Goal: Task Accomplishment & Management: Use online tool/utility

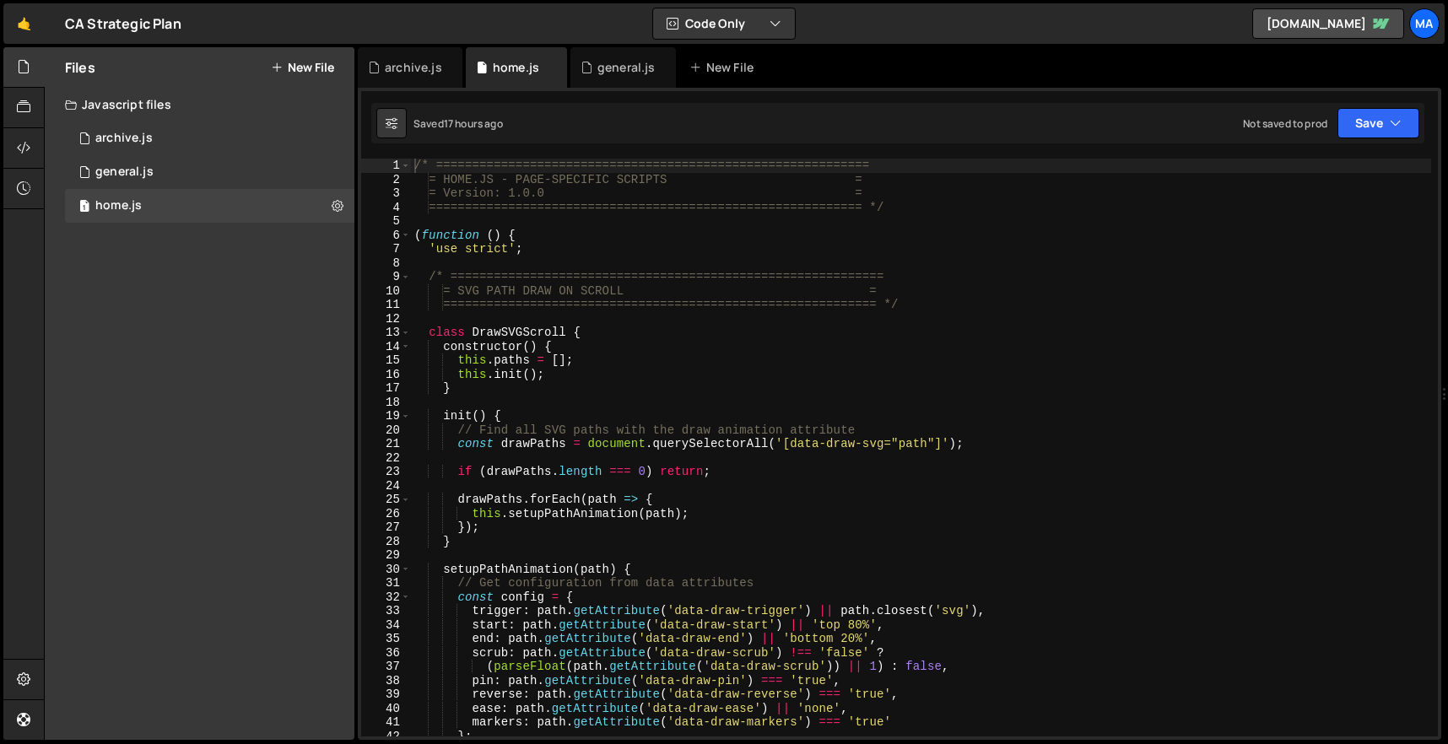
click at [778, 396] on div "/* ============================================================ = HOME.JS - PAG…" at bounding box center [921, 462] width 1020 height 606
type textarea "}"
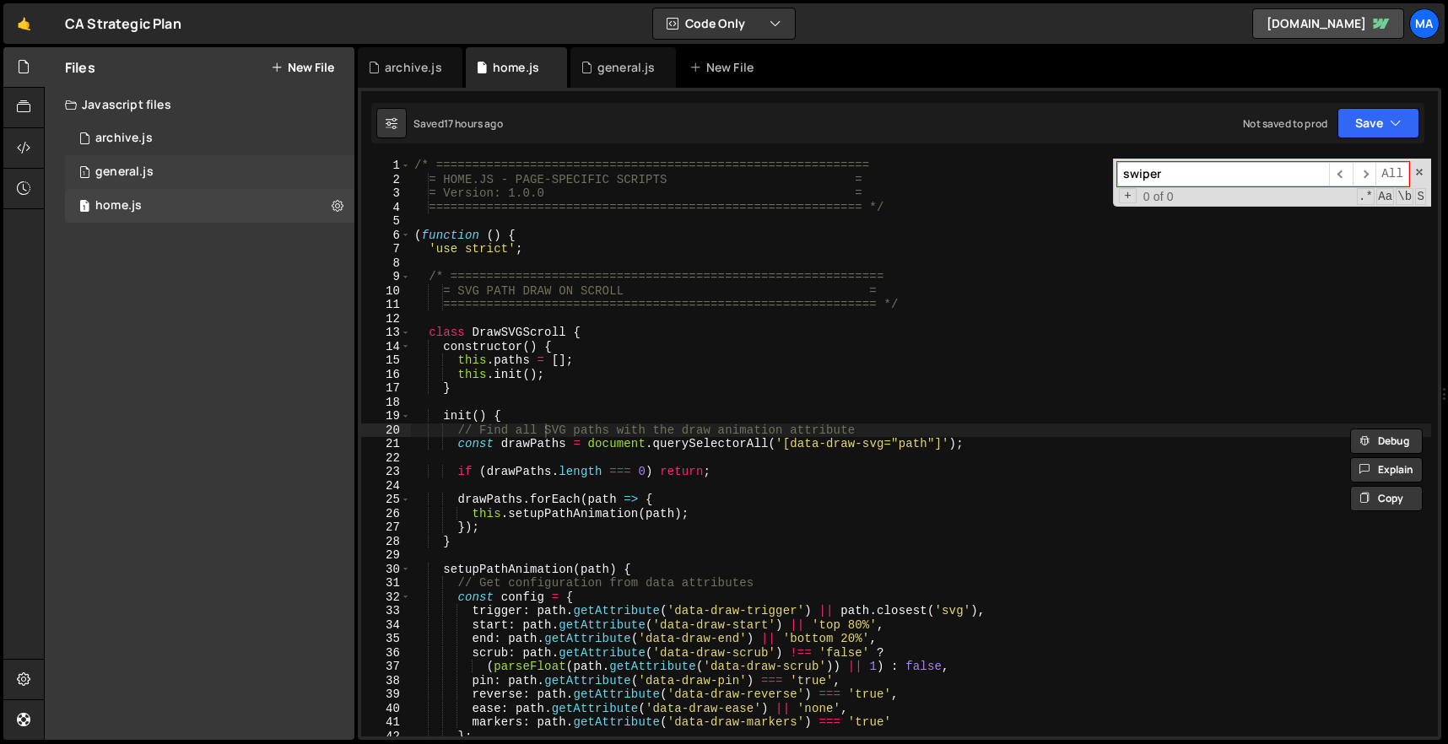
type input "swiper"
click at [204, 183] on div "1 general.js 0" at bounding box center [210, 172] width 290 height 34
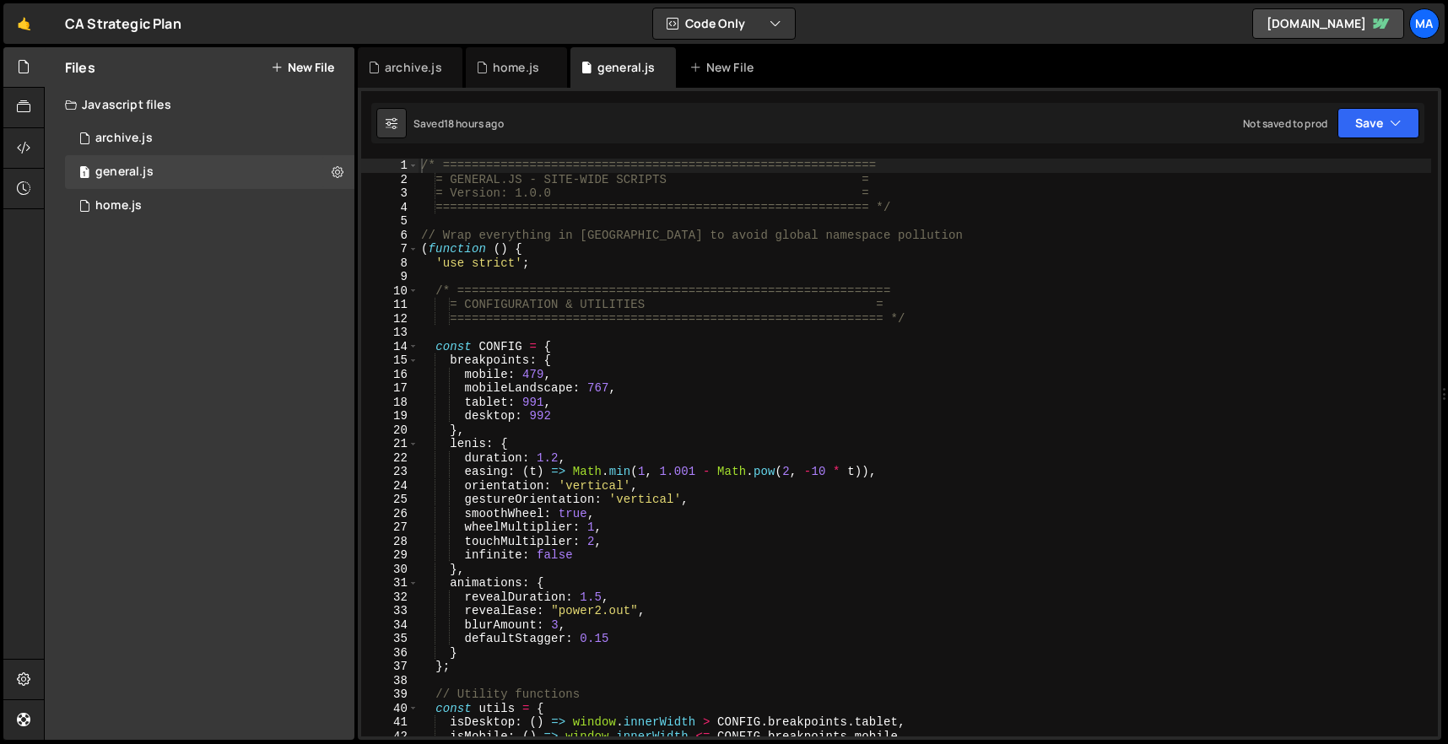
type textarea "(function () {"
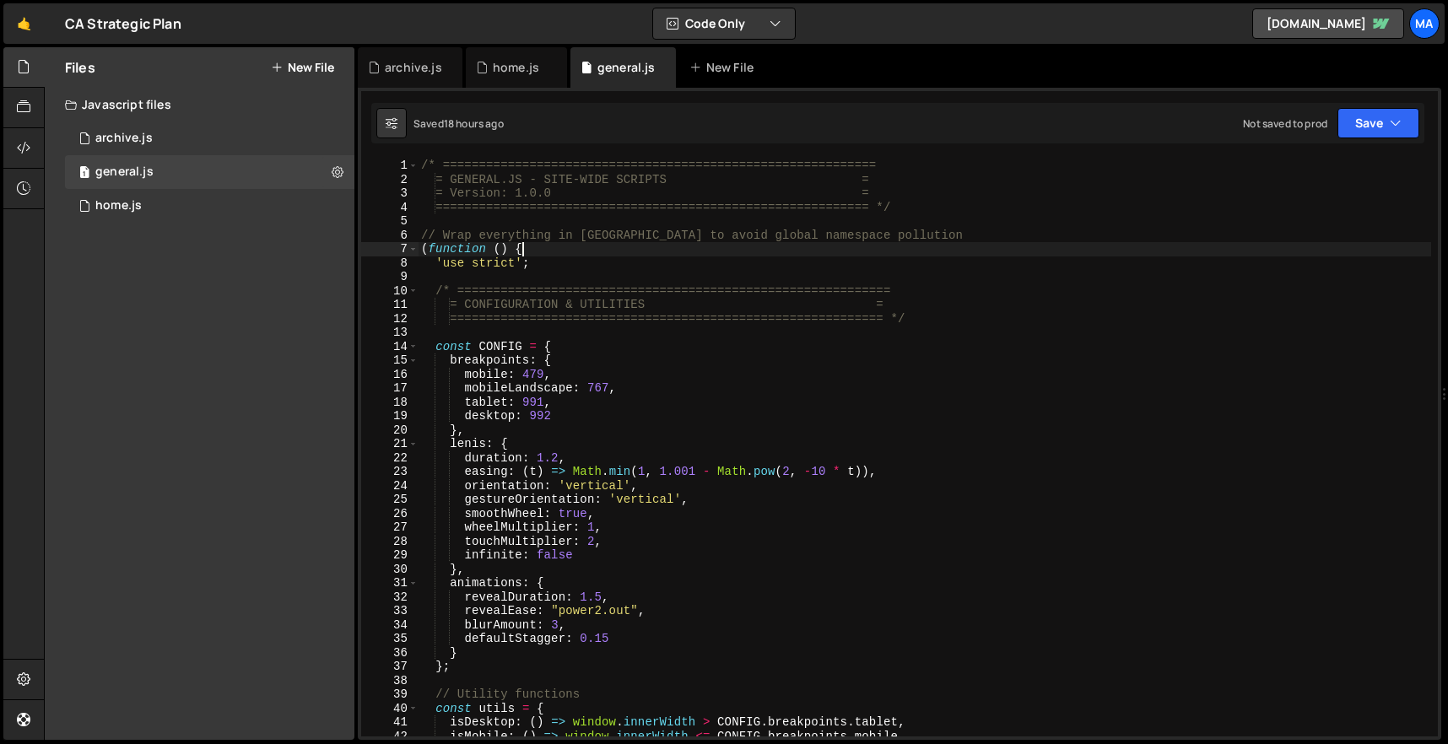
click at [1155, 246] on div "/* ============================================================ = GENERAL.JS - …" at bounding box center [925, 462] width 1014 height 606
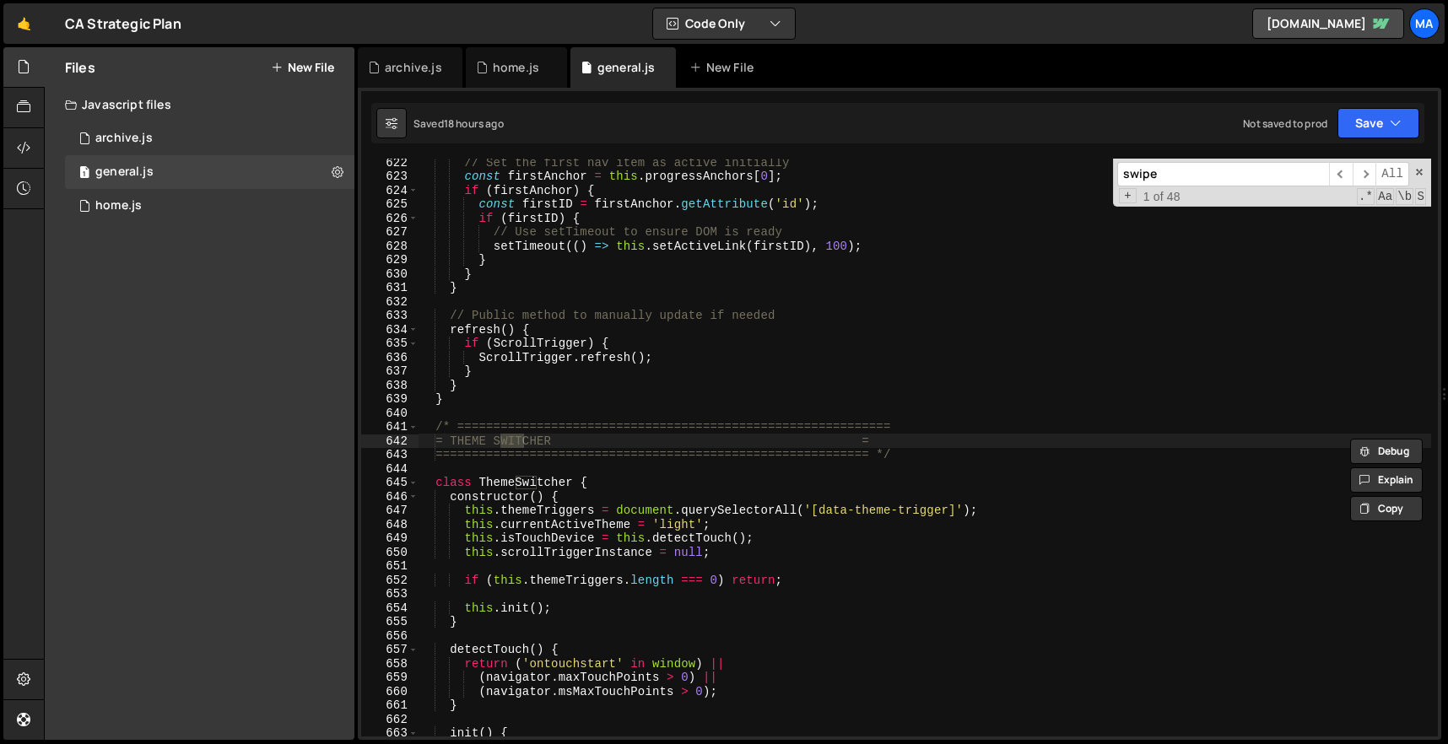
scroll to position [11367, 0]
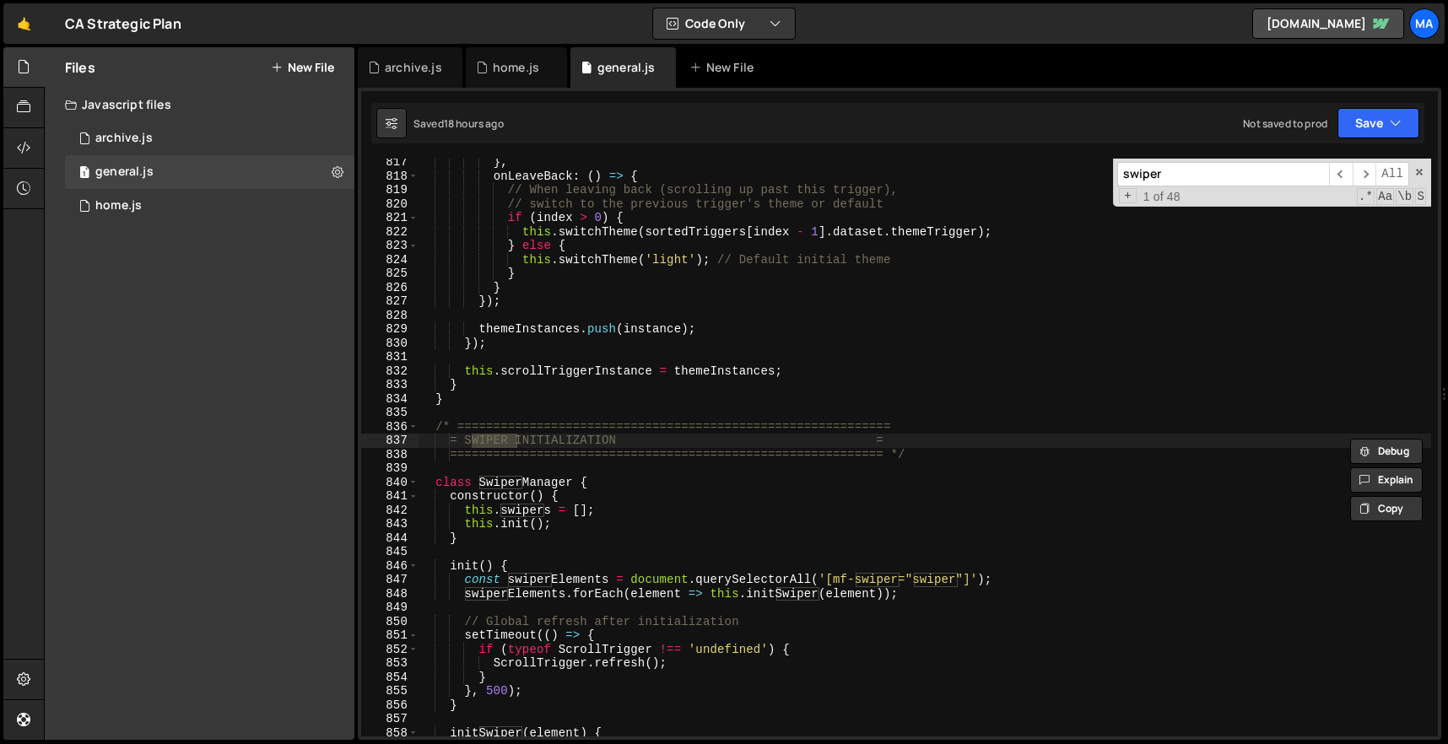
type input "swiper"
type textarea "}"
click at [787, 402] on div "} , onLeaveBack : ( ) => { // When leaving back (scrolling up past this trigger…" at bounding box center [925, 458] width 1014 height 606
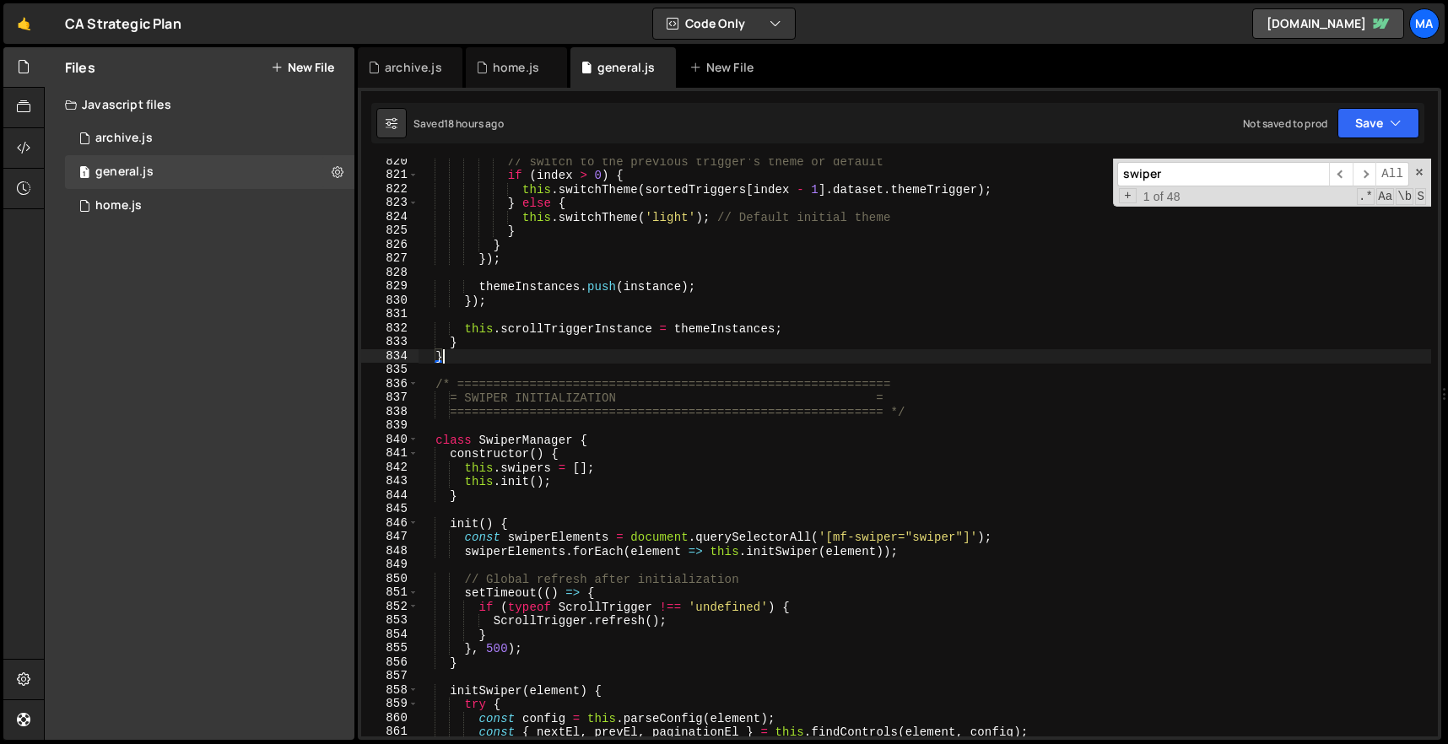
click at [694, 376] on div "// switch to the previous trigger's theme or default if ( index > 0 ) { this . …" at bounding box center [925, 457] width 1014 height 606
click at [679, 276] on div "// switch to the previous trigger's theme or default if ( index > 0 ) { this . …" at bounding box center [925, 457] width 1014 height 606
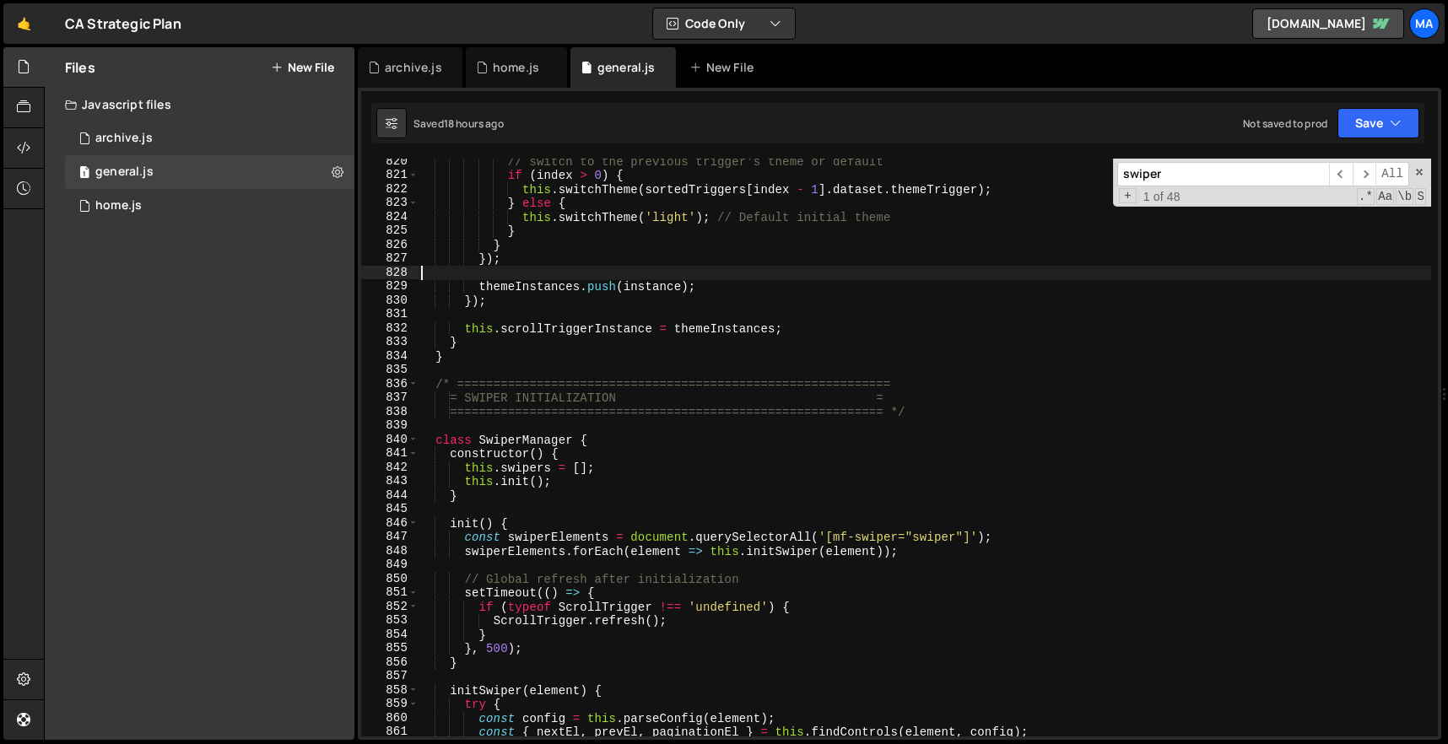
click at [811, 335] on div "// switch to the previous trigger's theme or default if ( index > 0 ) { this . …" at bounding box center [925, 457] width 1014 height 606
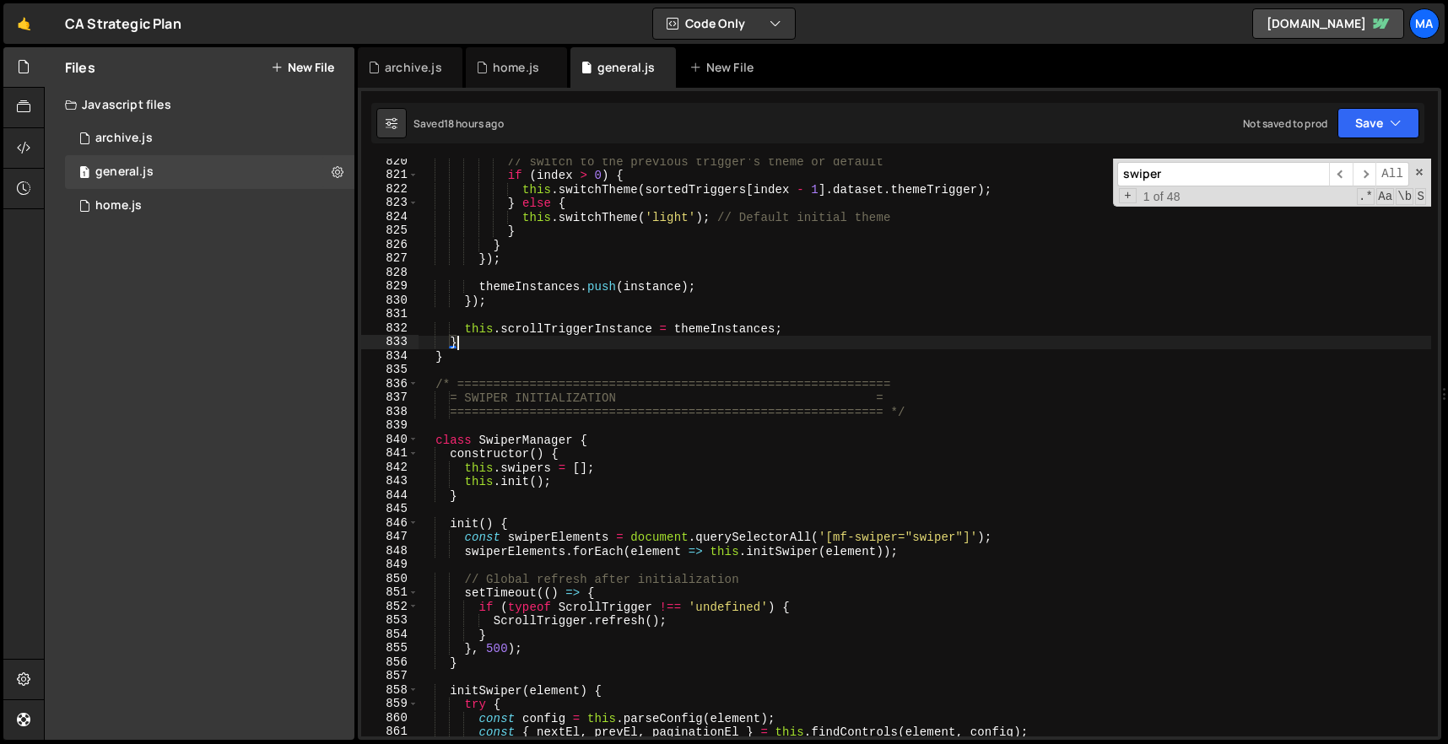
type textarea "})();"
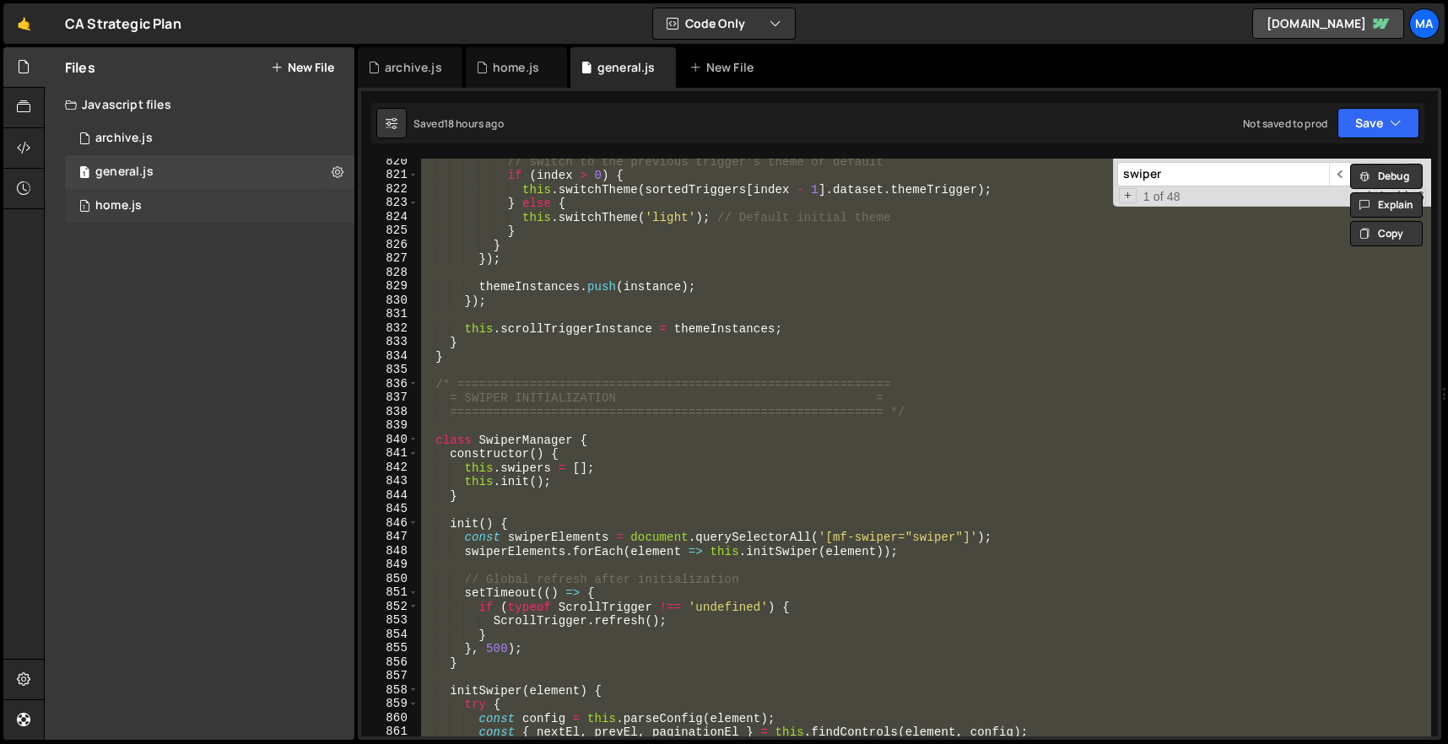
click at [214, 195] on div "1 home.js 0" at bounding box center [210, 206] width 290 height 34
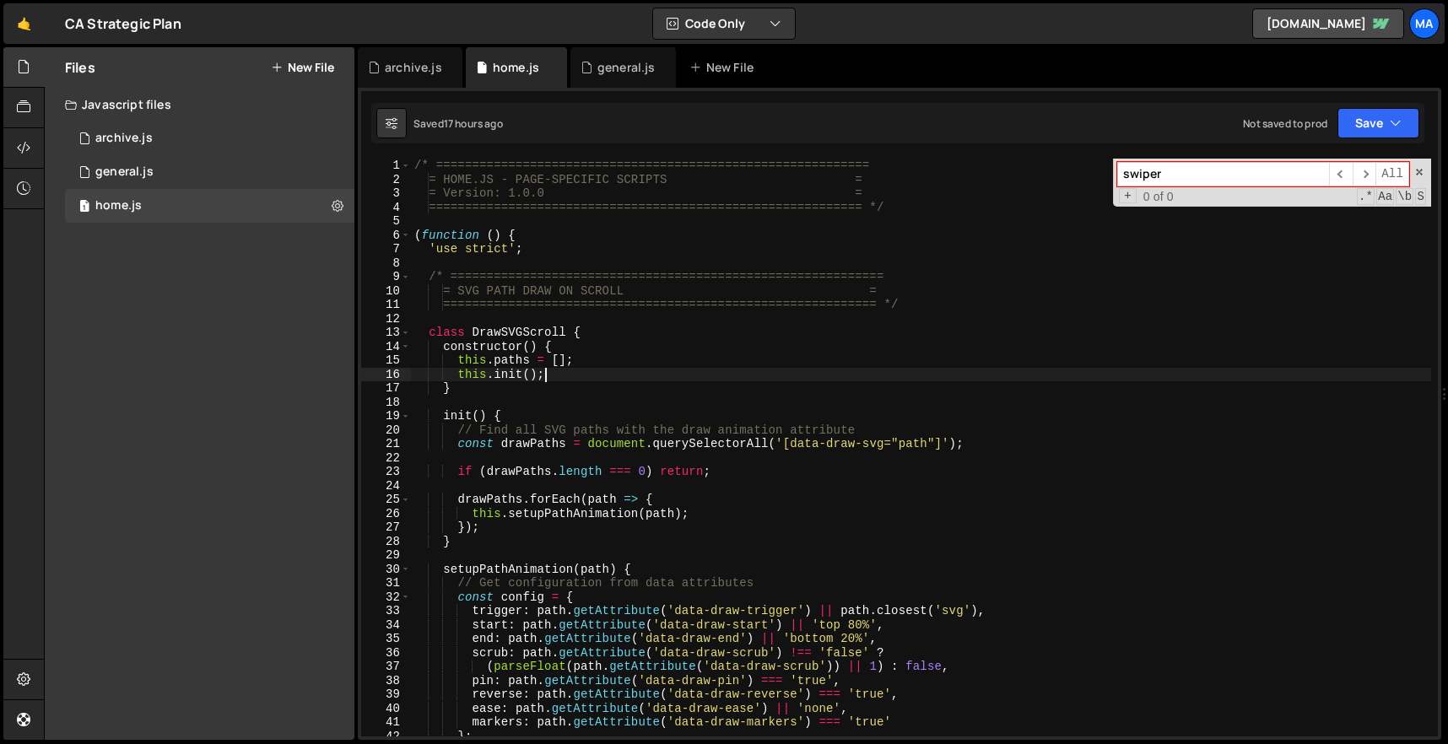
click at [728, 376] on div "/* ============================================================ = HOME.JS - PAG…" at bounding box center [921, 462] width 1020 height 606
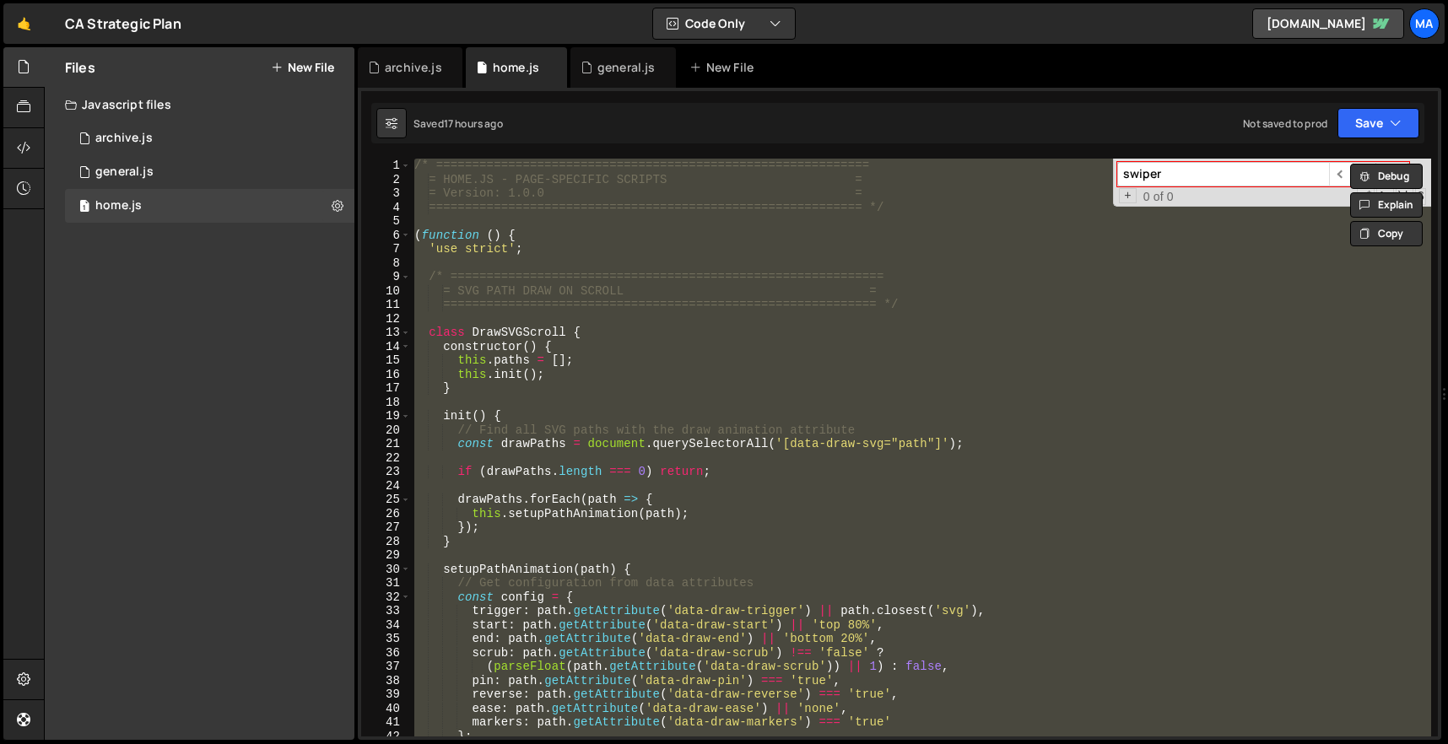
click at [1085, 296] on div "/* ============================================================ = HOME.JS - PAG…" at bounding box center [921, 448] width 1020 height 578
type textarea "= SVG PATH DRAW ON SCROLL ="
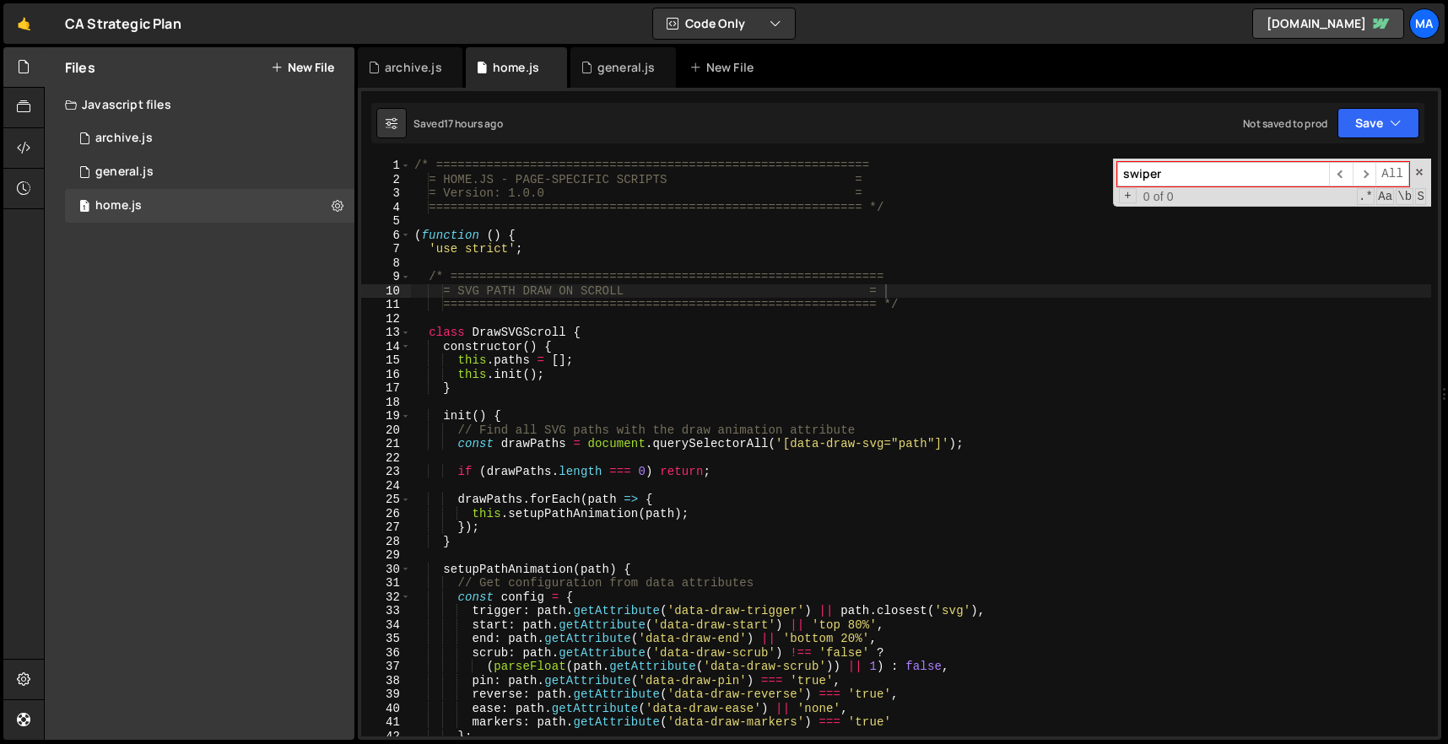
paste input "if (typeof ScrollTrigger !== 'undefined') ScrollTrigger.refresh();"
click at [1272, 170] on input "if (typeof ScrollTrigger !== 'undefined') ScrollTrigger.refresh();" at bounding box center [1223, 174] width 212 height 24
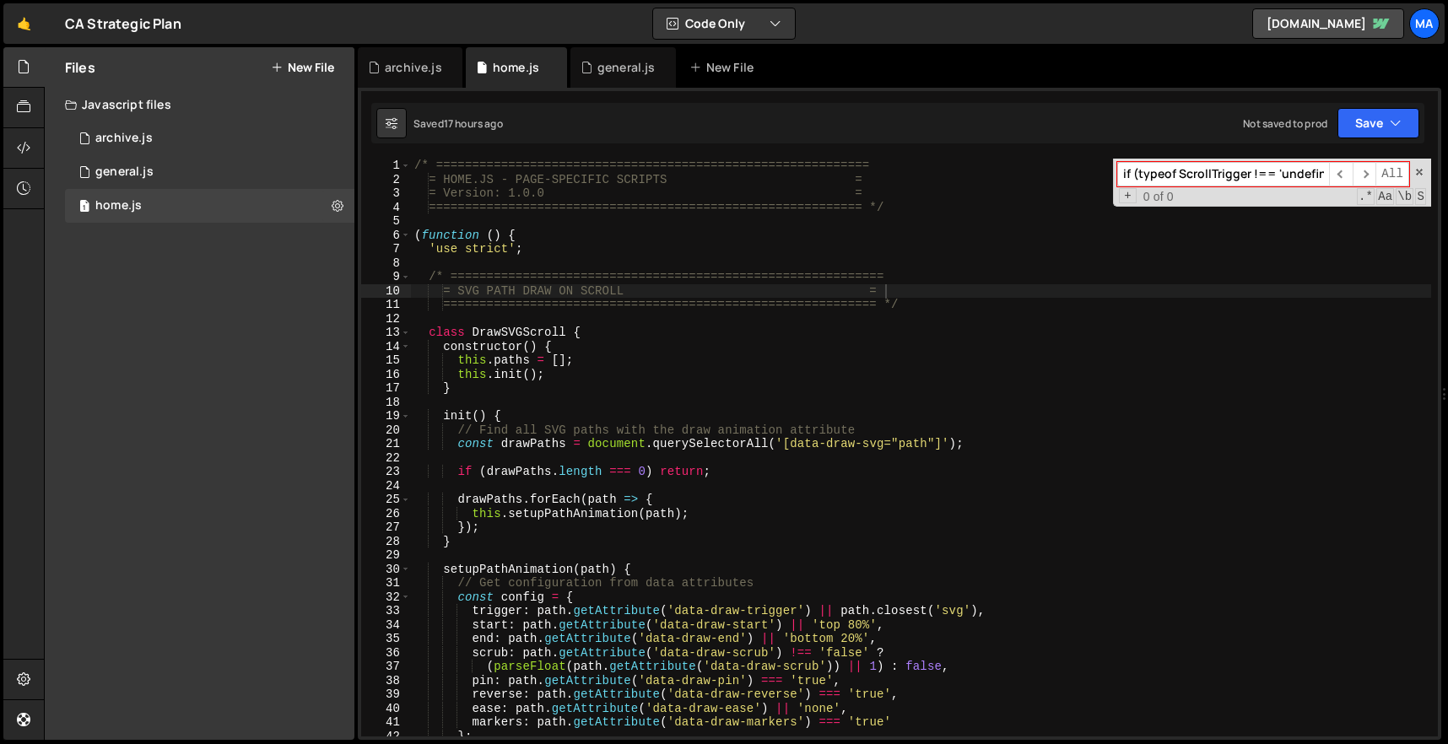
paste input "slideChange: function"
type input "slideChange: function"
click at [211, 159] on div "1 general.js 0" at bounding box center [210, 172] width 290 height 34
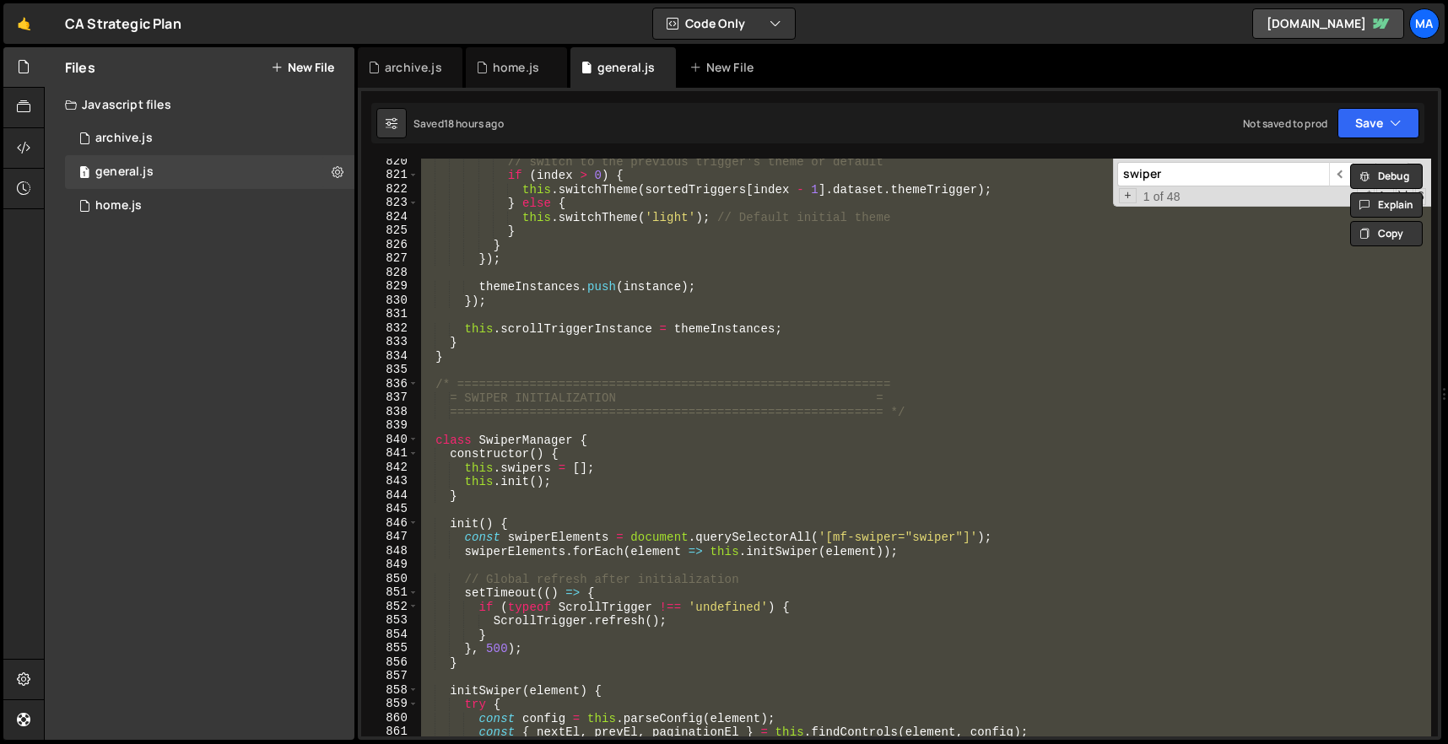
click at [1193, 162] on input "swiper" at bounding box center [1223, 174] width 212 height 24
drag, startPoint x: 1189, startPoint y: 172, endPoint x: 1024, endPoint y: 172, distance: 165.4
click at [1024, 172] on div "// switch to the previous trigger's theme or default if ( index > 0 ) { this . …" at bounding box center [925, 448] width 1014 height 578
paste input "lideChange: function"
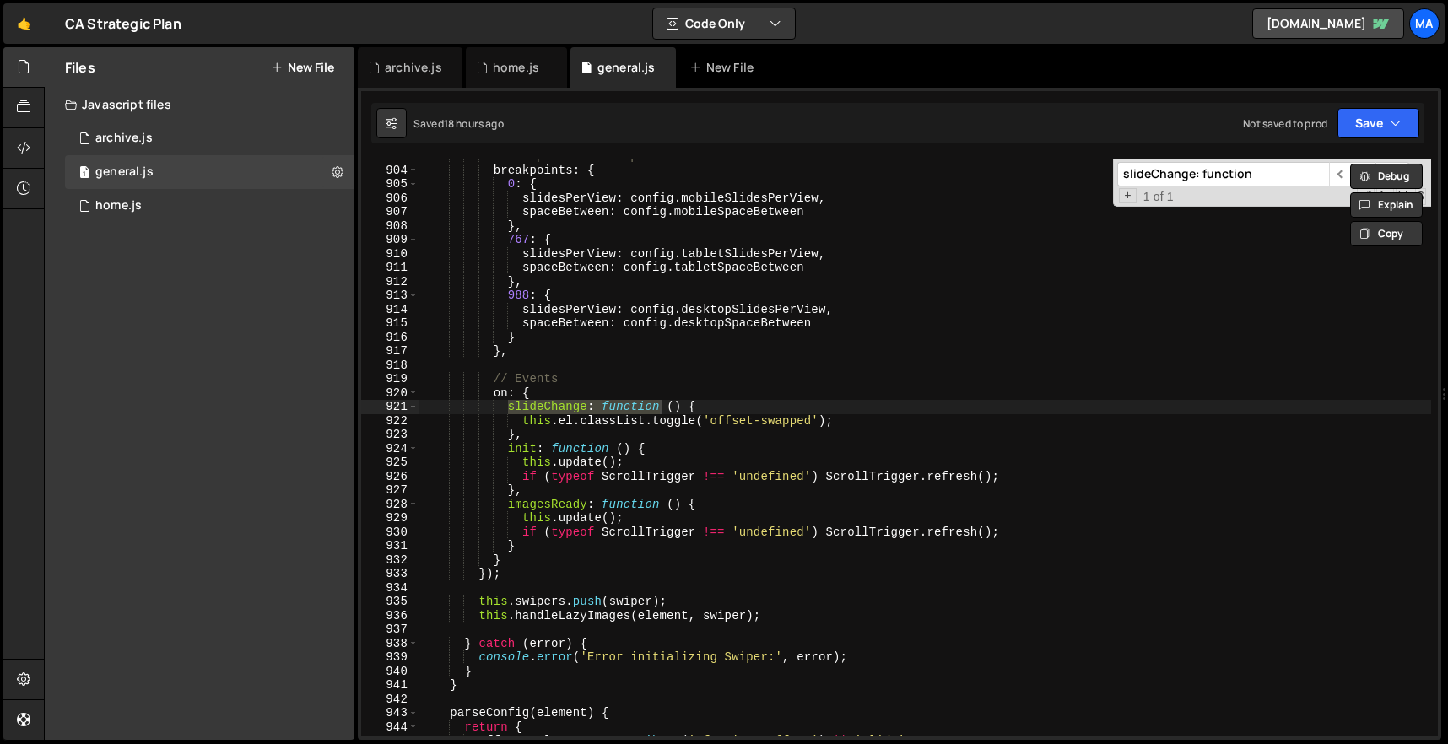
scroll to position [12570, 0]
type input "slideChange: function"
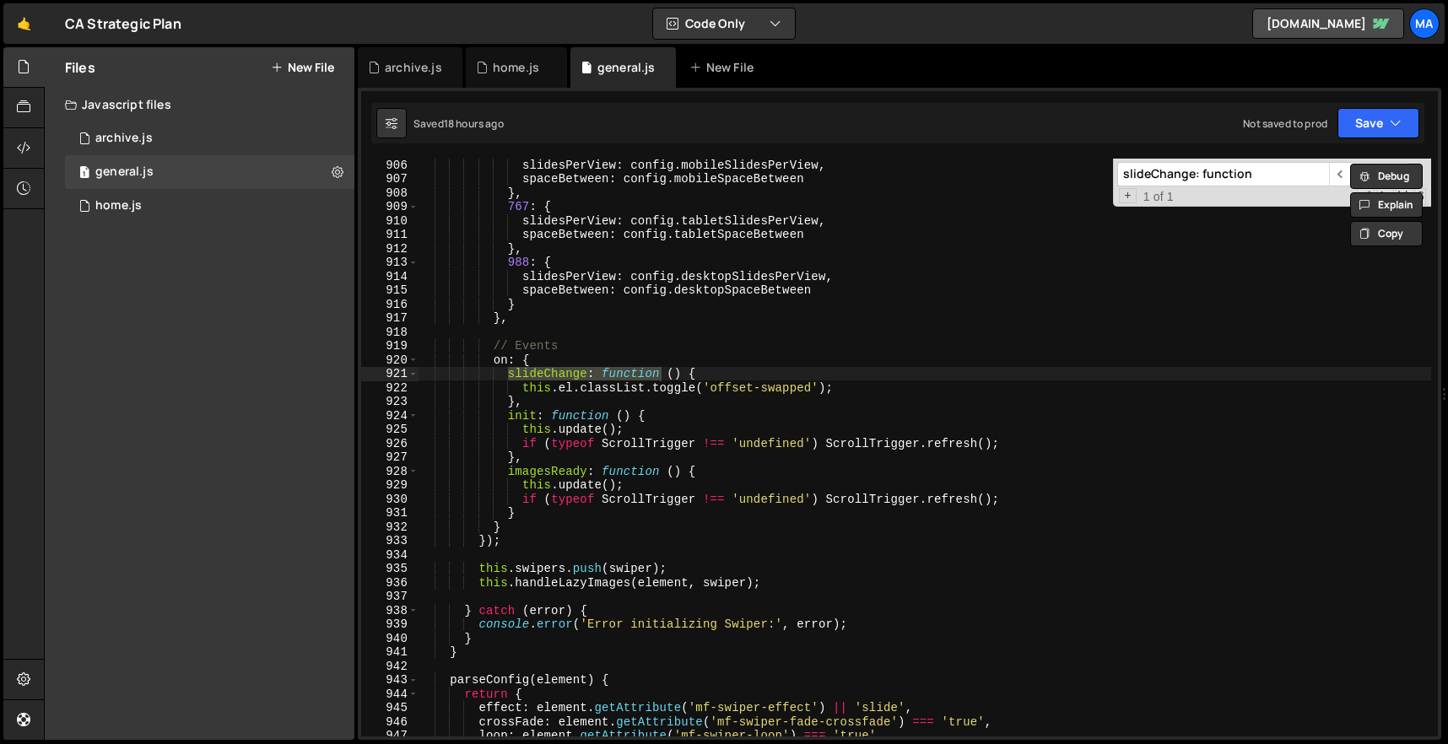
scroll to position [12605, 0]
type textarea "}"
click at [613, 518] on div "slidesPerView : config . mobileSlidesPerView , spaceBetween : config . mobileSp…" at bounding box center [925, 459] width 1014 height 606
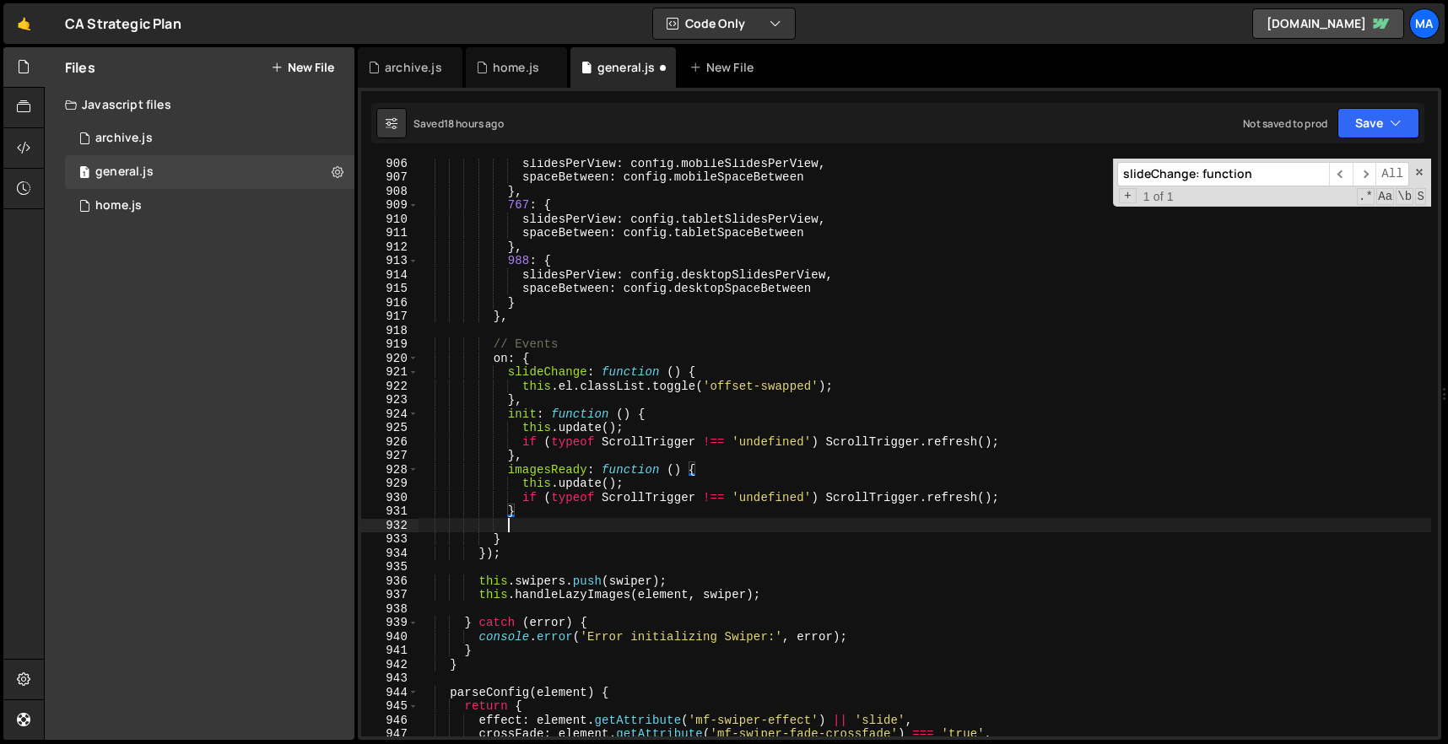
scroll to position [0, 5]
paste textarea "}"
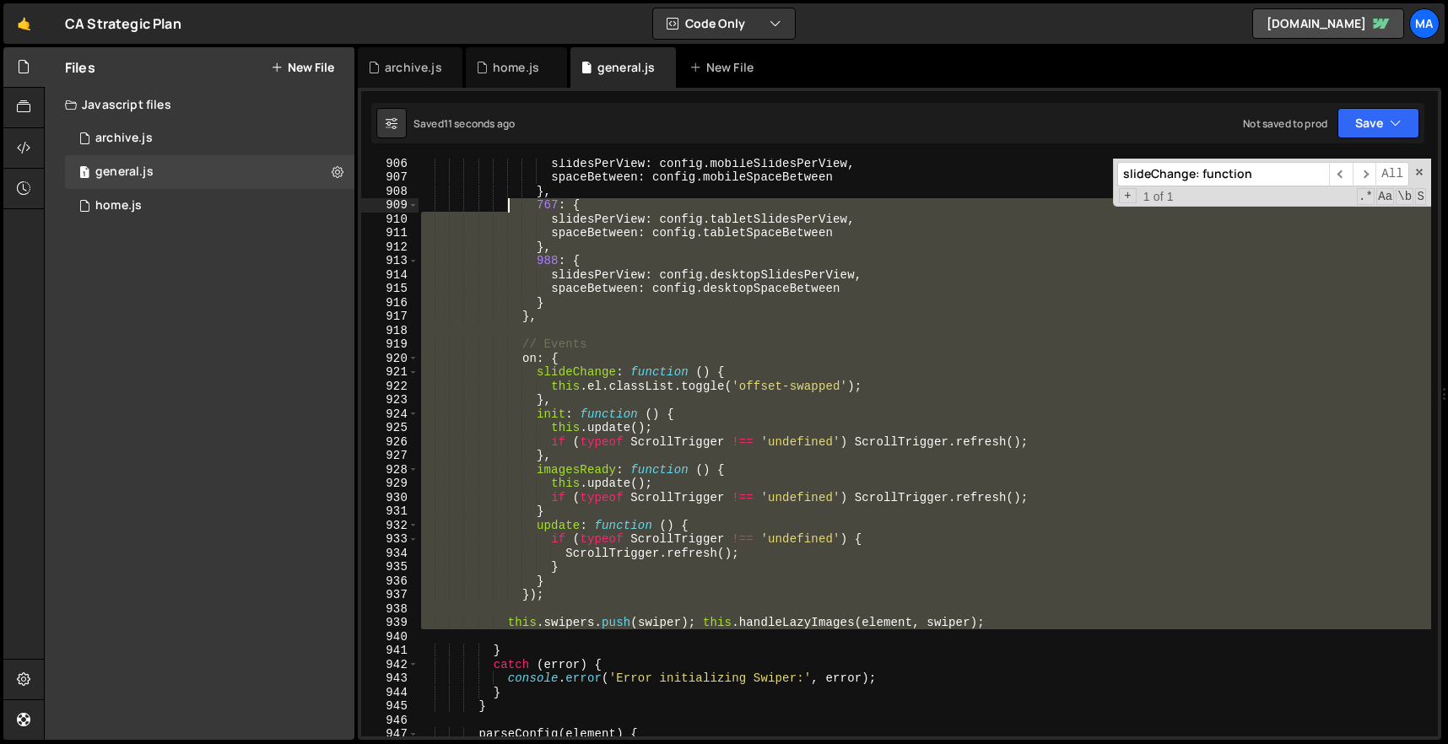
drag, startPoint x: 679, startPoint y: 643, endPoint x: 508, endPoint y: 208, distance: 466.9
click at [508, 208] on div "slidesPerView : config . mobileSlidesPerView , spaceBetween : config . mobileSp…" at bounding box center [925, 459] width 1014 height 606
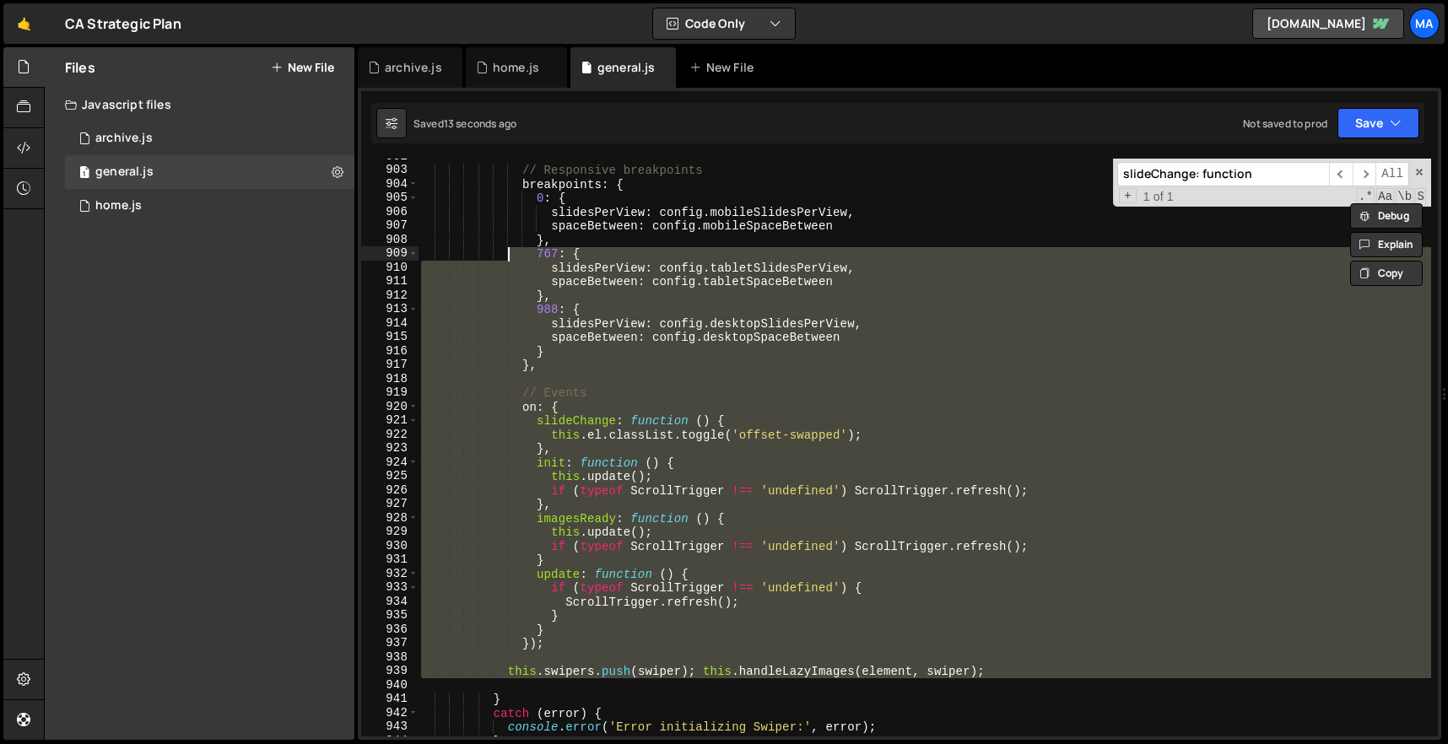
scroll to position [12668, 0]
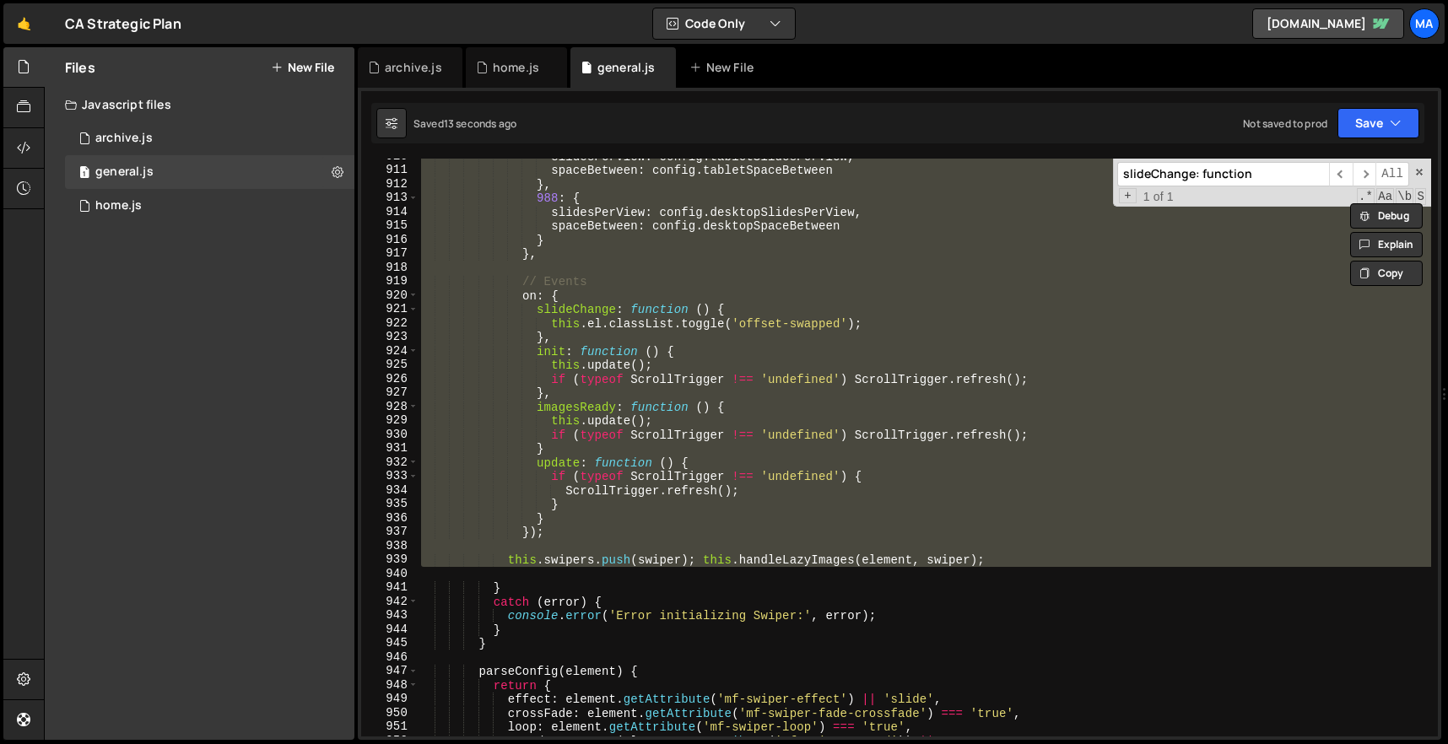
click at [607, 562] on div "slidesPerView : config . tabletSlidesPerView , spaceBetween : config . tabletSp…" at bounding box center [925, 448] width 1014 height 578
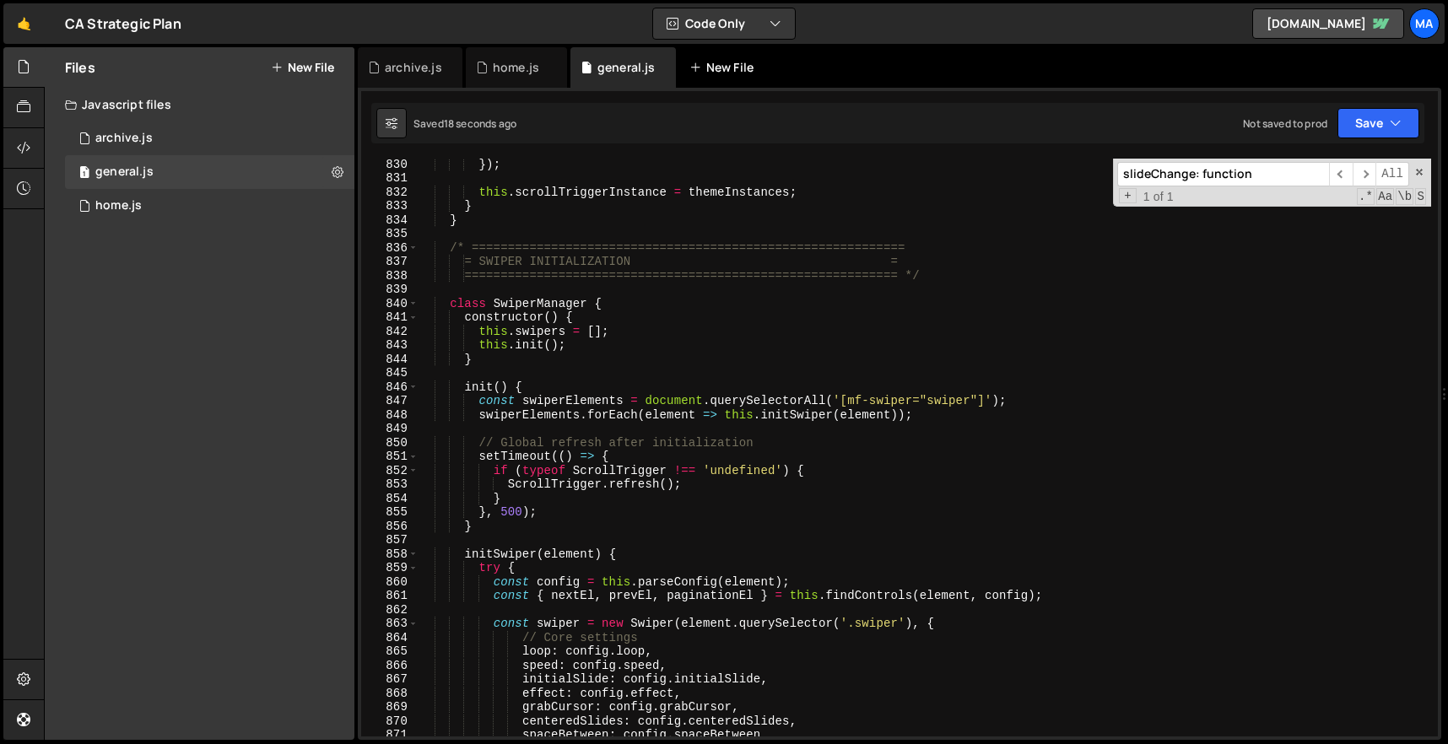
scroll to position [12773, 0]
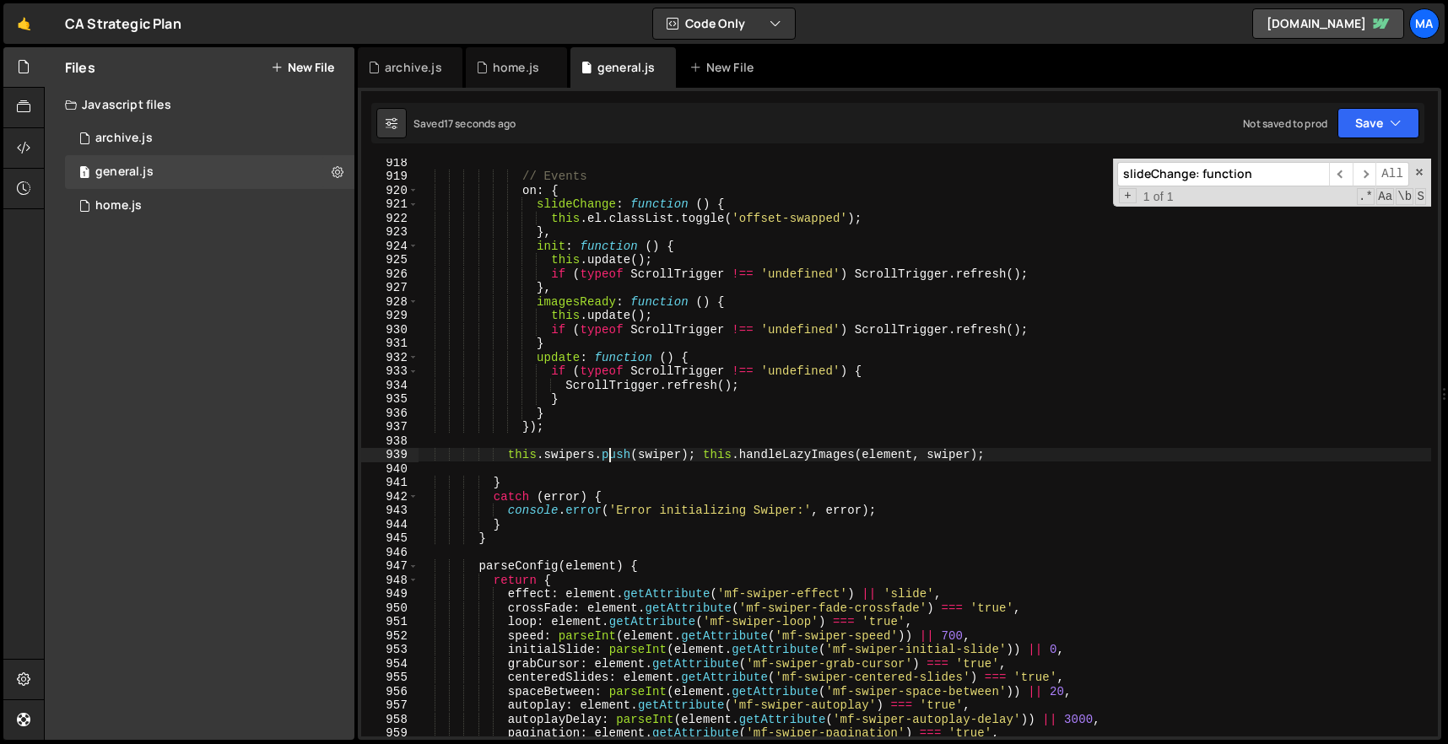
click at [713, 368] on div "// Events on : { slideChange : function ( ) { this . el . classList . toggle ( …" at bounding box center [925, 458] width 1014 height 606
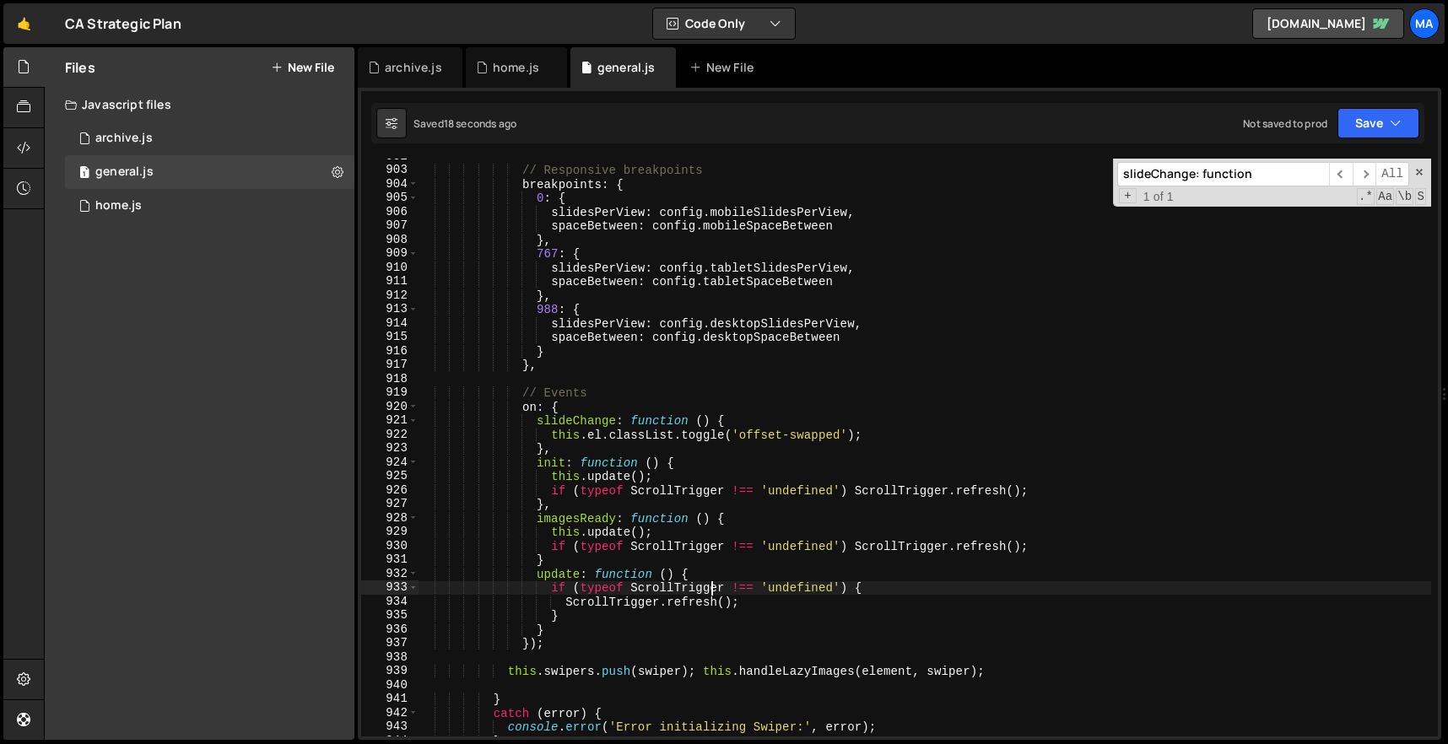
scroll to position [12557, 0]
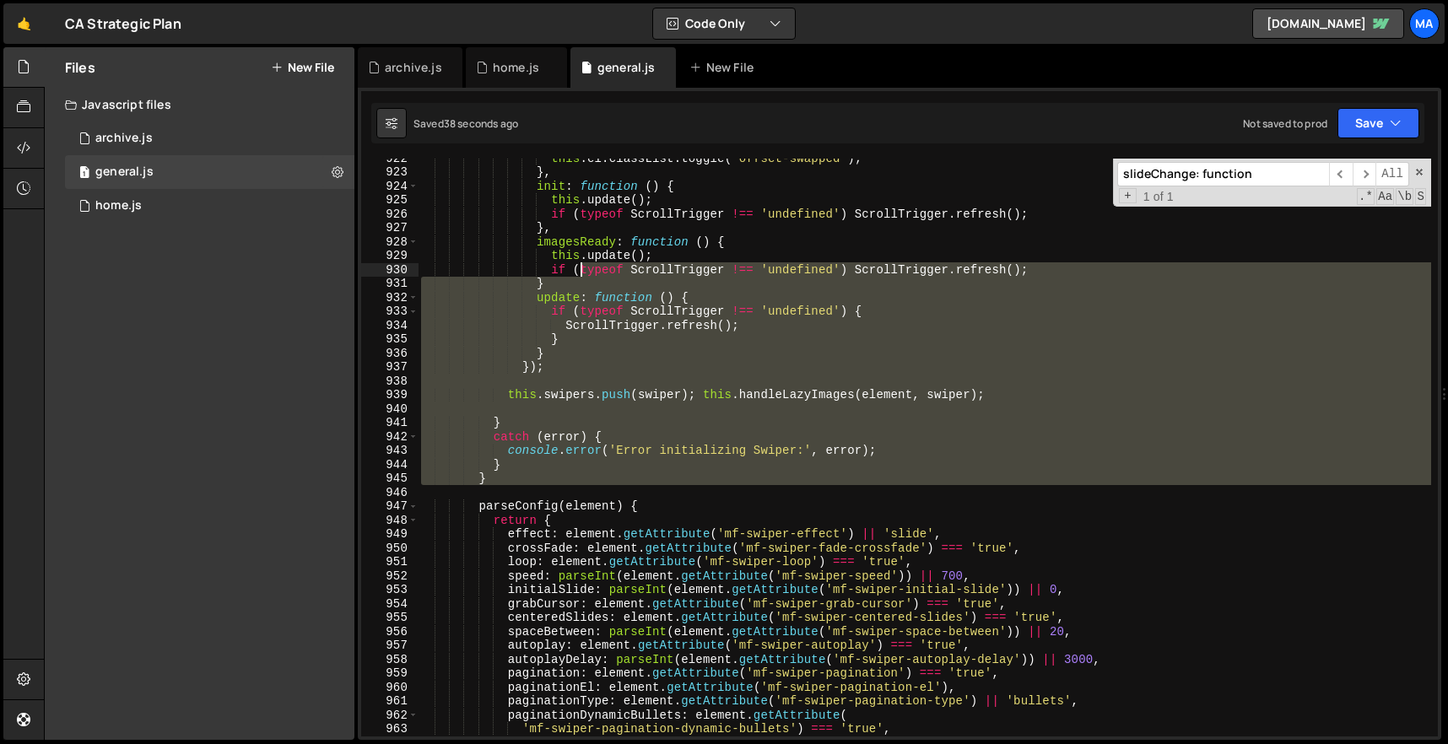
drag, startPoint x: 584, startPoint y: 490, endPoint x: 584, endPoint y: 227, distance: 262.5
click at [584, 227] on div "this . el . classList . toggle ( 'offset-swapped' ) ; } , init : function ( ) {…" at bounding box center [925, 454] width 1014 height 606
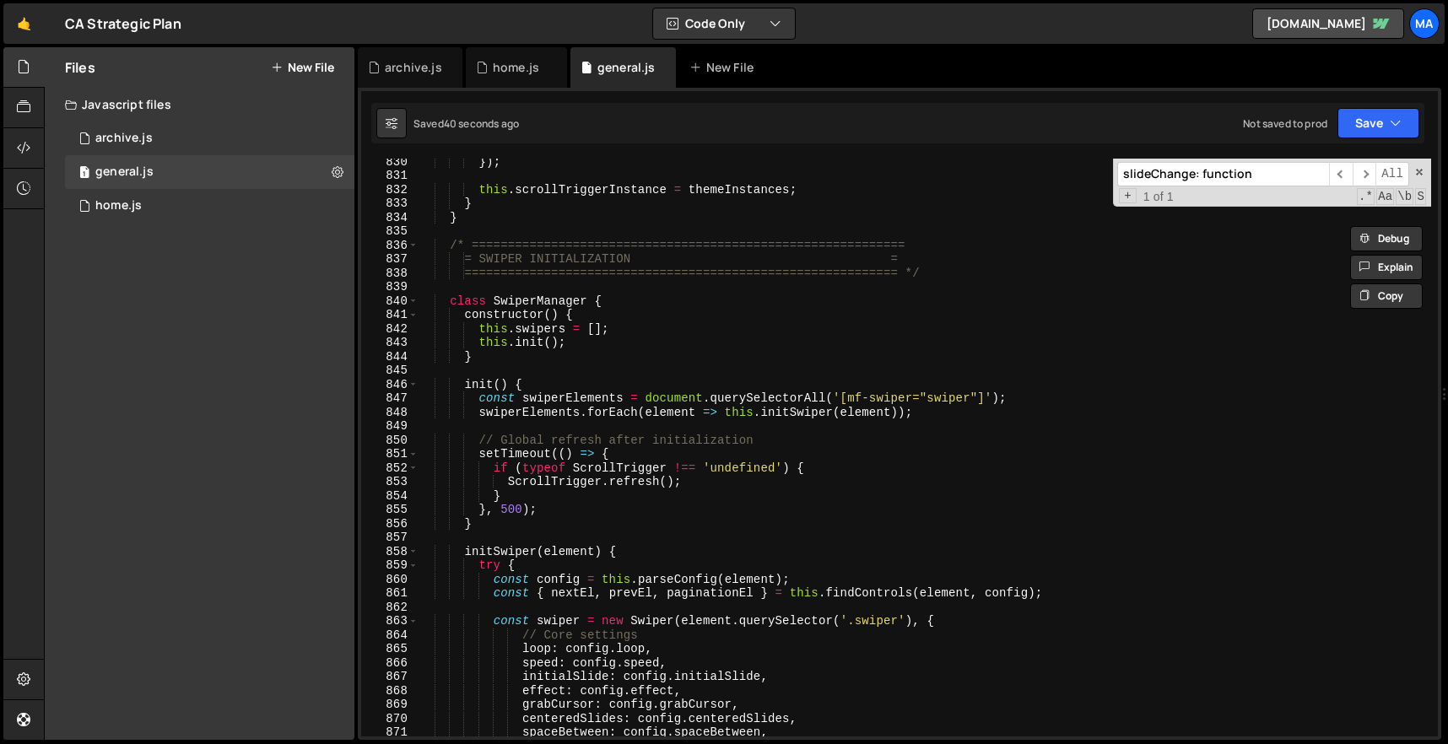
scroll to position [11549, 0]
click at [451, 304] on div "}) ; this . scrollTriggerInstance = themeInstances ; } } /* ===================…" at bounding box center [925, 457] width 1014 height 606
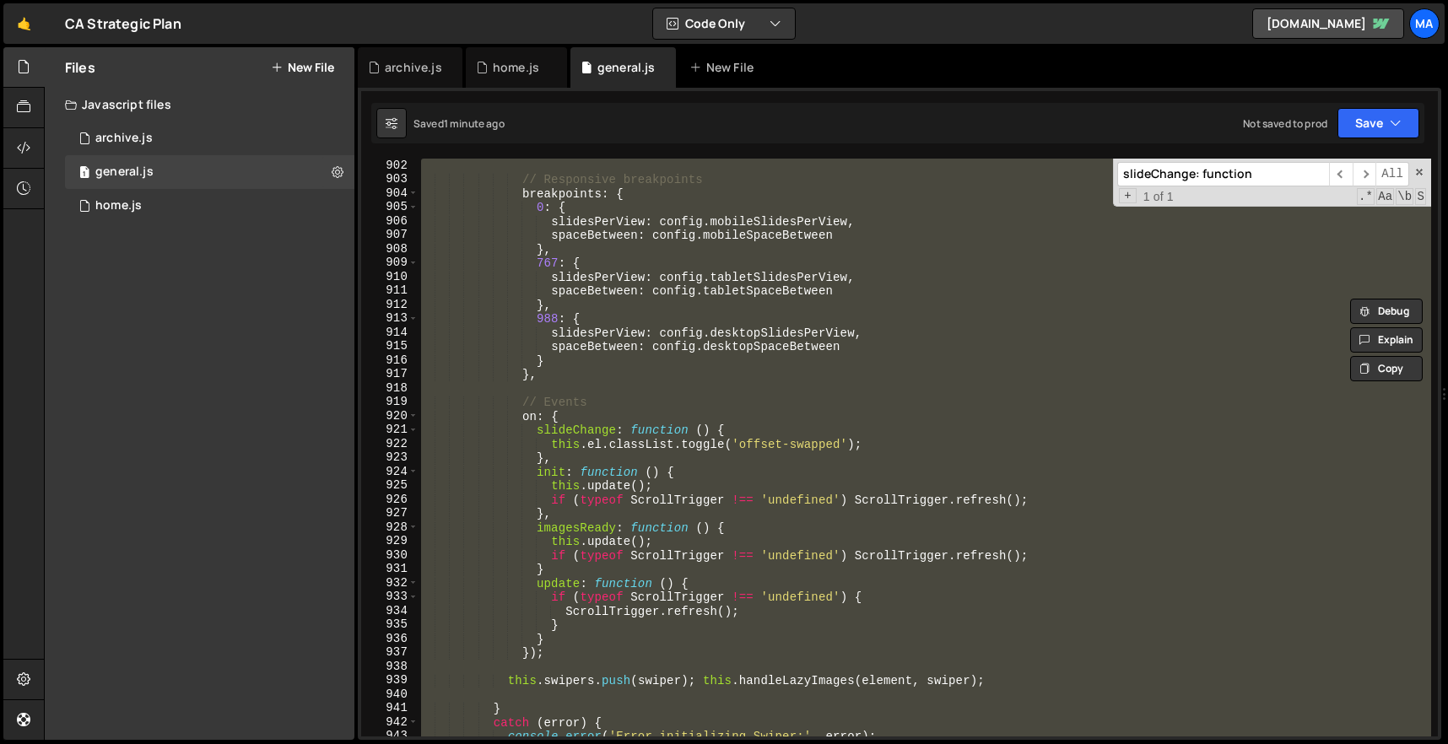
scroll to position [12554, 0]
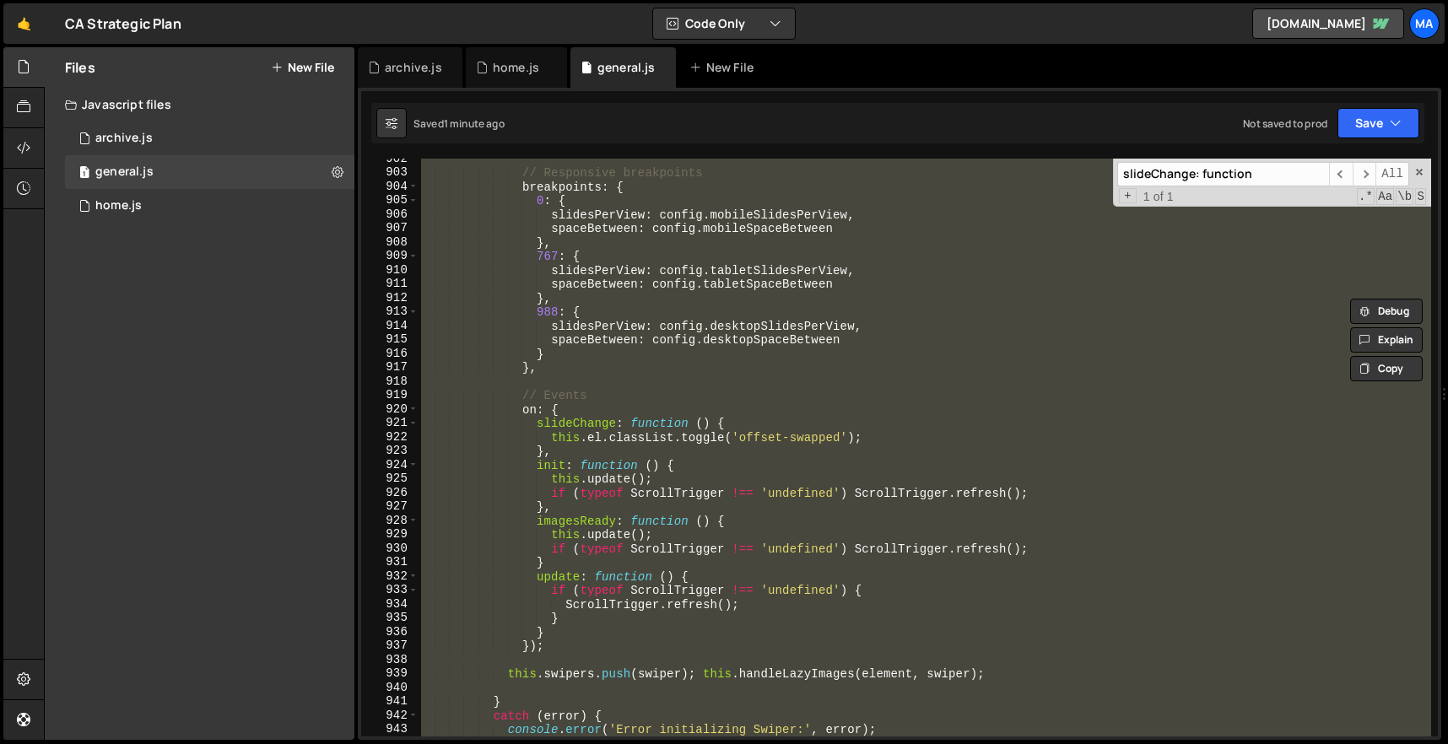
click at [717, 567] on div "// Responsive breakpoints breakpoints : { 0 : { slidesPerView : config . mobile…" at bounding box center [925, 448] width 1014 height 578
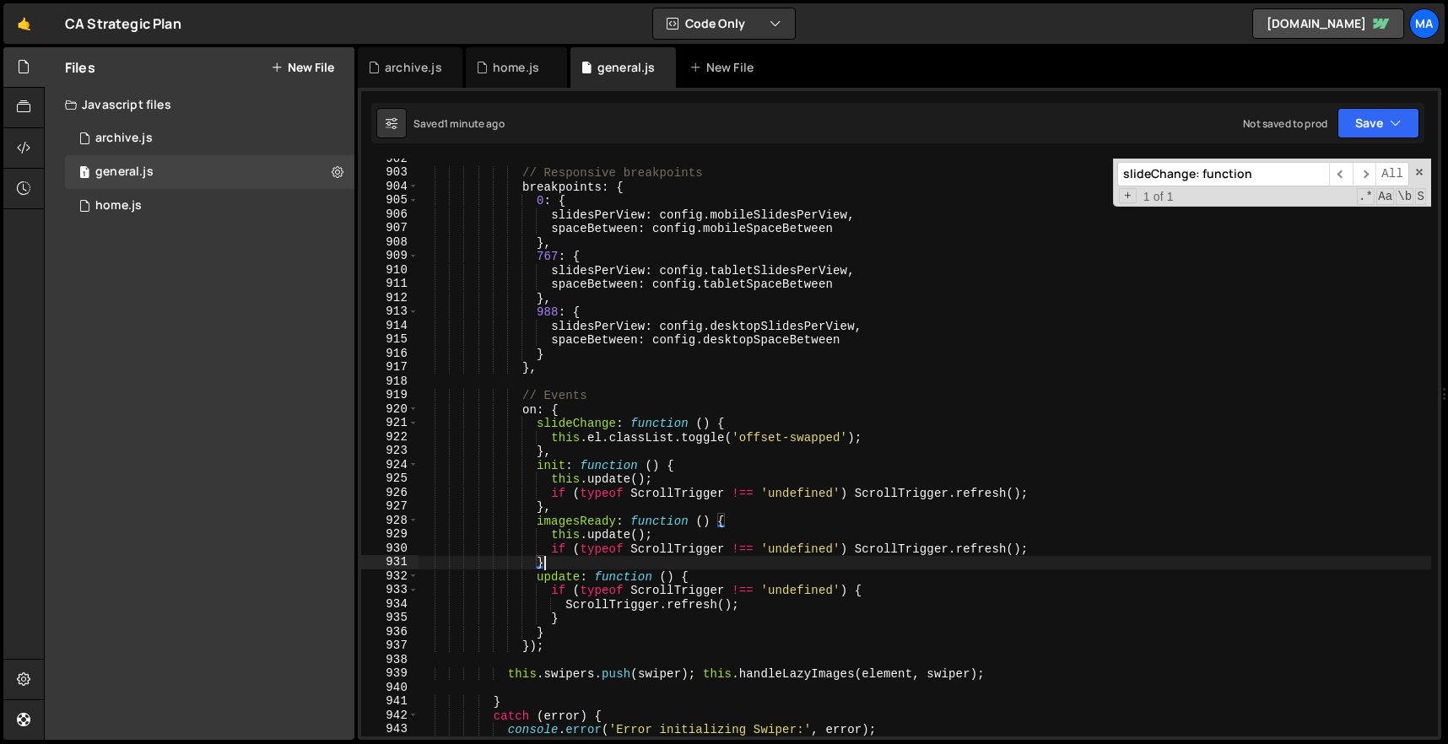
scroll to position [0, 8]
type textarea "},"
click at [864, 386] on div "// Responsive breakpoints breakpoints : { 0 : { slidesPerView : config . mobile…" at bounding box center [925, 455] width 1014 height 606
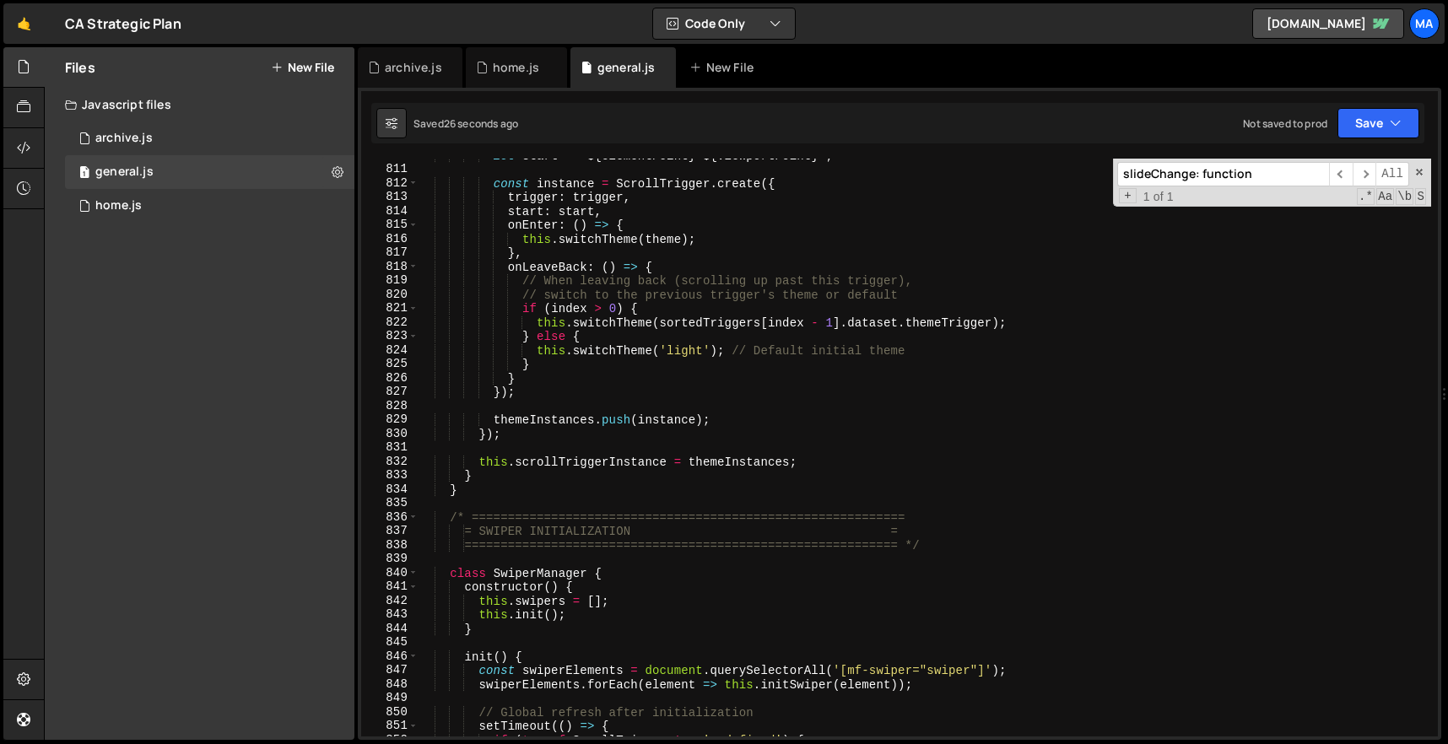
scroll to position [11277, 0]
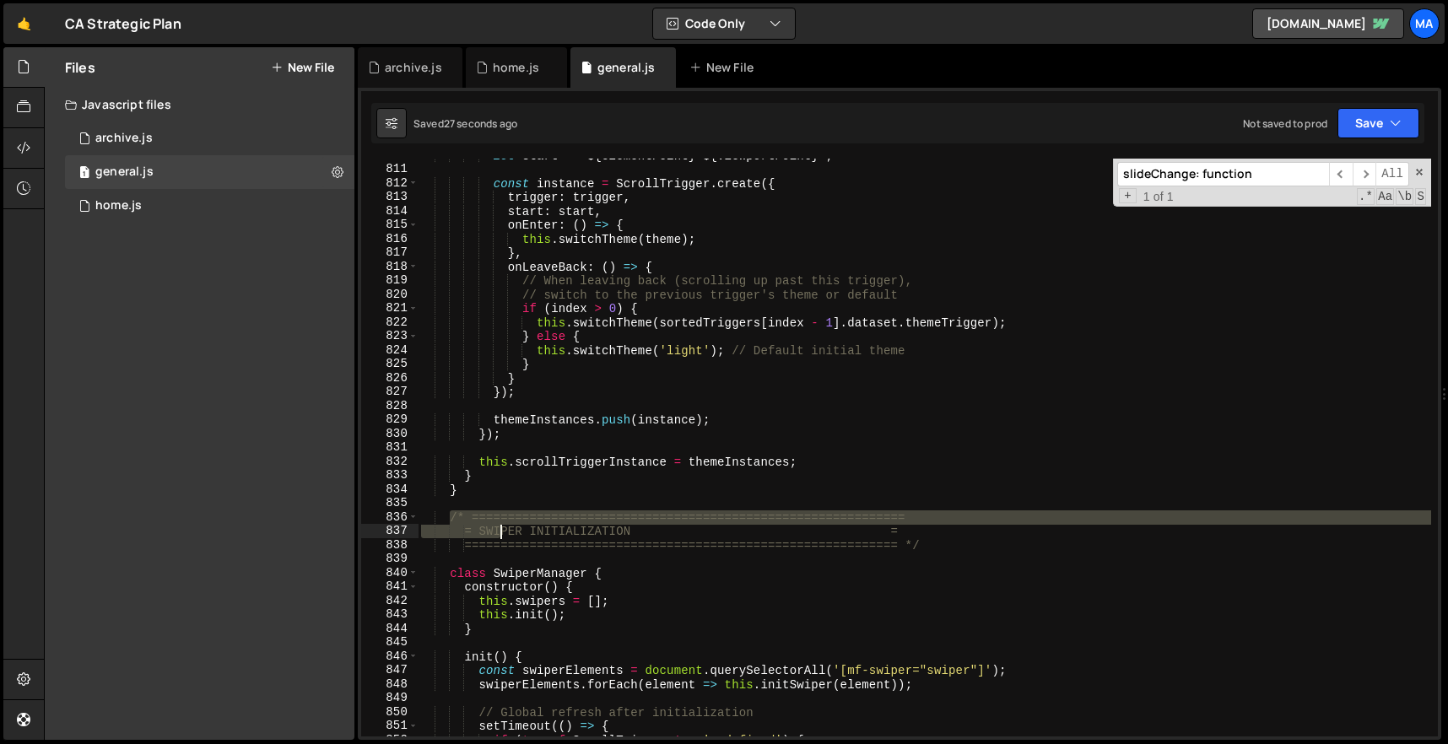
drag, startPoint x: 453, startPoint y: 518, endPoint x: 727, endPoint y: 709, distance: 333.4
click at [725, 696] on div "let start = ` ${ elementPoint } ${ viewportPoint } ` ; const instance = ScrollT…" at bounding box center [925, 452] width 1014 height 606
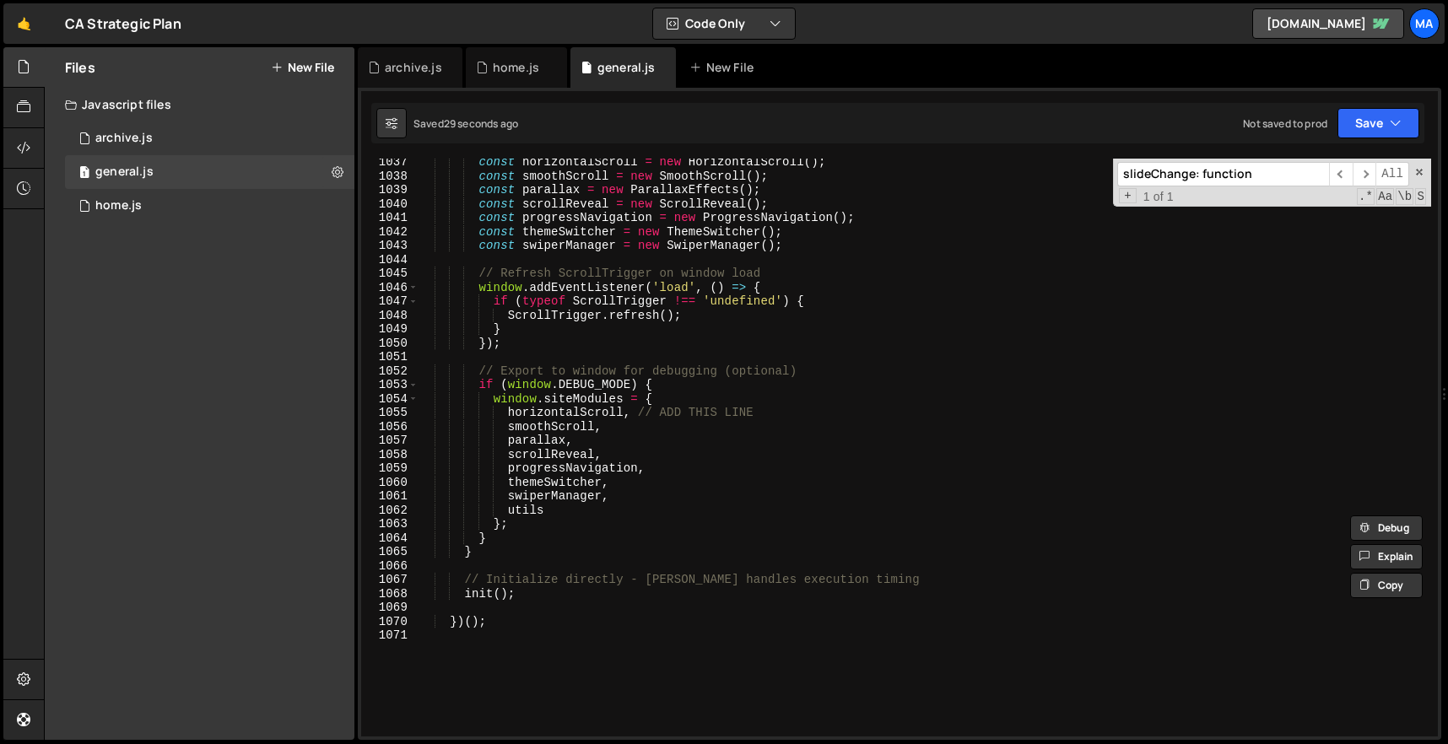
scroll to position [14078, 0]
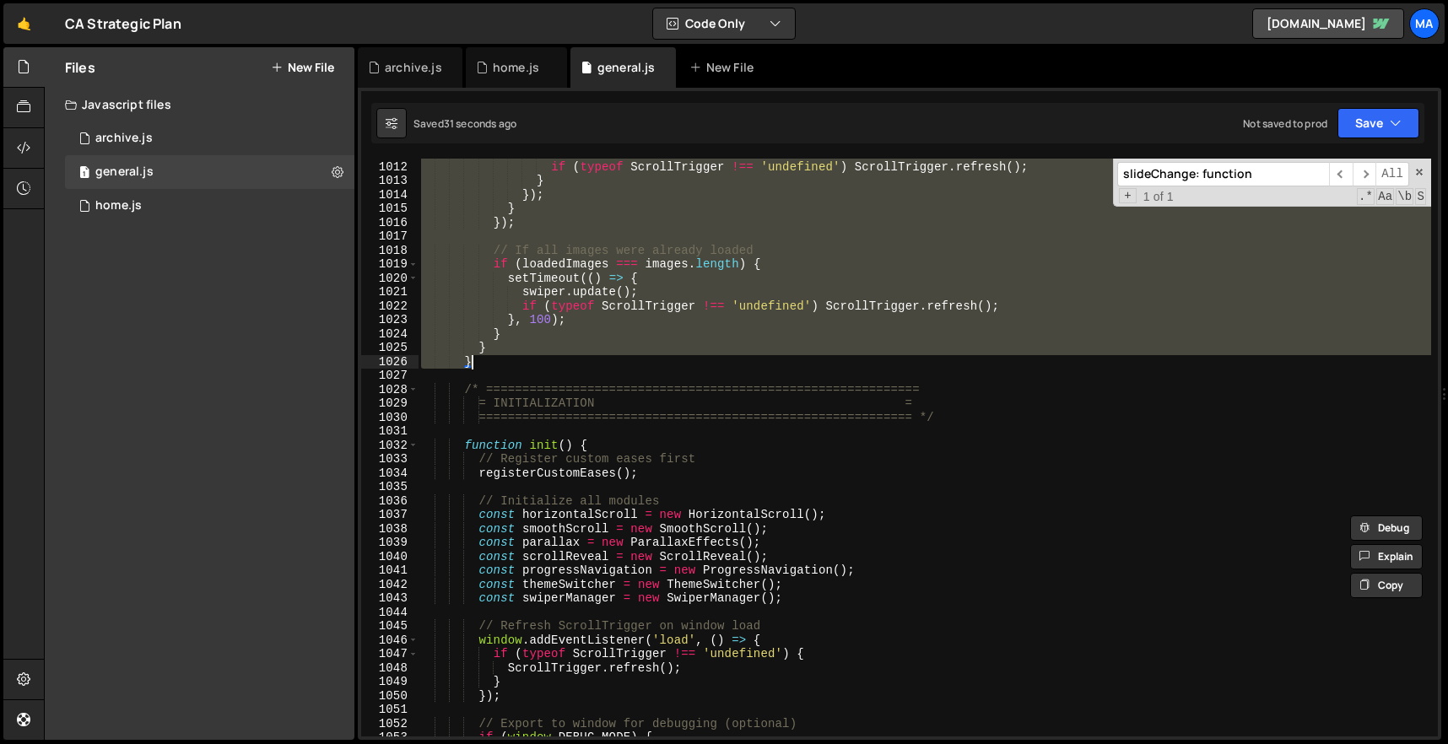
click at [482, 363] on div "swiper . update ( ) ; if ( typeof ScrollTrigger !== 'undefined' ) ScrollTrigger…" at bounding box center [925, 449] width 1014 height 606
type textarea "} }"
click at [1172, 163] on input "slideChange: function" at bounding box center [1223, 174] width 212 height 24
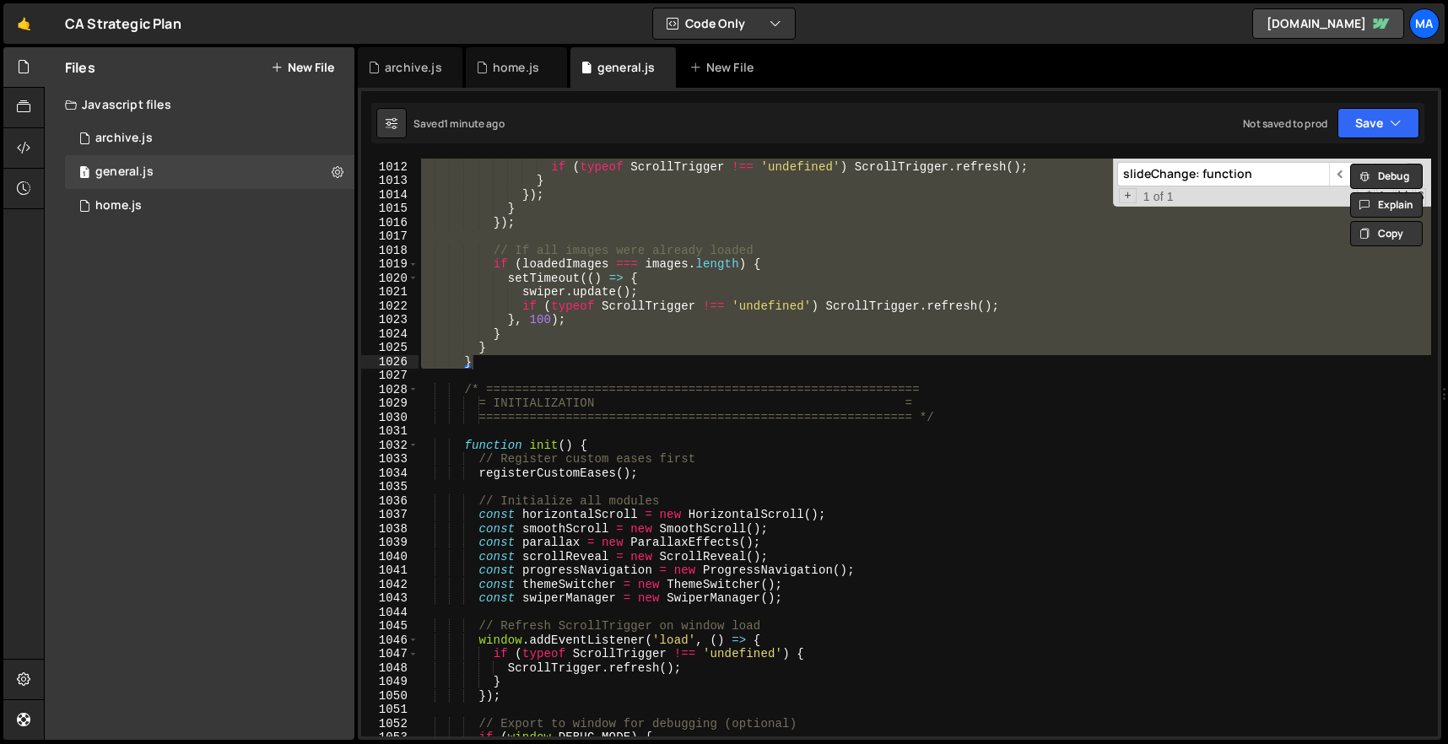
paste input "console.error('Error initializing Swiper:"
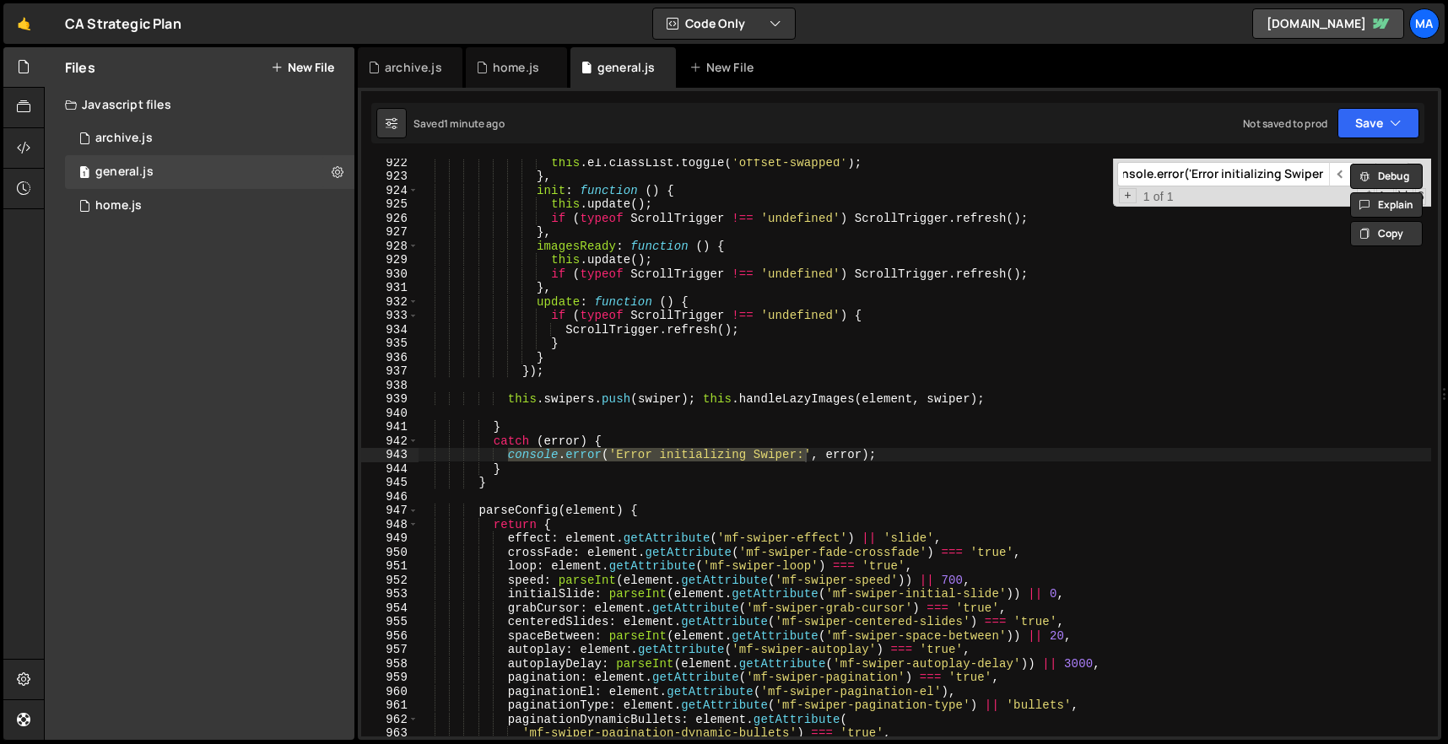
type input "console.error('Error initializing Swiper:"
type textarea "}"
click at [597, 466] on div "this . el . classList . toggle ( 'offset-swapped' ) ; } , init : function ( ) {…" at bounding box center [925, 458] width 1014 height 606
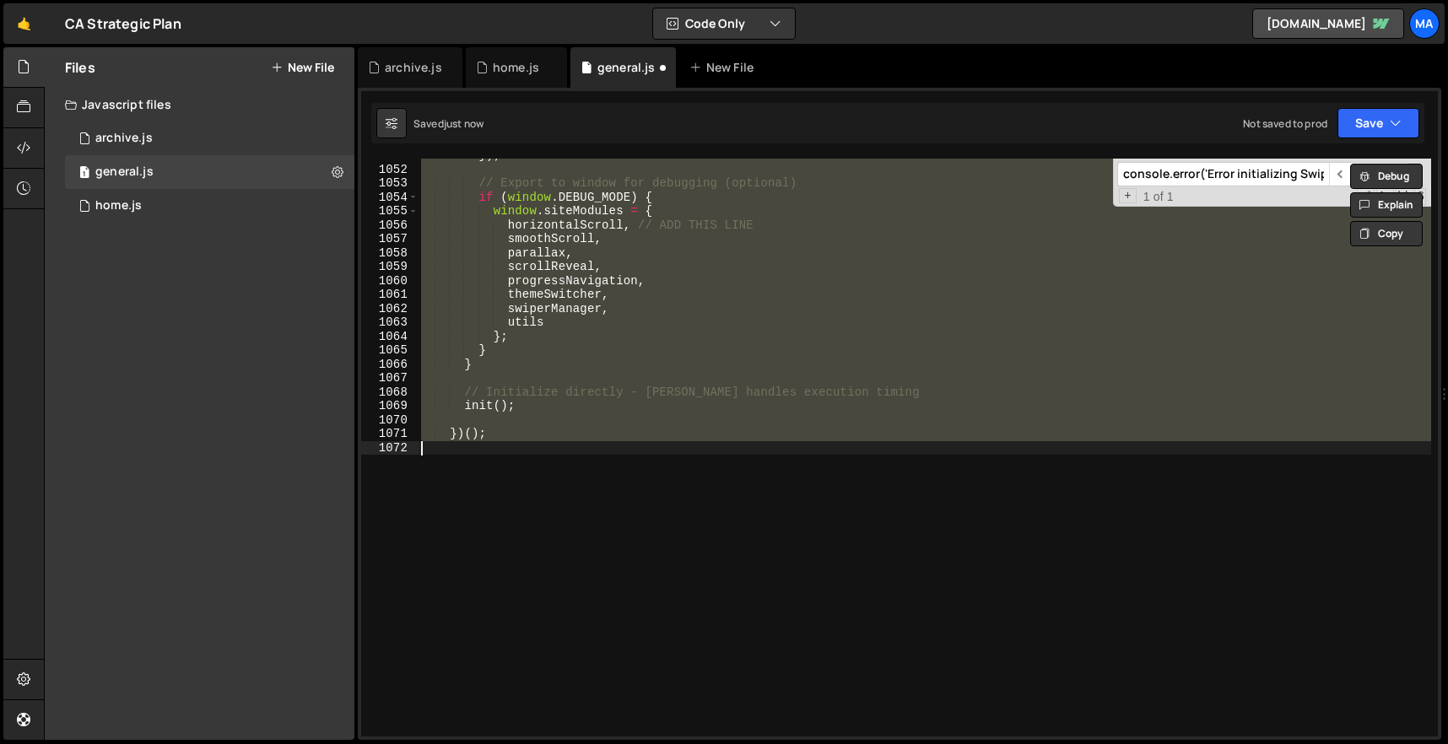
scroll to position [12857, 0]
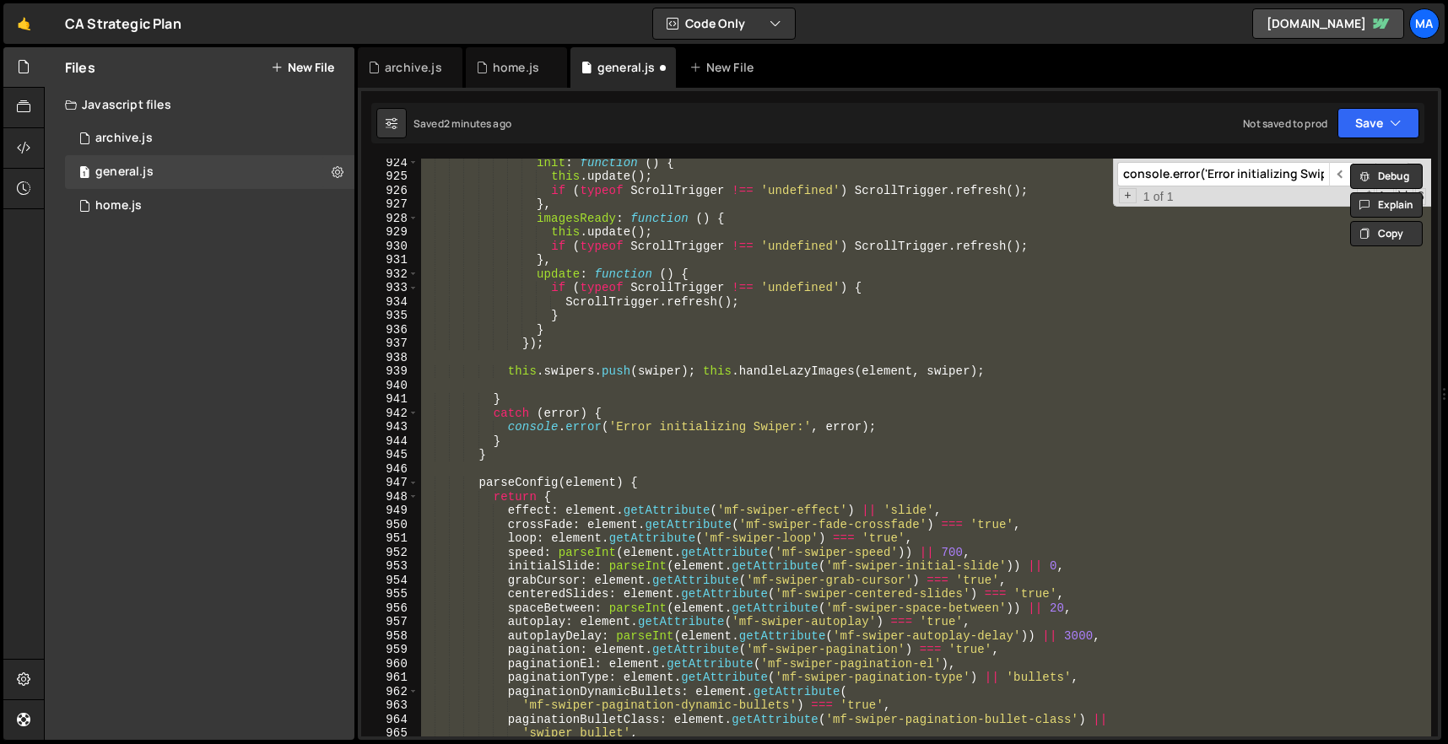
paste textarea "})();"
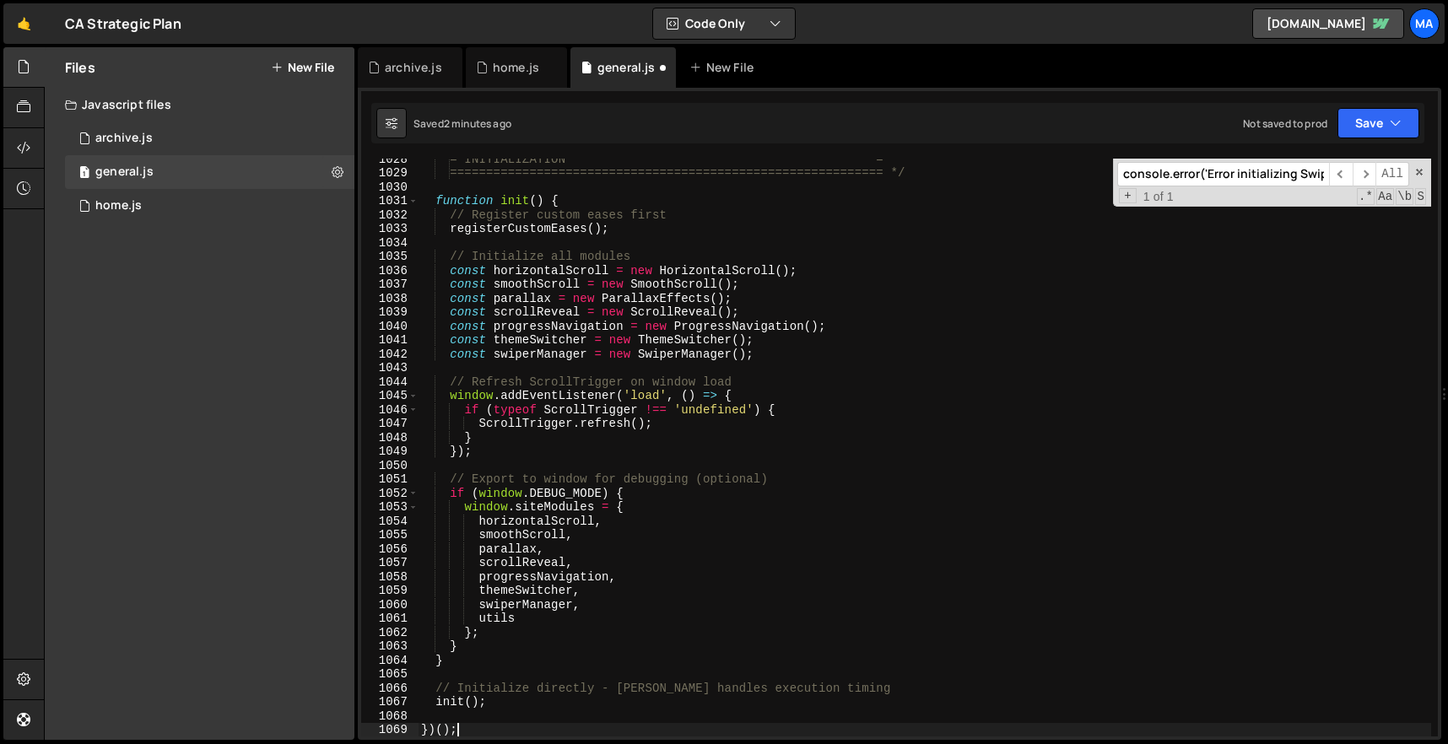
click at [1428, 3] on nav "Projects Community Library Blog Ma Projects Your Teams Invite team member Accou…" at bounding box center [1421, 23] width 30 height 47
click at [1421, 165] on div "console.error('Error initializing Swiper: ​ ​ All Replace All + 1 of 1 .* Aa \b…" at bounding box center [1272, 183] width 318 height 48
click at [1425, 168] on div "console.error('Error initializing Swiper: ​ ​ All Replace All + 1 of 1 .* Aa \b…" at bounding box center [1272, 183] width 318 height 48
click at [1415, 167] on div "console.error('Error initializing Swiper: ​ ​ All Replace All + 1 of 1 .* Aa \b…" at bounding box center [1272, 183] width 318 height 48
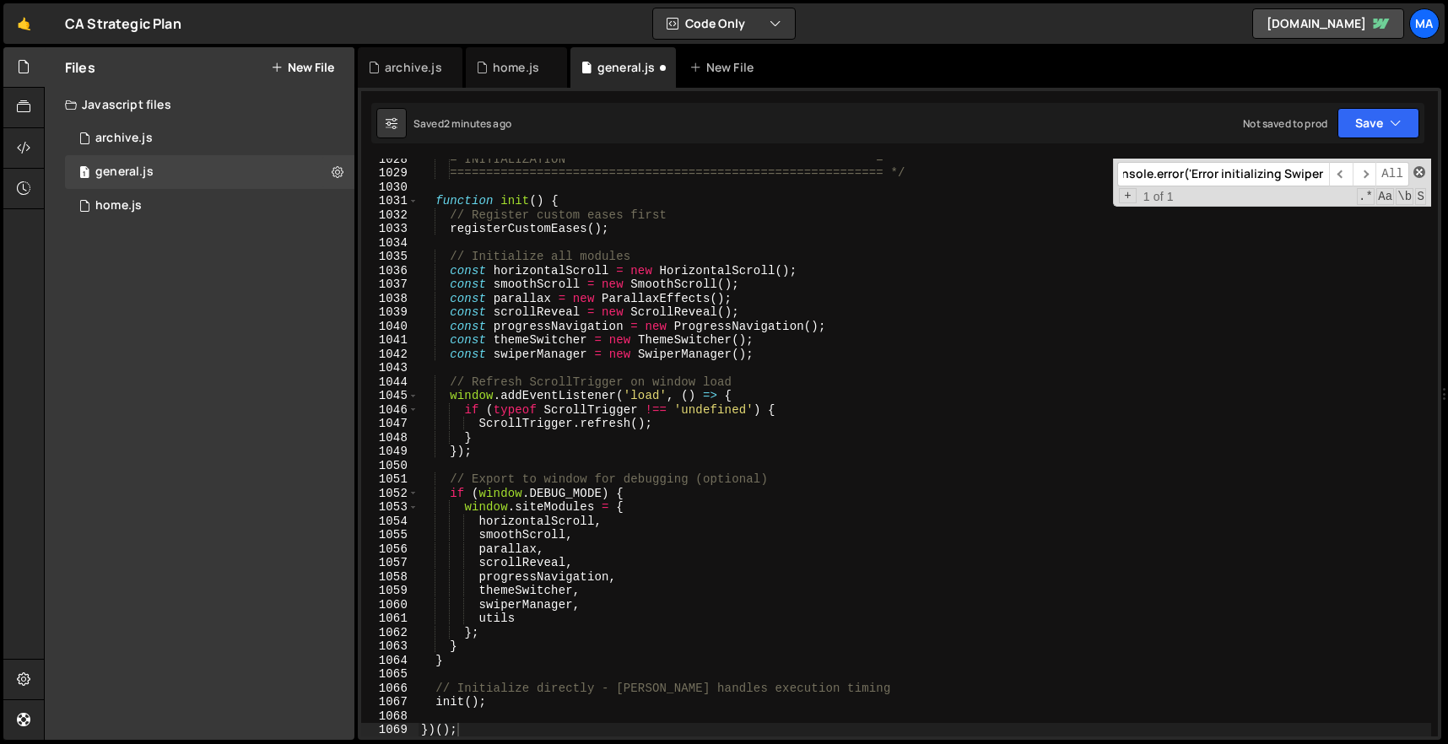
scroll to position [0, 0]
click at [1417, 167] on span at bounding box center [1420, 172] width 12 height 12
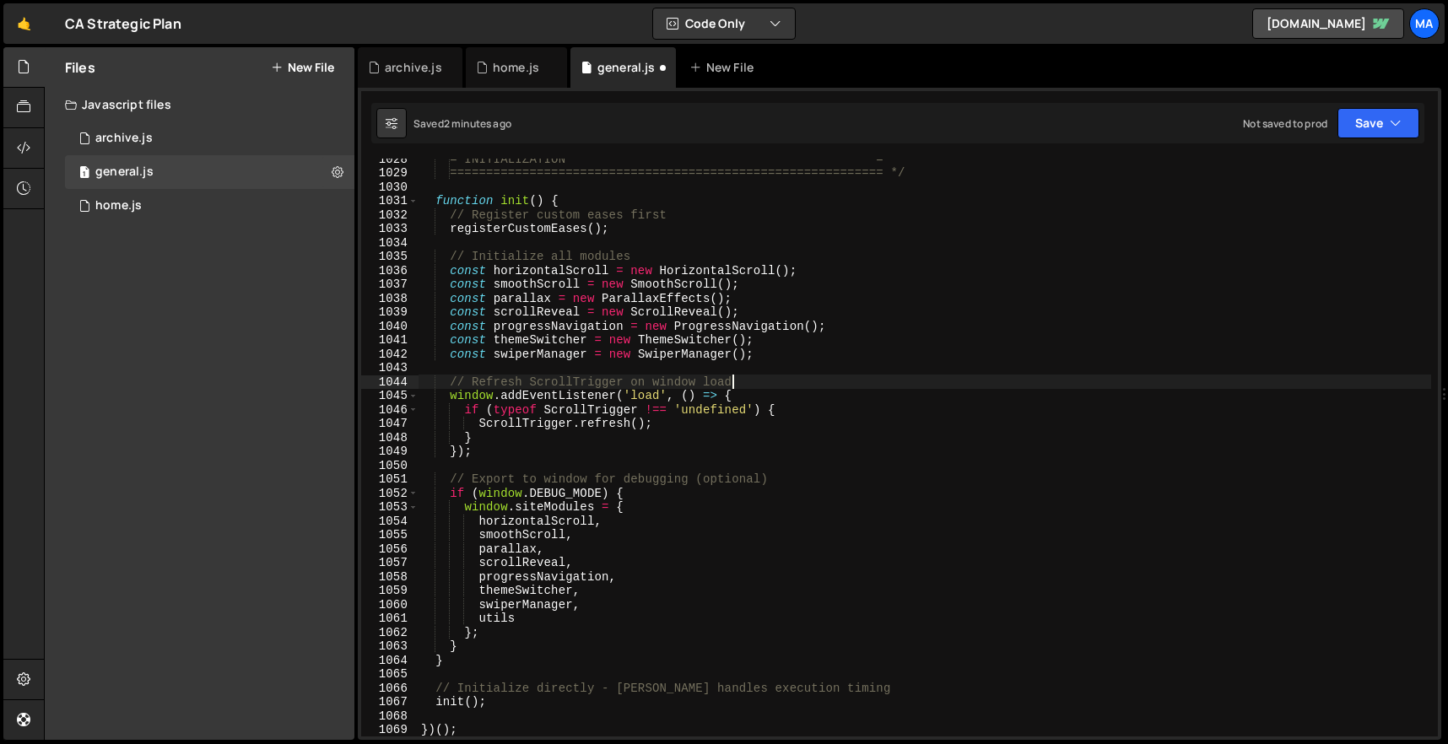
click at [1217, 384] on div "= INITIALIZATION = ============================================================…" at bounding box center [925, 455] width 1014 height 606
type textarea "// Refresh ScrollTrigger on window load"
click at [806, 363] on div "= INITIALIZATION = ============================================================…" at bounding box center [925, 455] width 1014 height 606
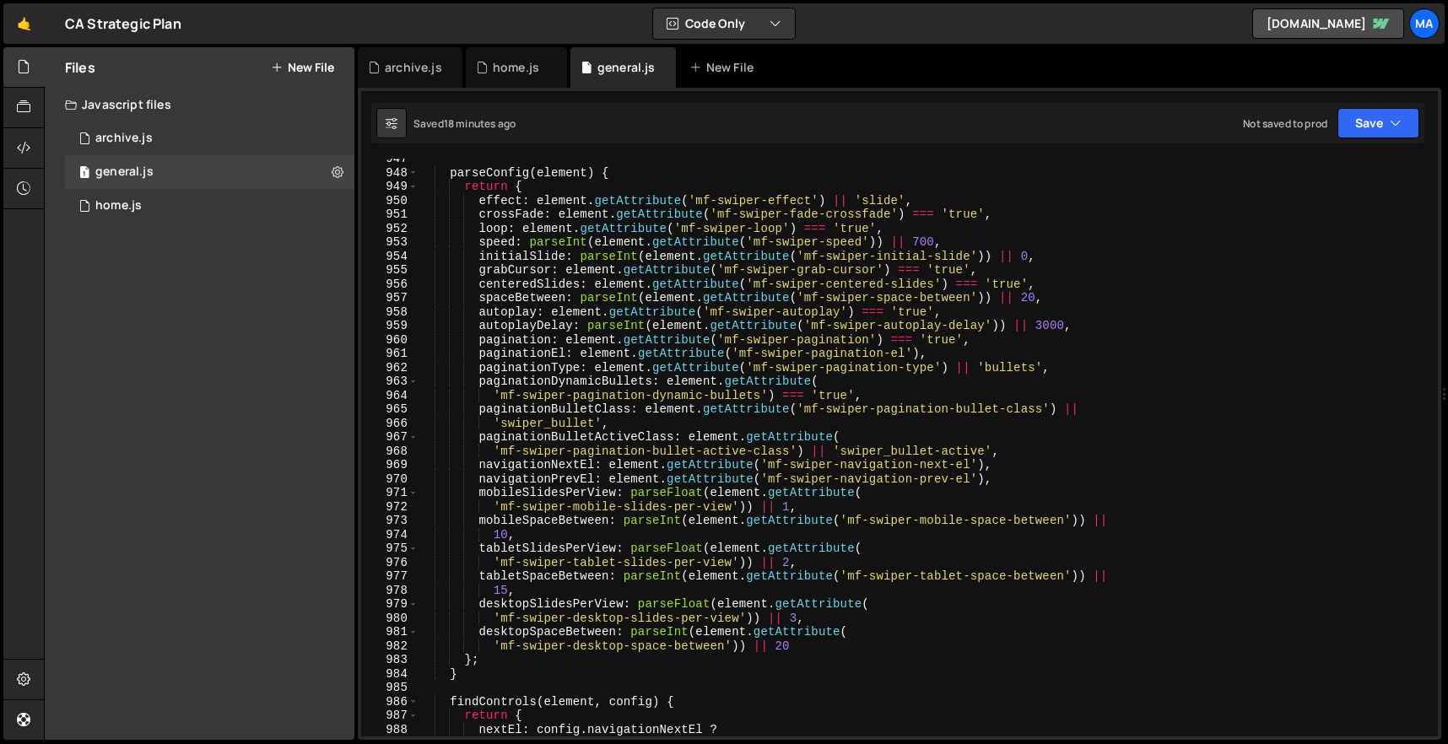
scroll to position [13180, 0]
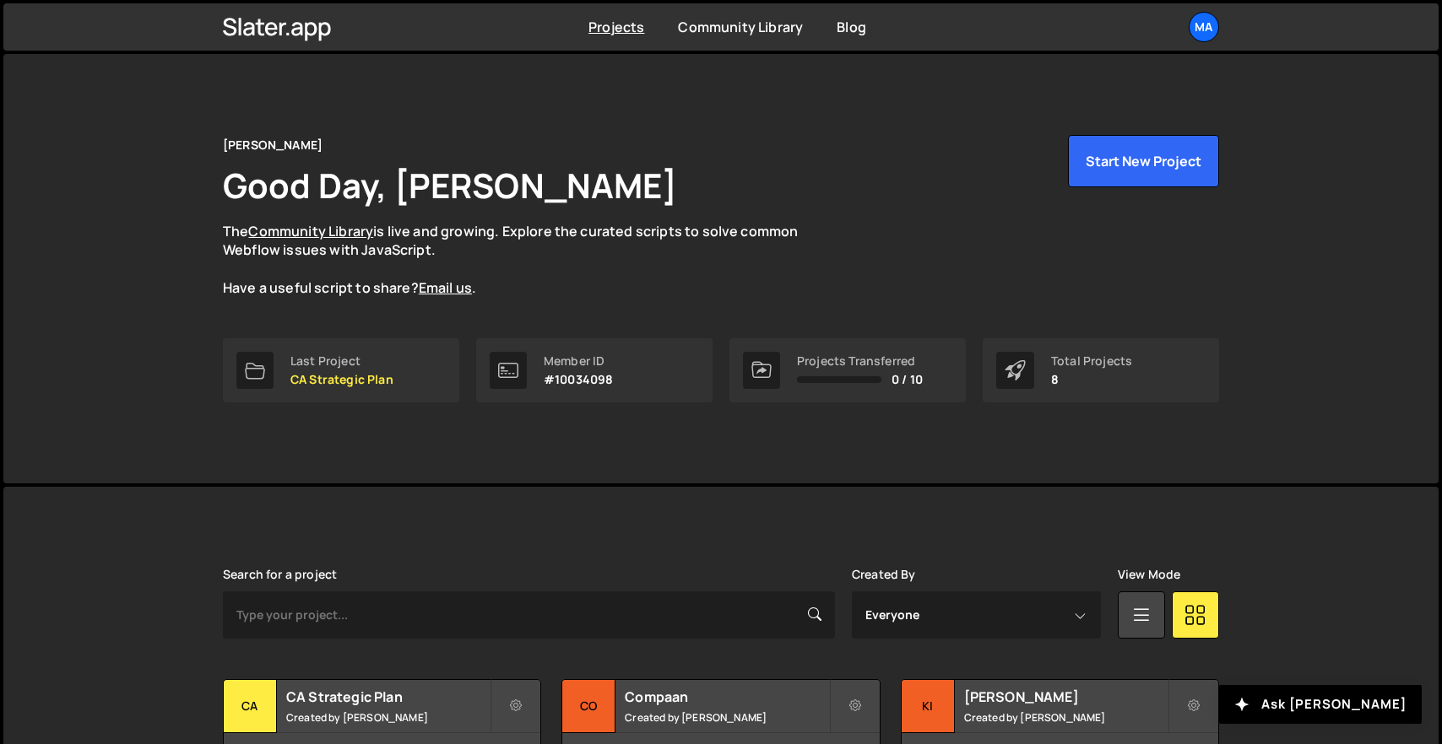
scroll to position [331, 0]
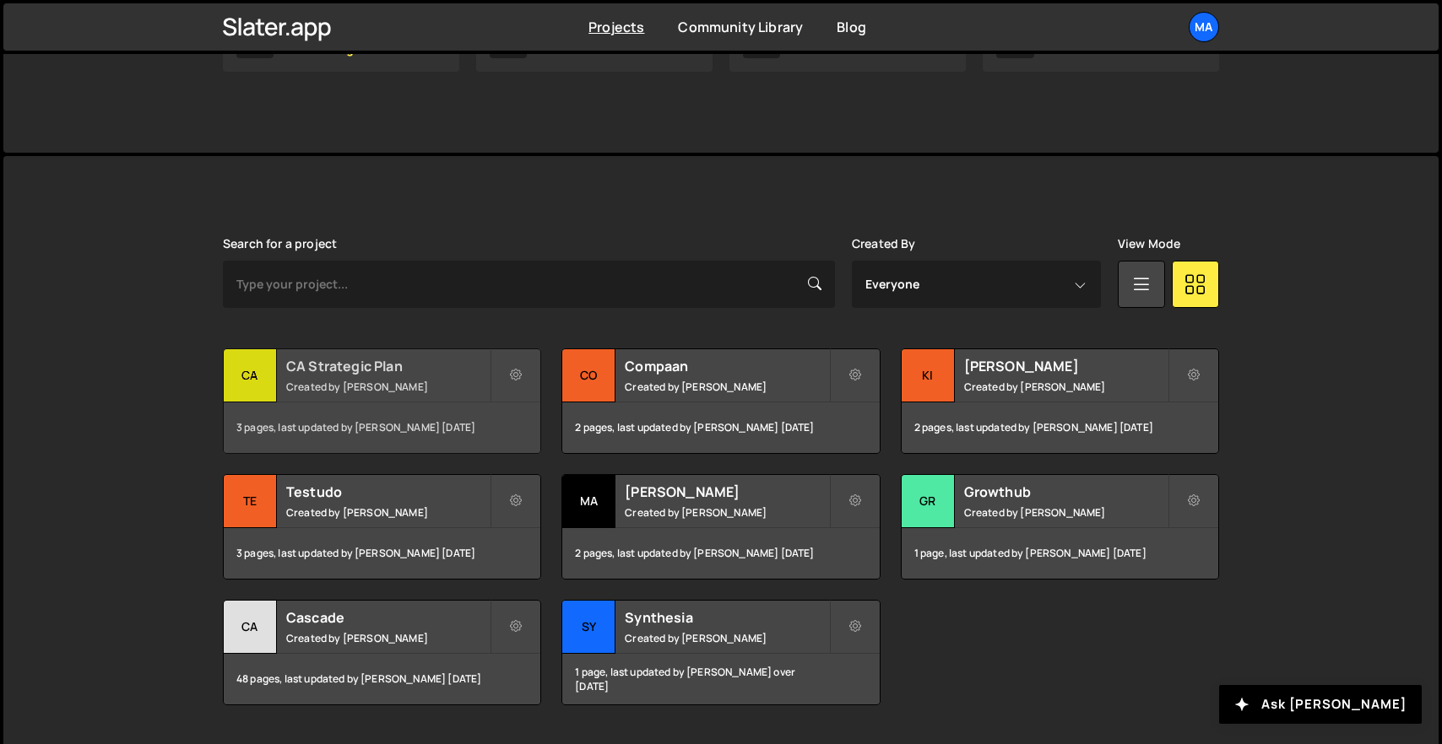
click at [422, 398] on div "CA Strategic Plan Created by Matteo Fabbiani" at bounding box center [382, 375] width 317 height 52
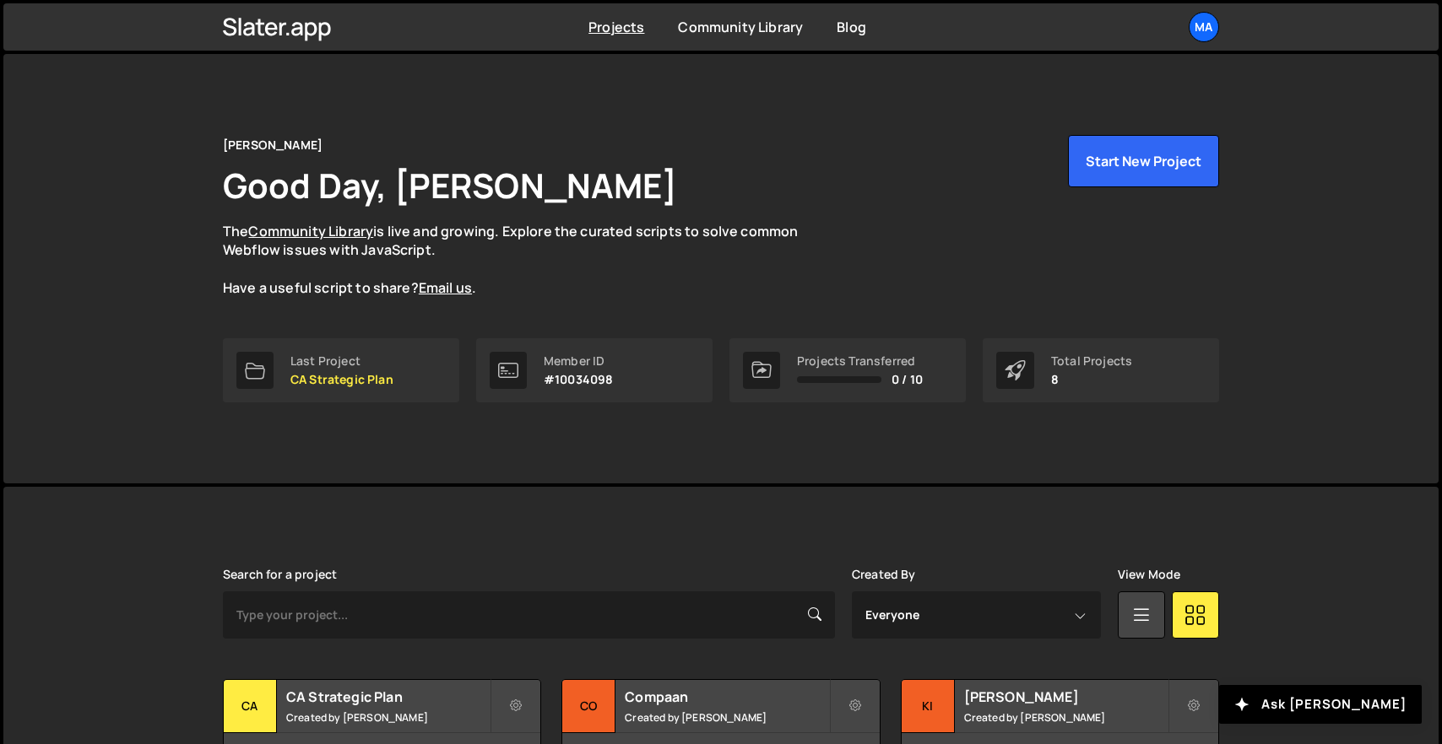
scroll to position [331, 0]
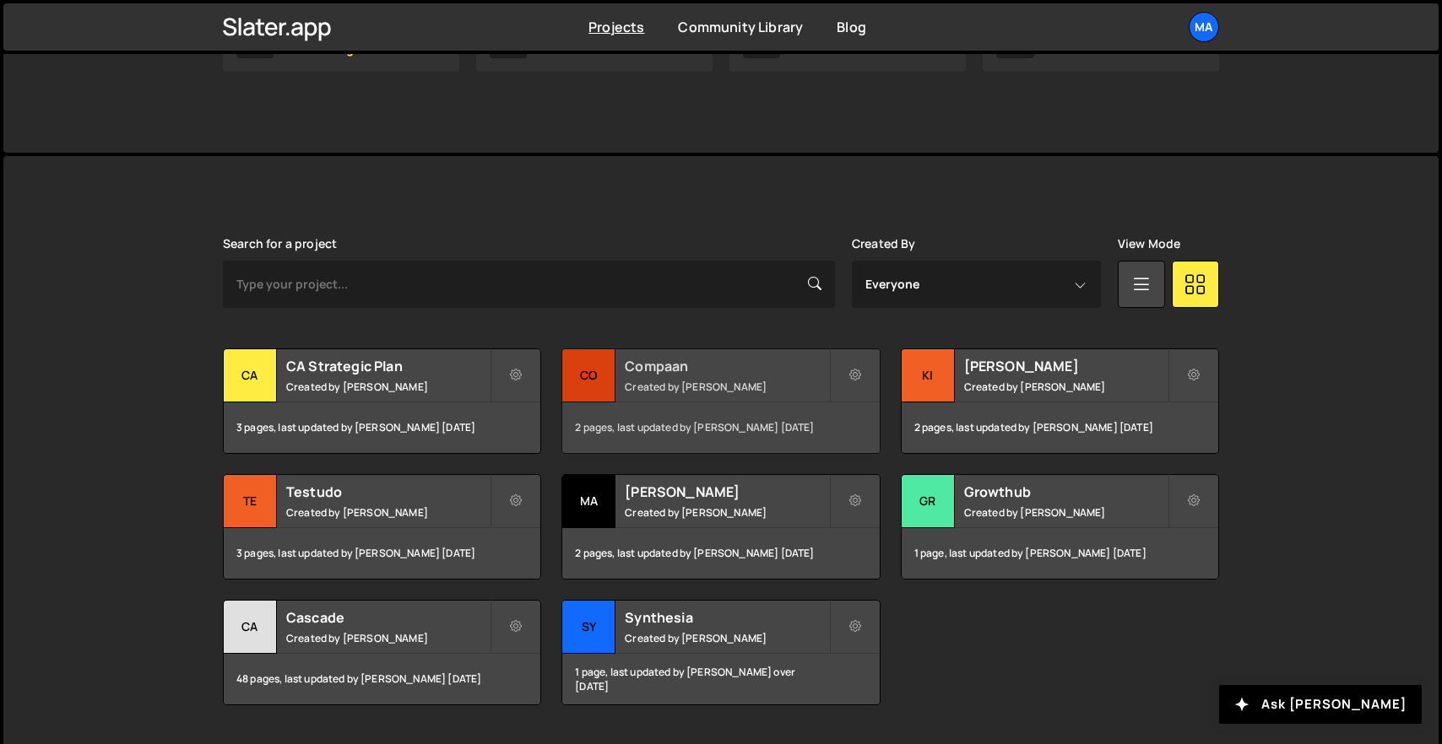
click at [706, 372] on h2 "Compaan" at bounding box center [726, 366] width 203 height 19
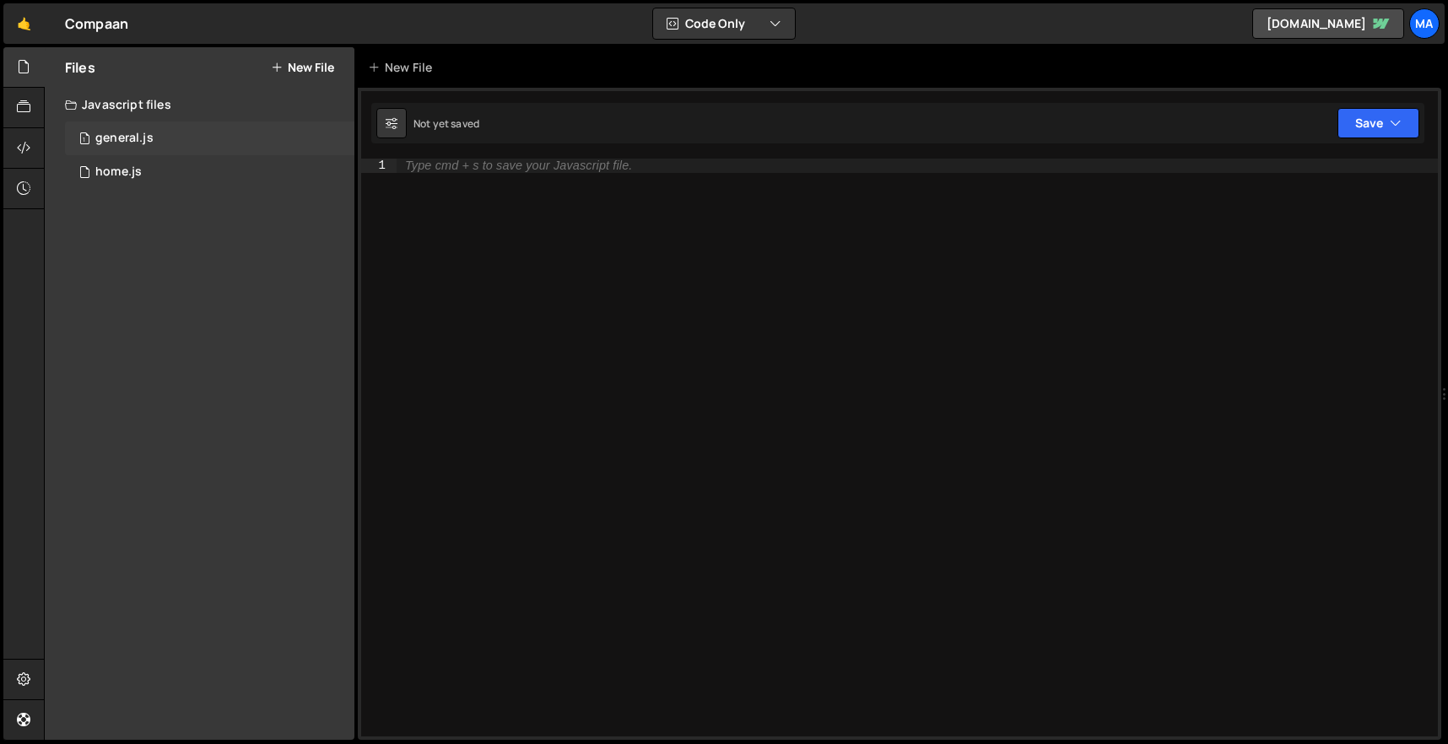
click at [177, 152] on div "1 general.js 0" at bounding box center [210, 139] width 290 height 34
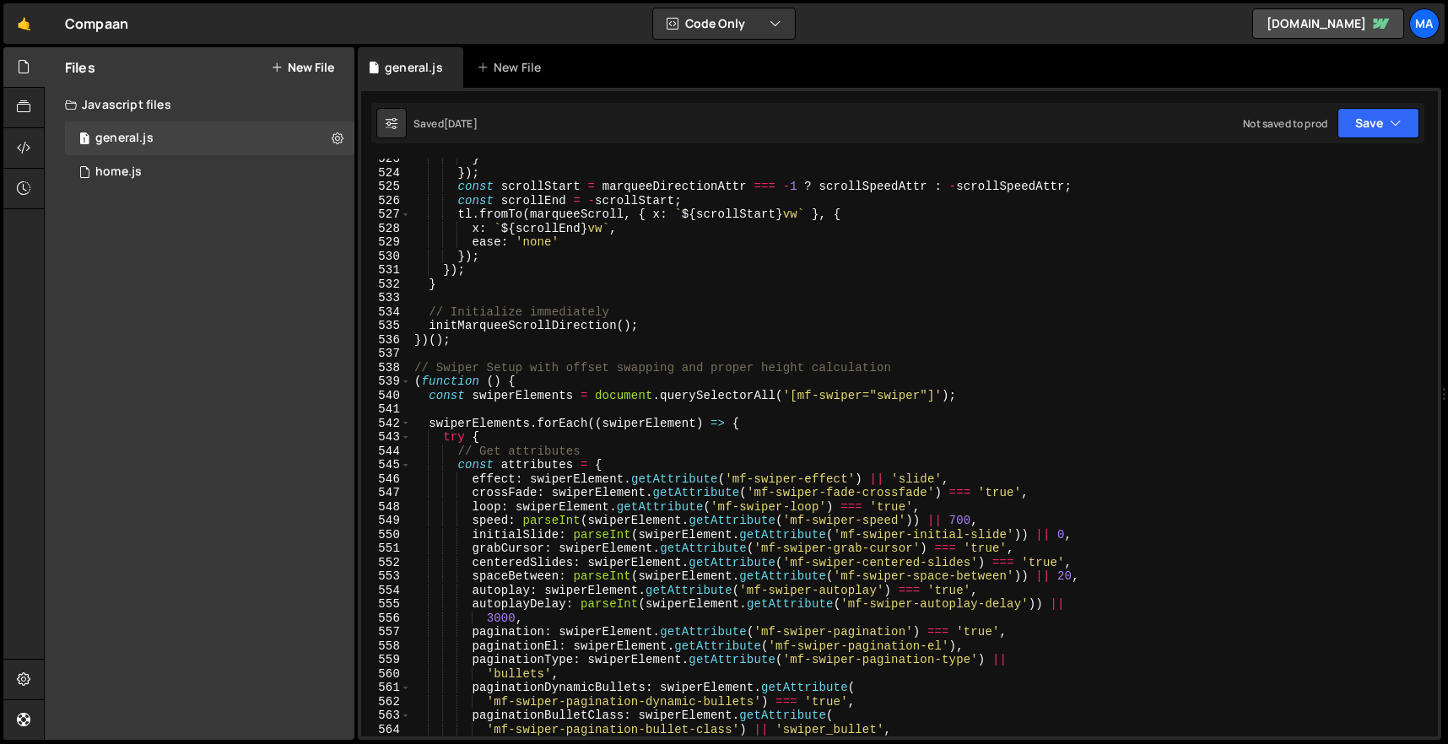
scroll to position [7323, 0]
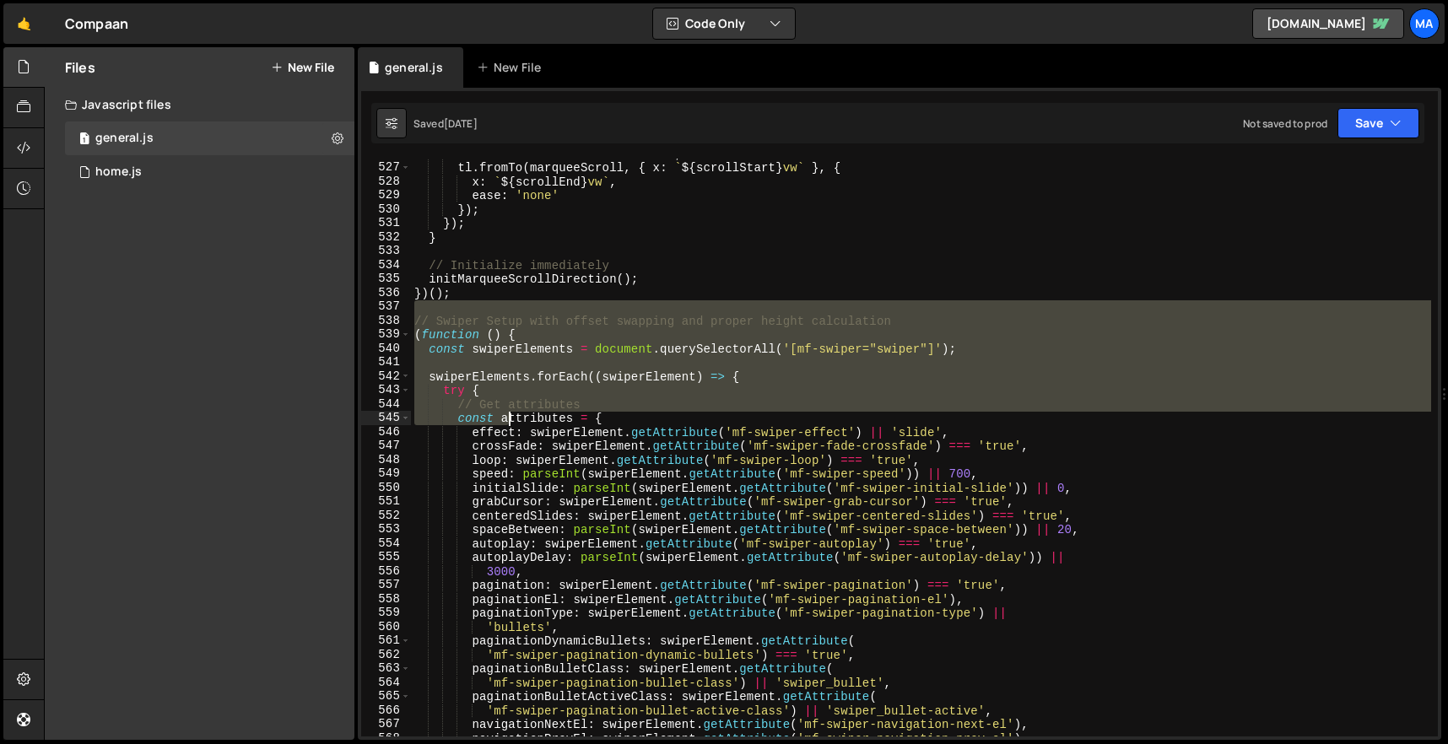
drag, startPoint x: 424, startPoint y: 311, endPoint x: 564, endPoint y: 475, distance: 215.5
click at [560, 471] on div "const scrollEnd = - scrollStart ; tl . fromTo ( marqueeScroll , { x : ` ${ scro…" at bounding box center [921, 450] width 1020 height 606
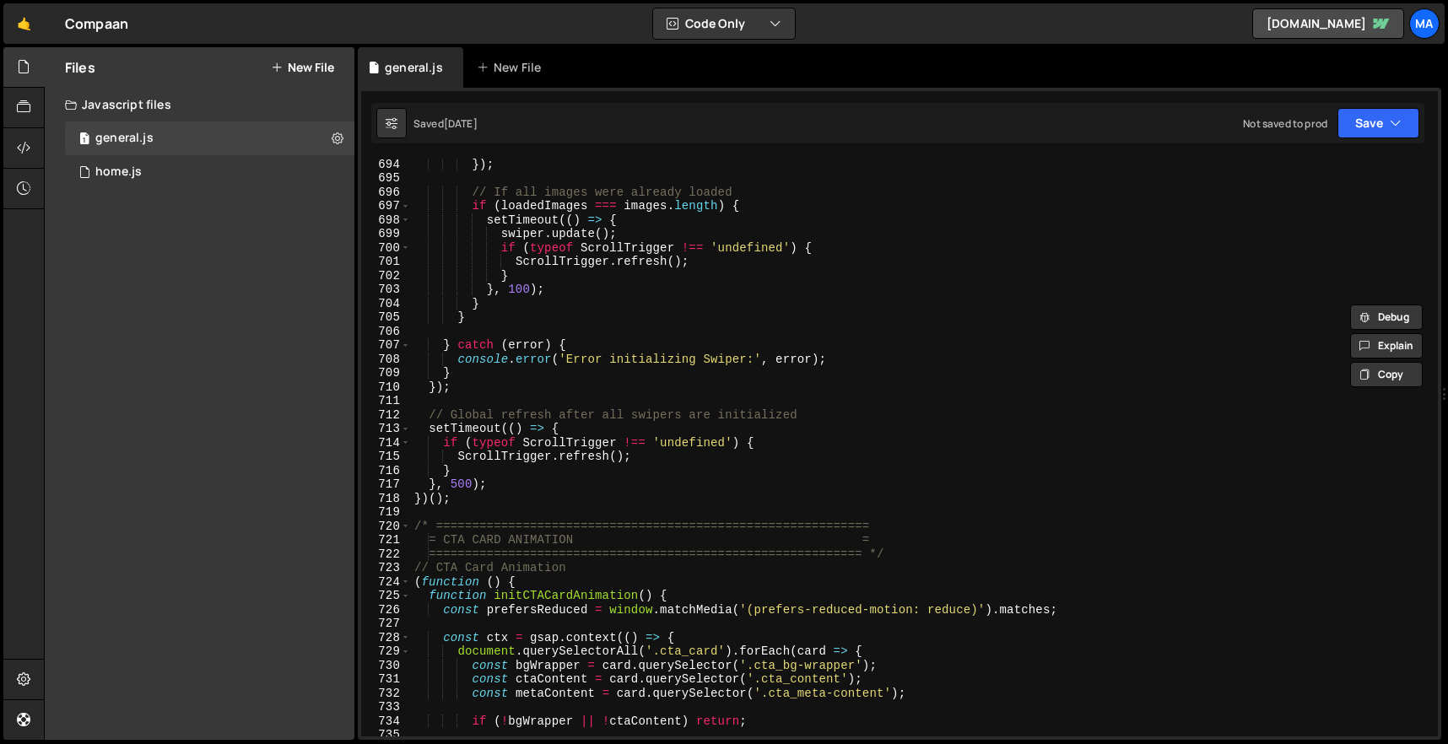
scroll to position [9667, 0]
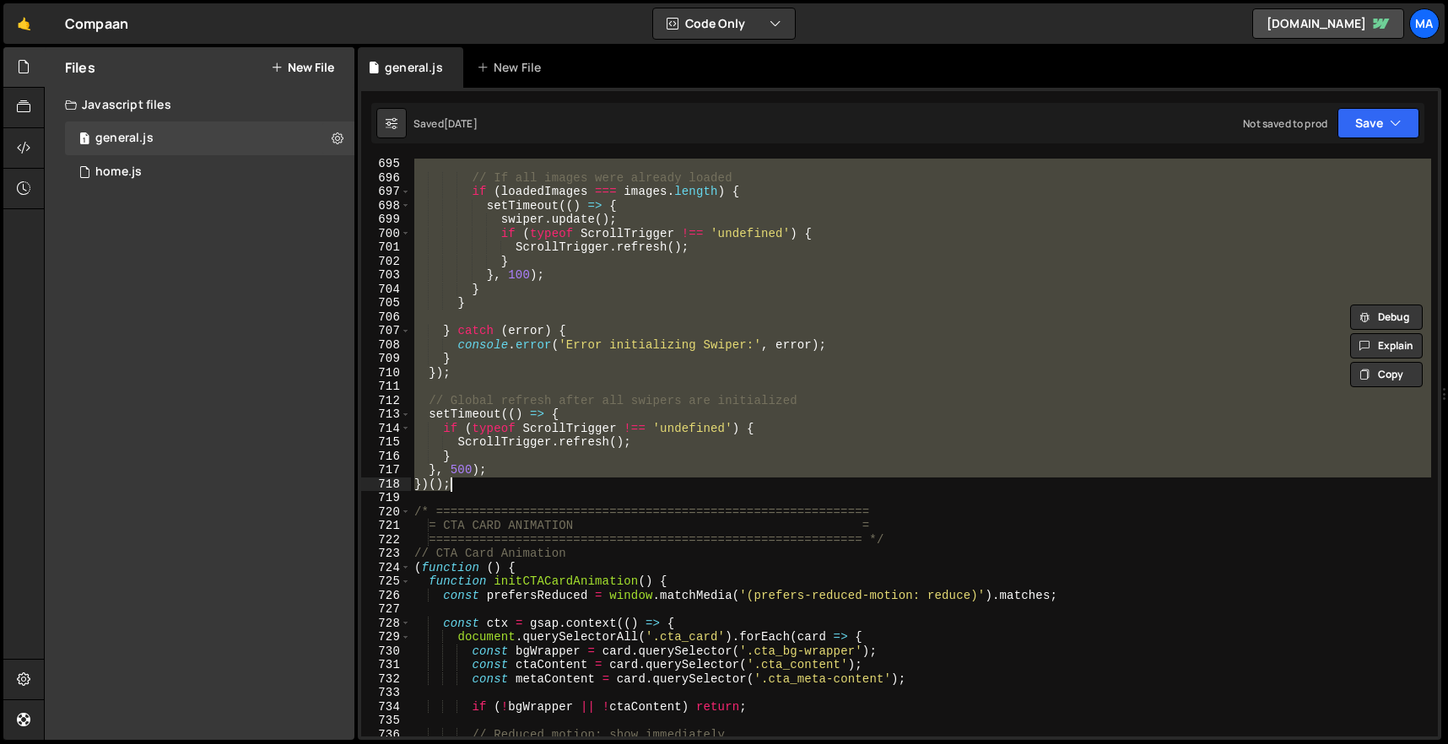
click at [506, 479] on div "// If all images were already loaded if ( loadedImages === images . length ) { …" at bounding box center [921, 460] width 1020 height 606
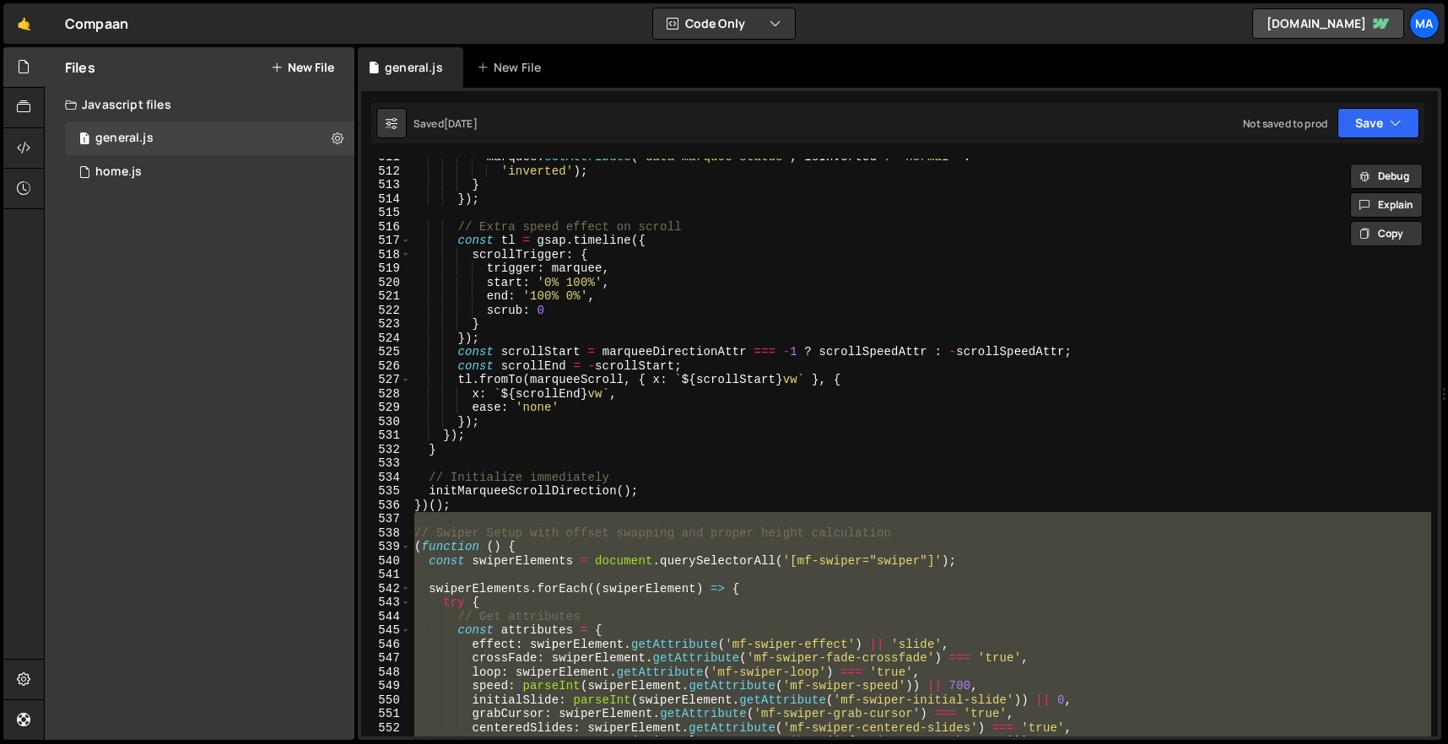
scroll to position [7188, 0]
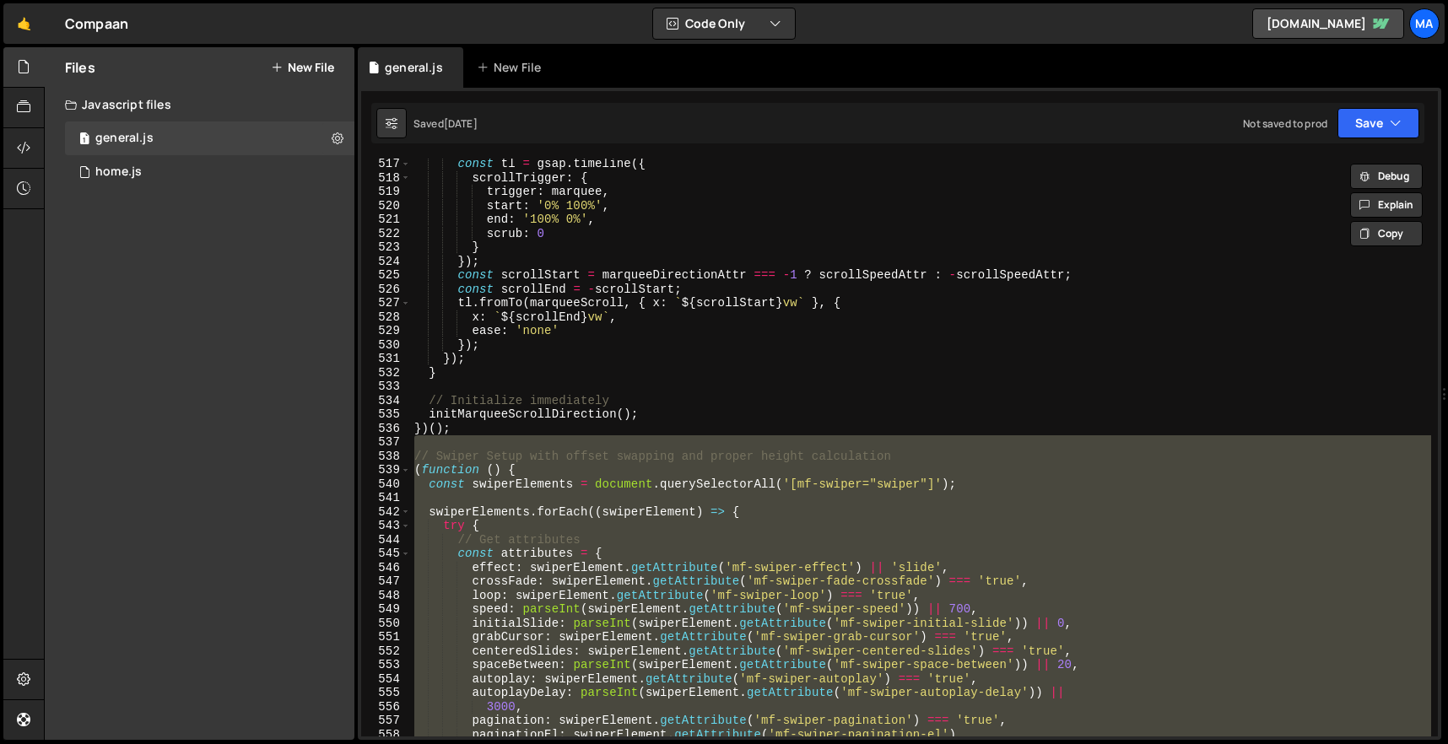
click at [725, 404] on div "const tl = gsap . timeline ({ scrollTrigger : { trigger : marquee , start : '0%…" at bounding box center [921, 460] width 1020 height 606
type textarea "// Initialize immediately"
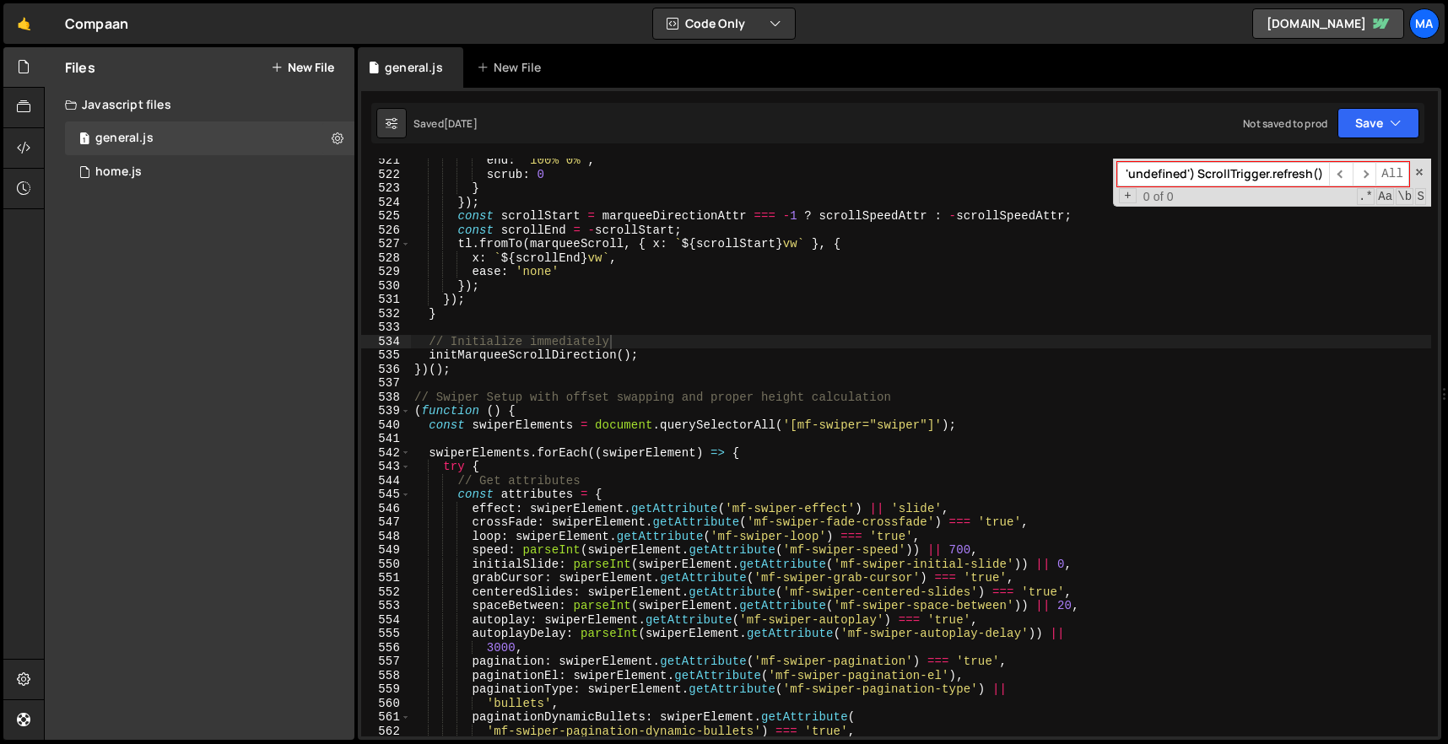
scroll to position [7544, 0]
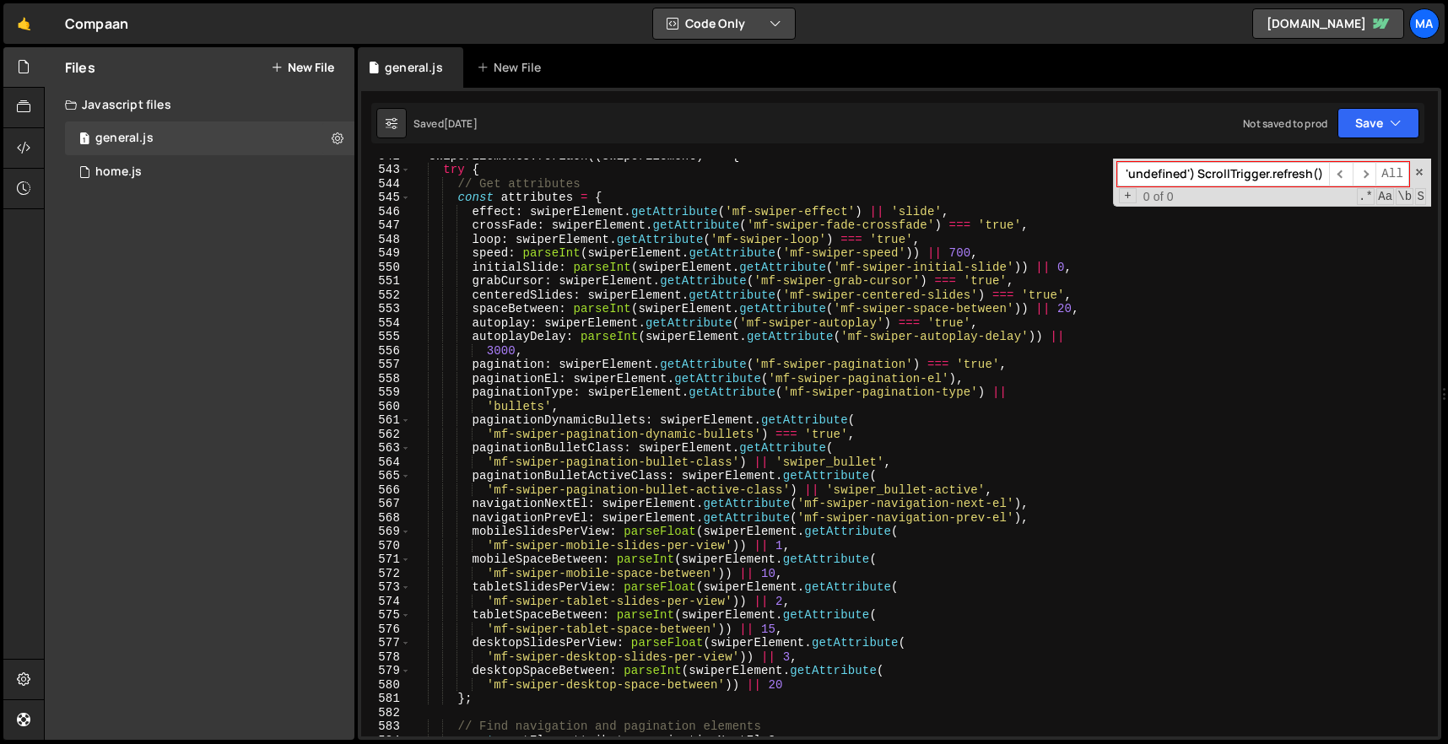
type input "if (typeof ScrollTrigger !== 'undefined') ScrollTrigger.refresh();"
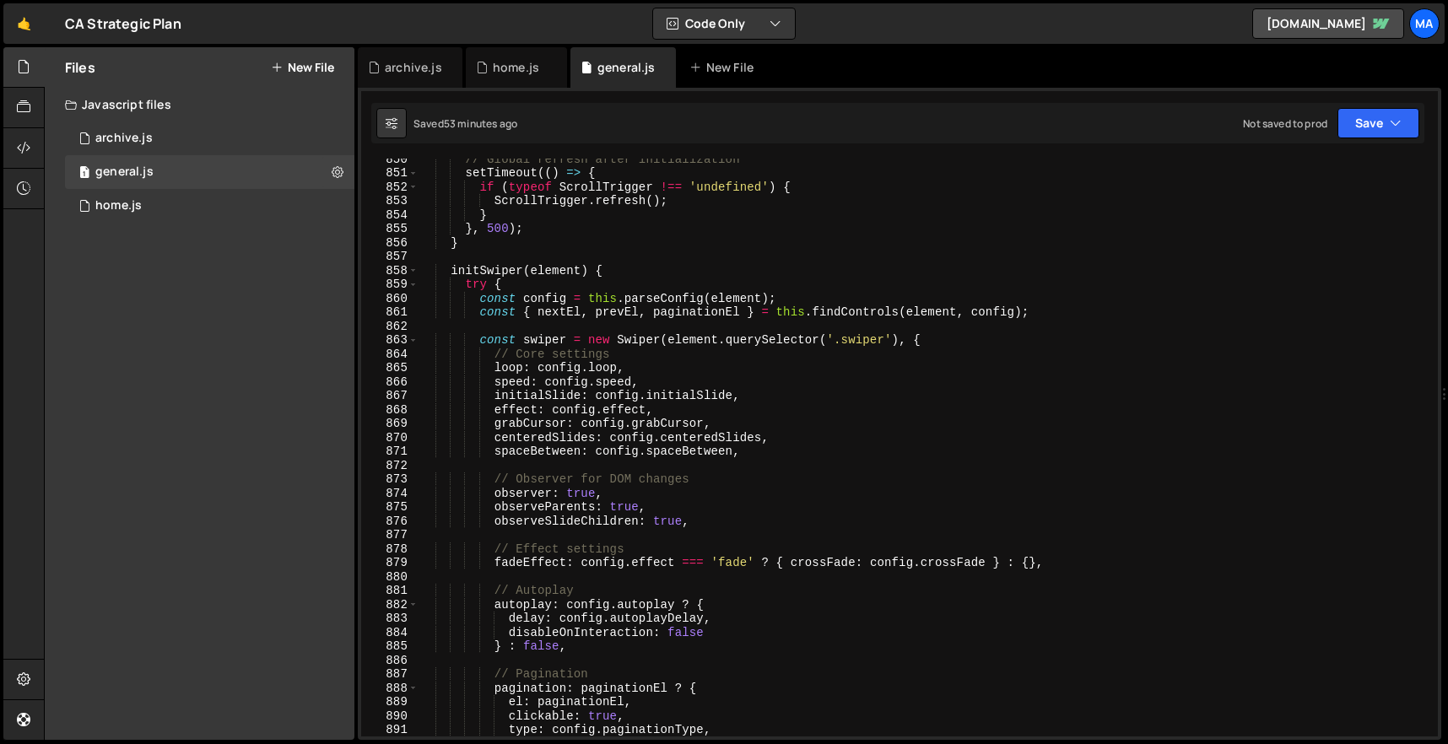
scroll to position [11491, 0]
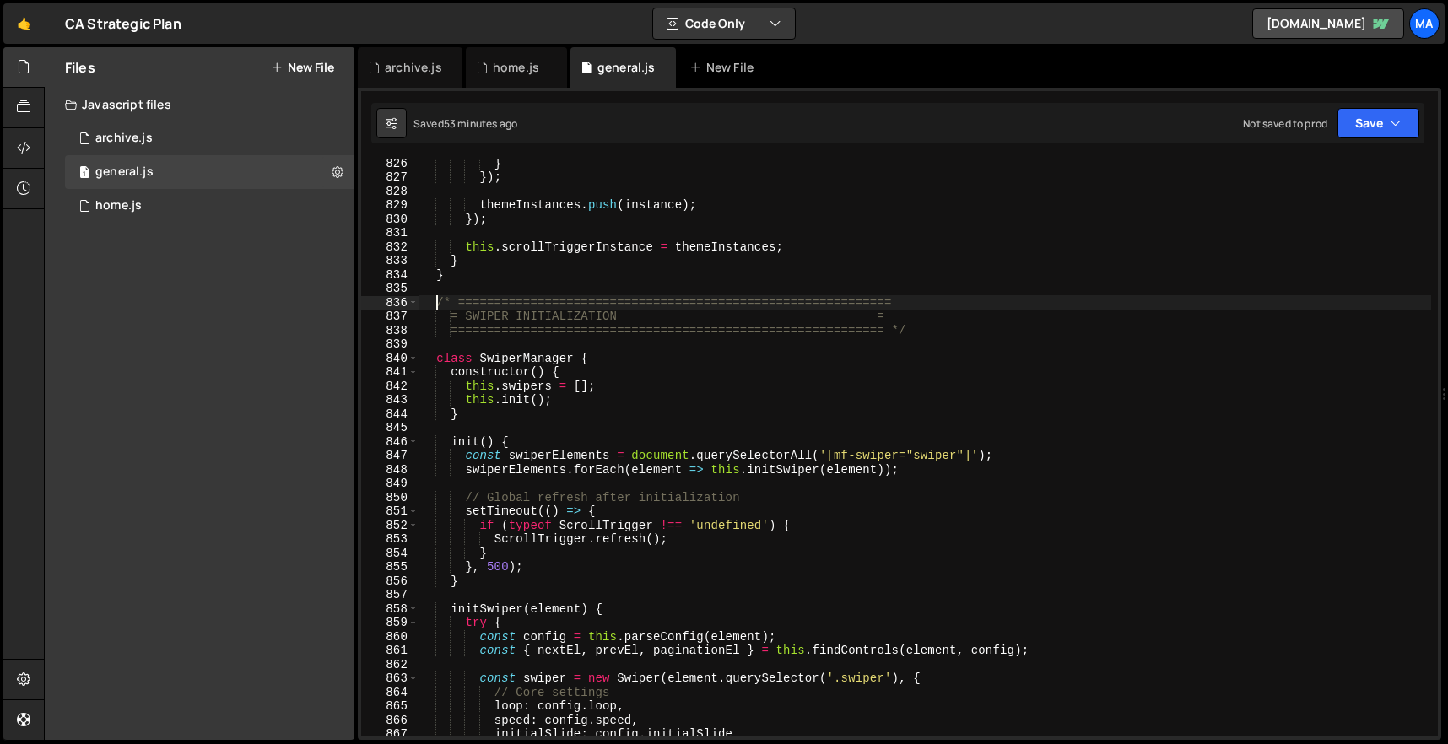
click at [436, 305] on div "} }) ; themeInstances . push ( instance ) ; }) ; this . scrollTriggerInstance =…" at bounding box center [925, 459] width 1013 height 606
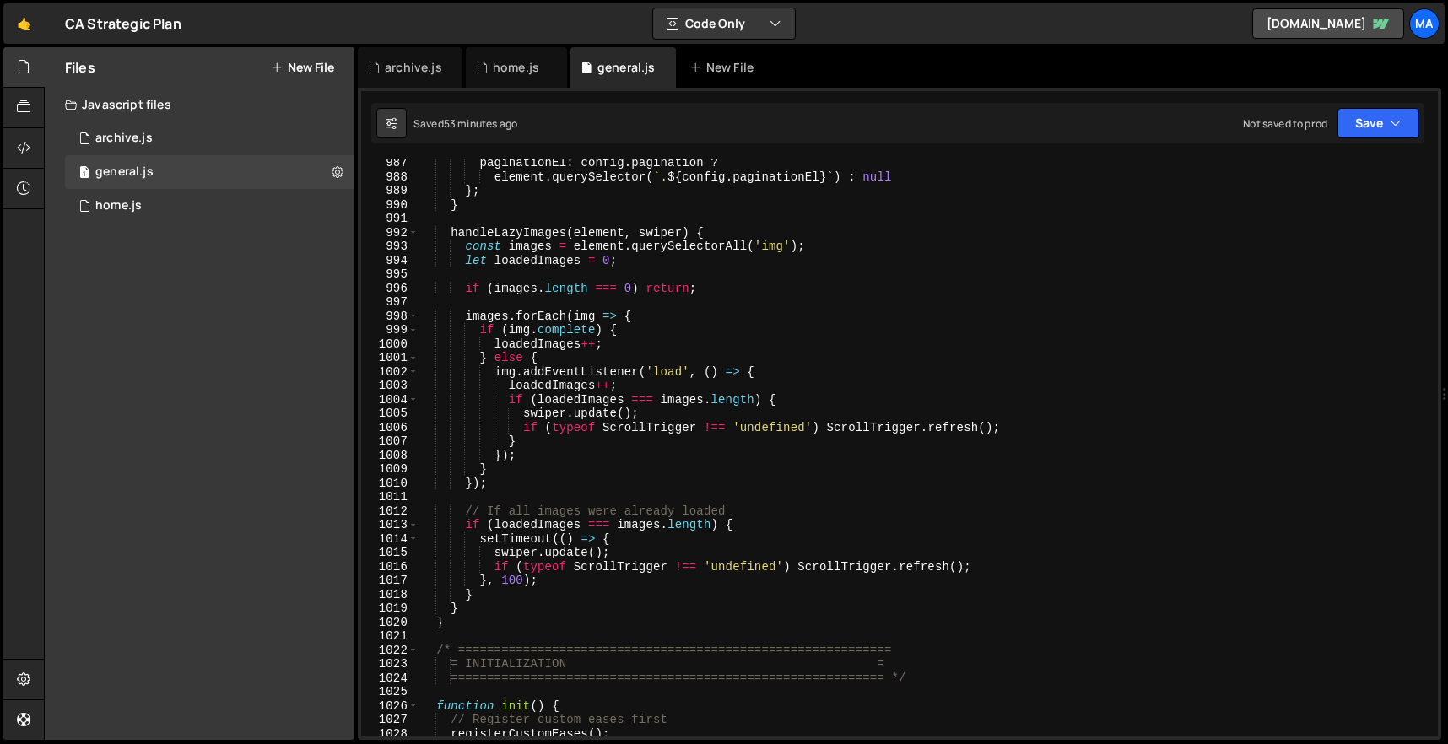
scroll to position [13745, 0]
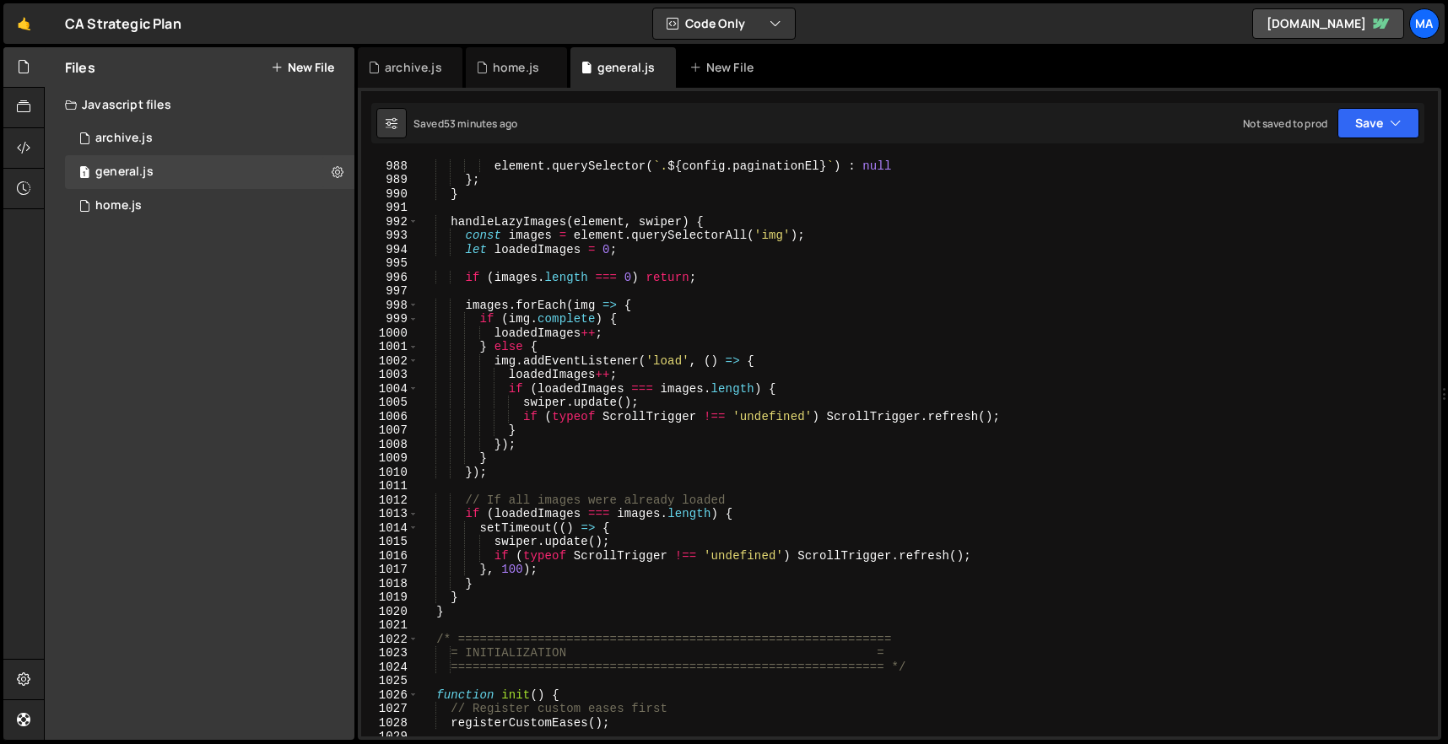
click at [477, 614] on div "paginationEl : config . pagination ? element . querySelector ( ` . ${ config . …" at bounding box center [925, 448] width 1013 height 606
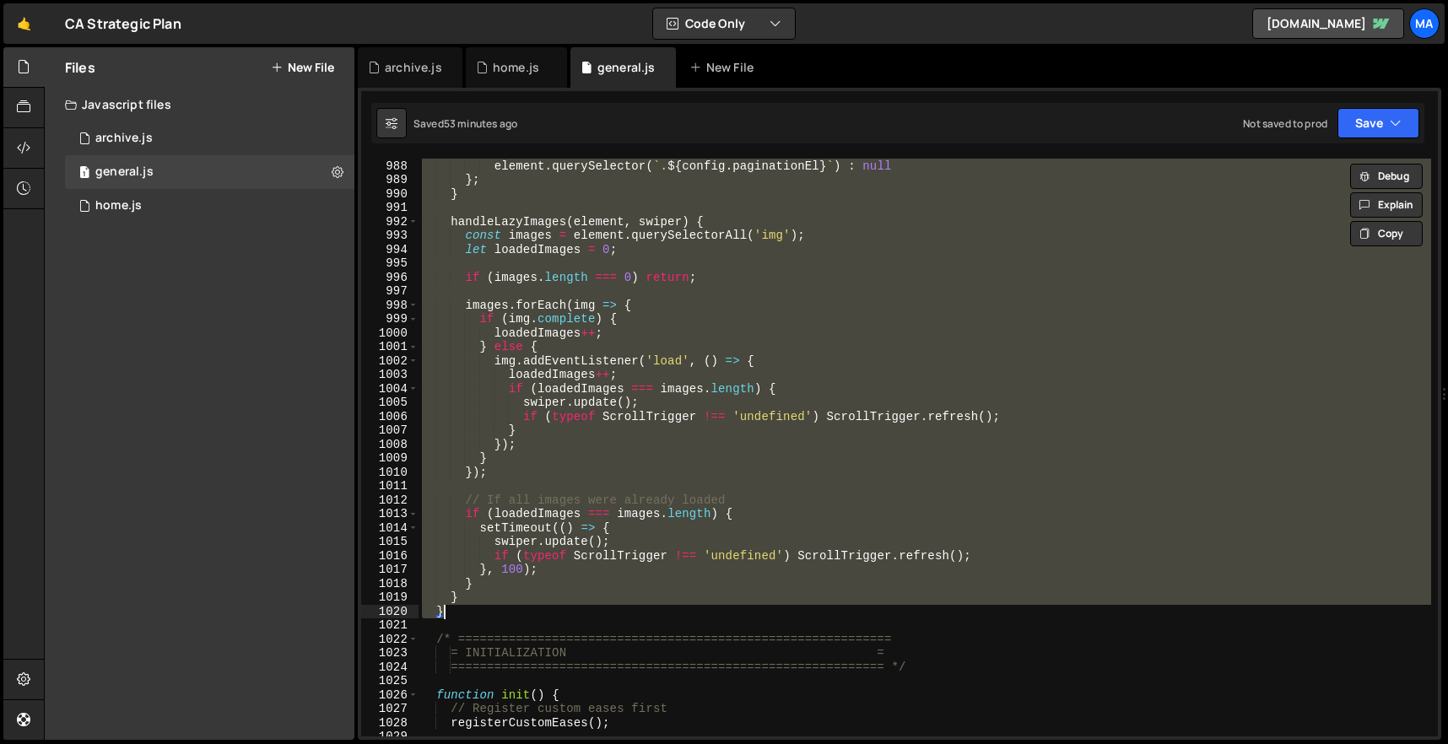
paste textarea
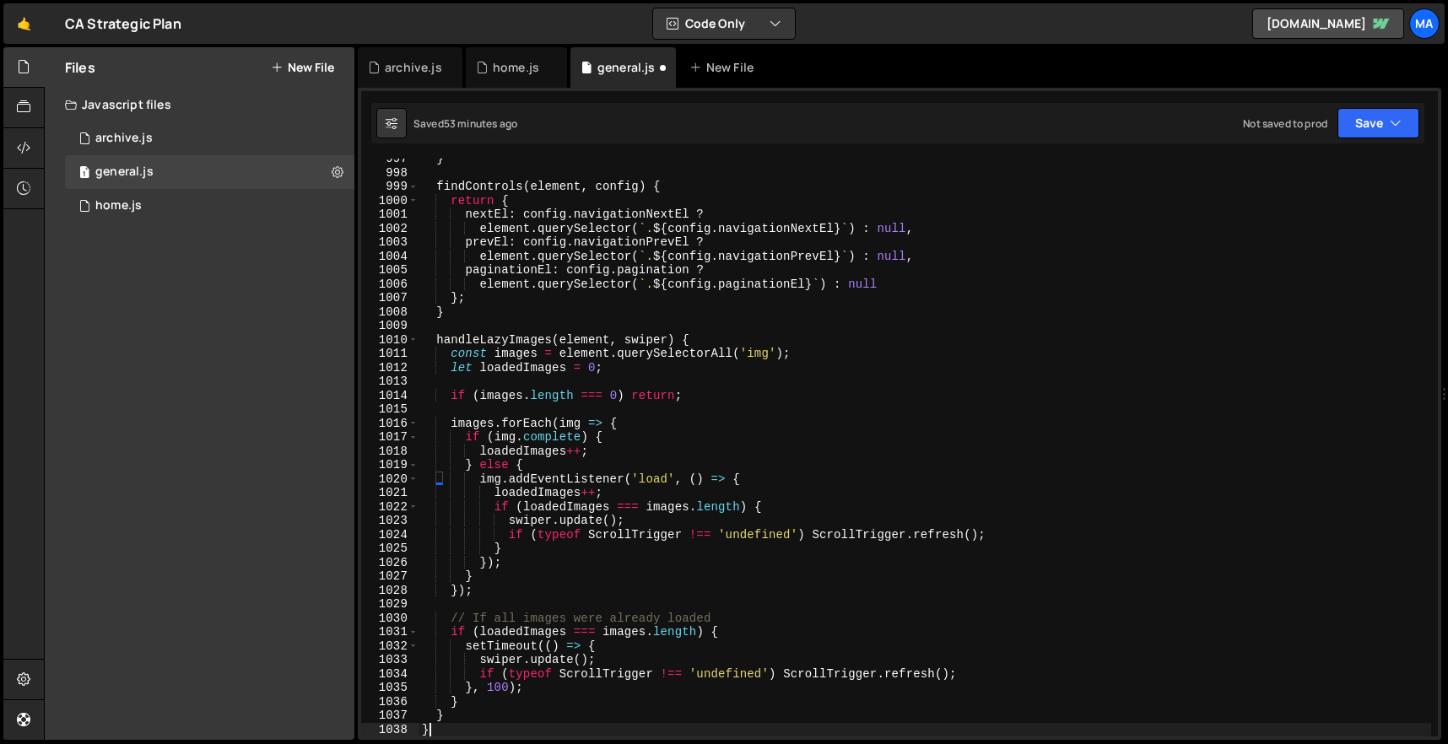
scroll to position [13877, 0]
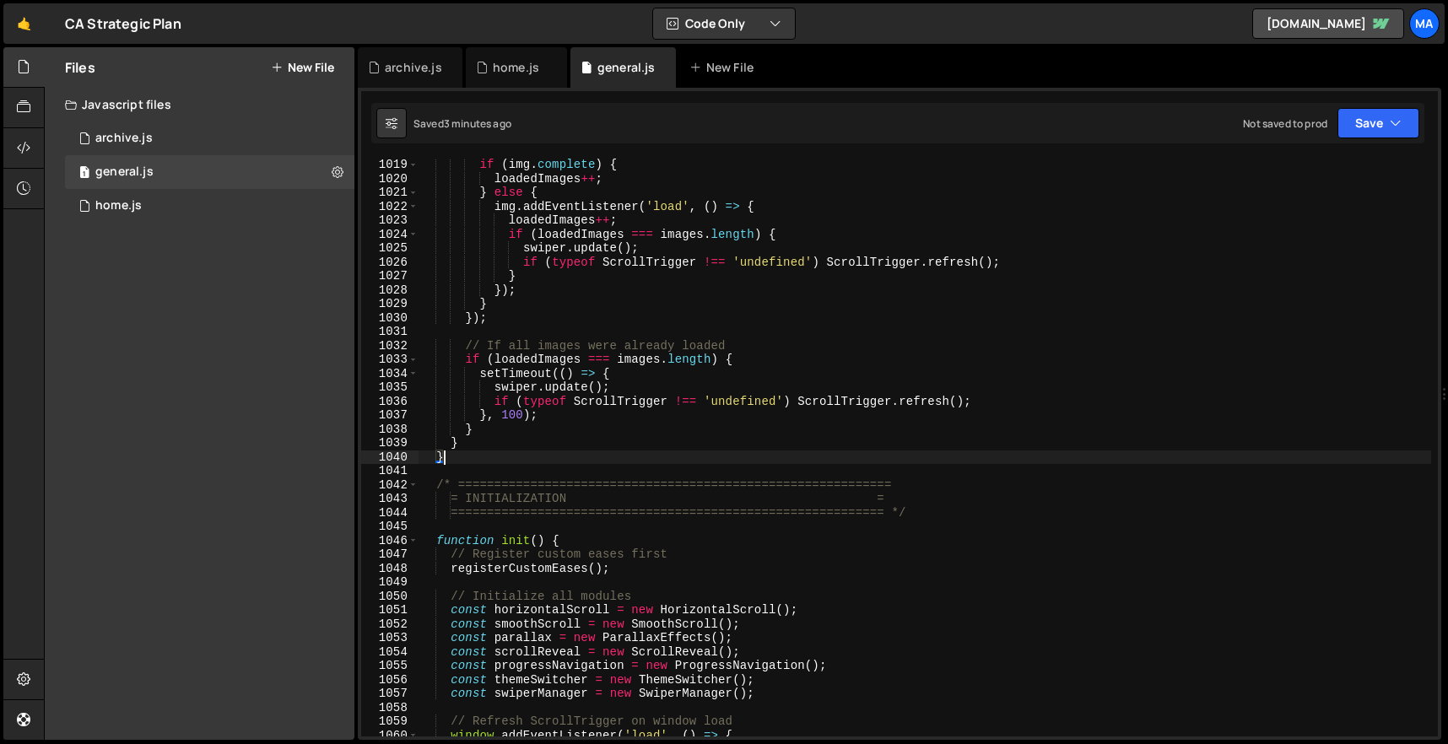
click at [555, 457] on div "if ( img . complete ) { loadedImages ++ ; } else { img . addEventListener ( 'lo…" at bounding box center [925, 461] width 1013 height 606
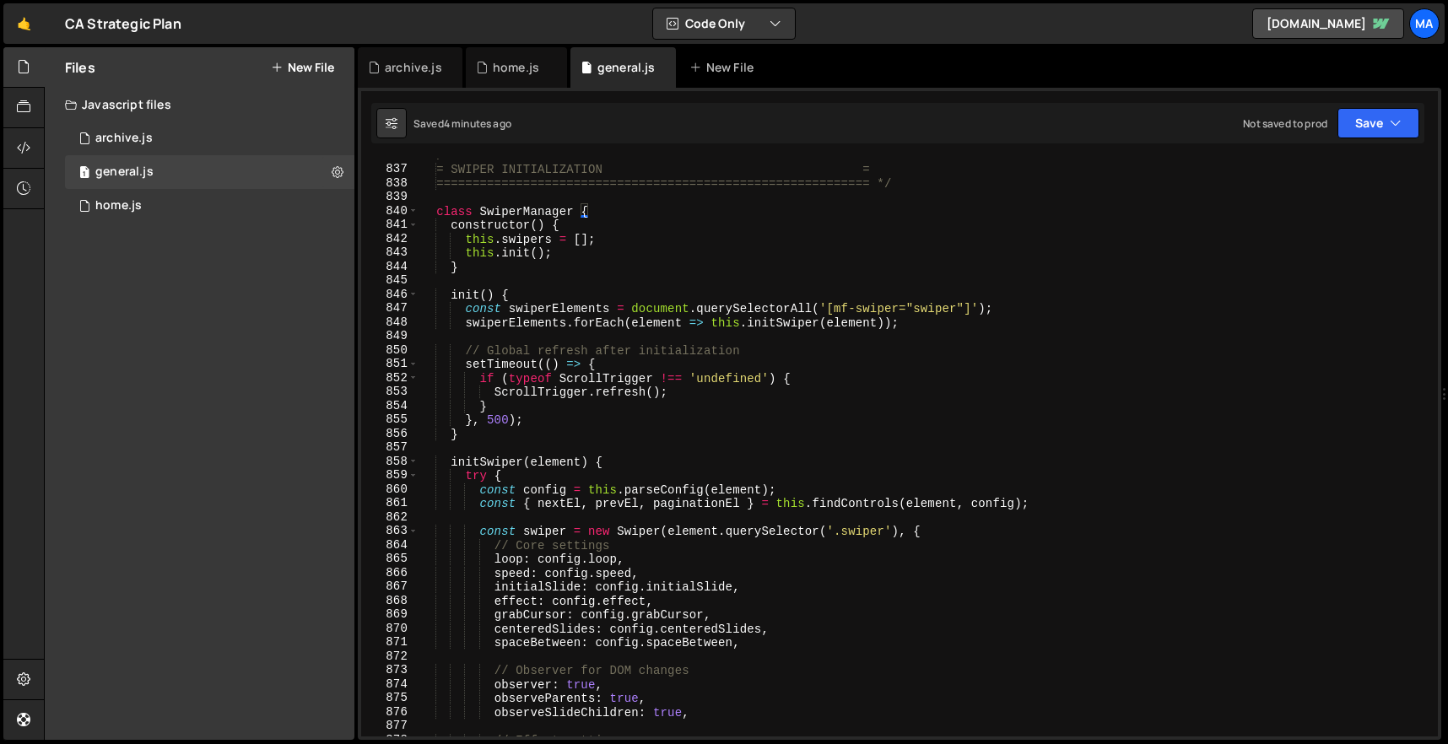
scroll to position [11548, 0]
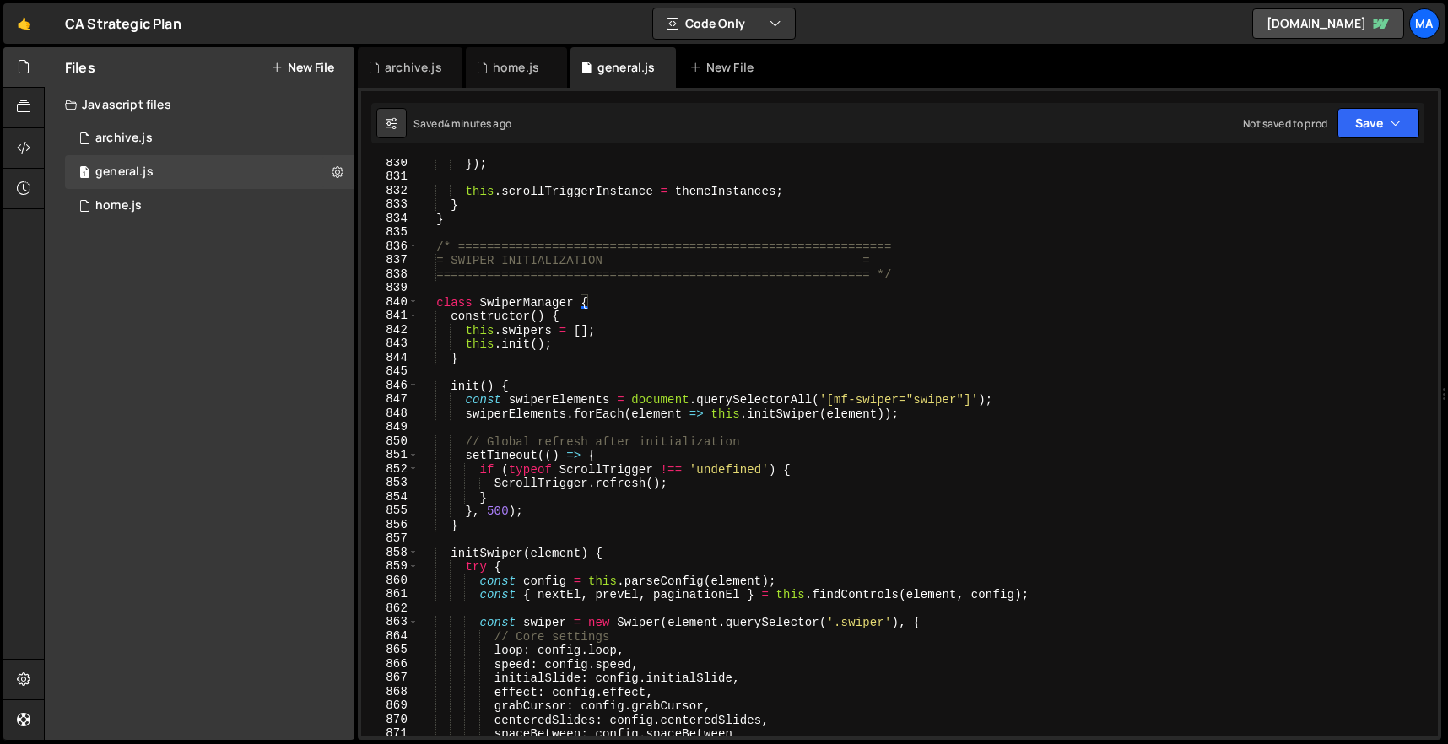
click at [439, 249] on div "}) ; this . scrollTriggerInstance = themeInstances ; } } /* ===================…" at bounding box center [925, 459] width 1013 height 606
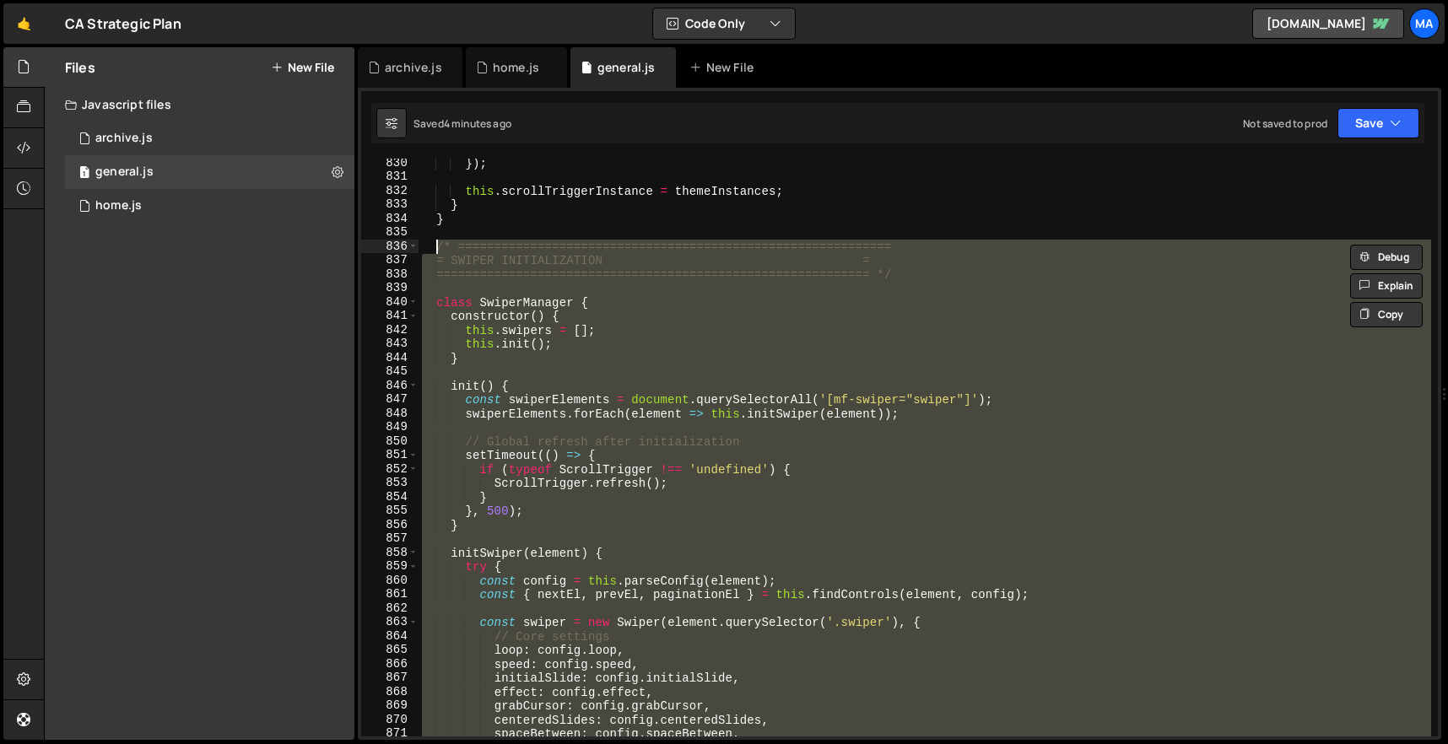
paste textarea "}"
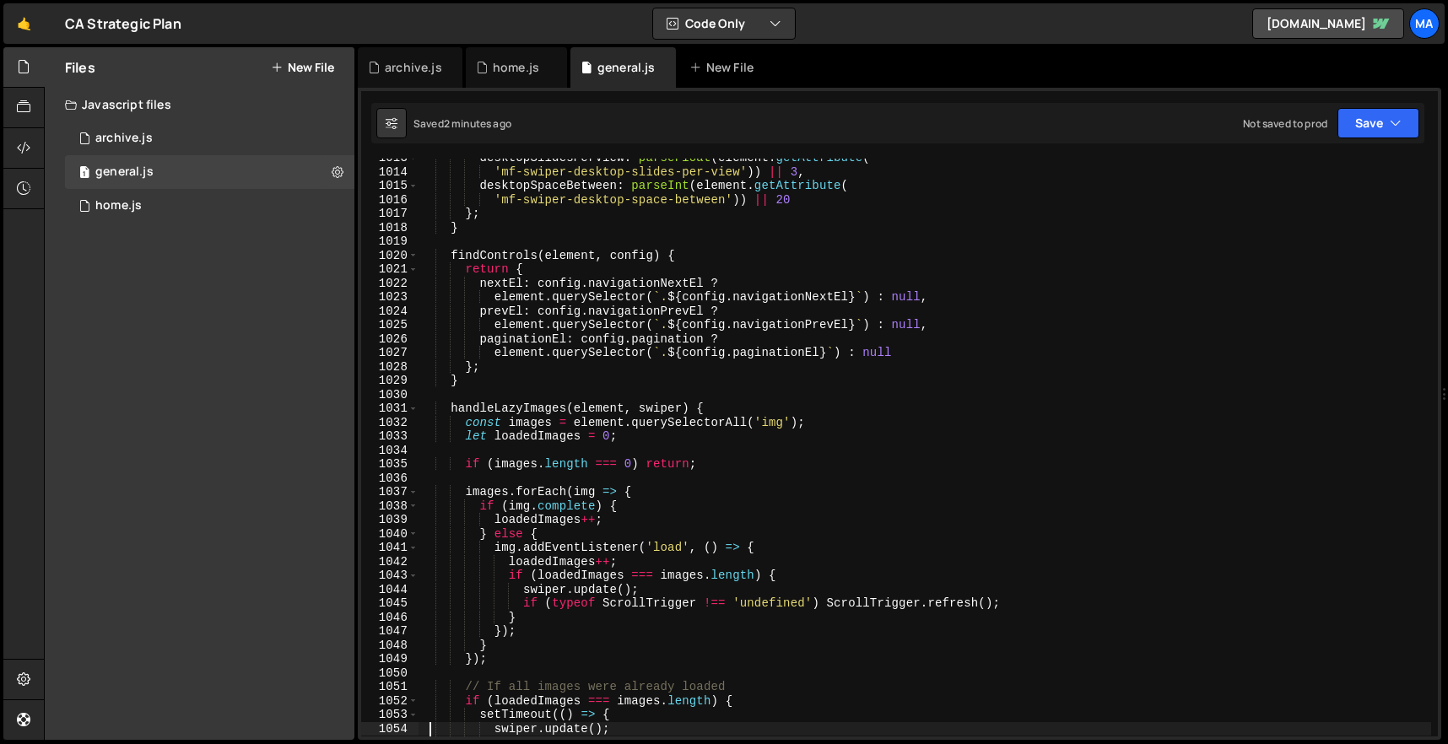
scroll to position [14476, 0]
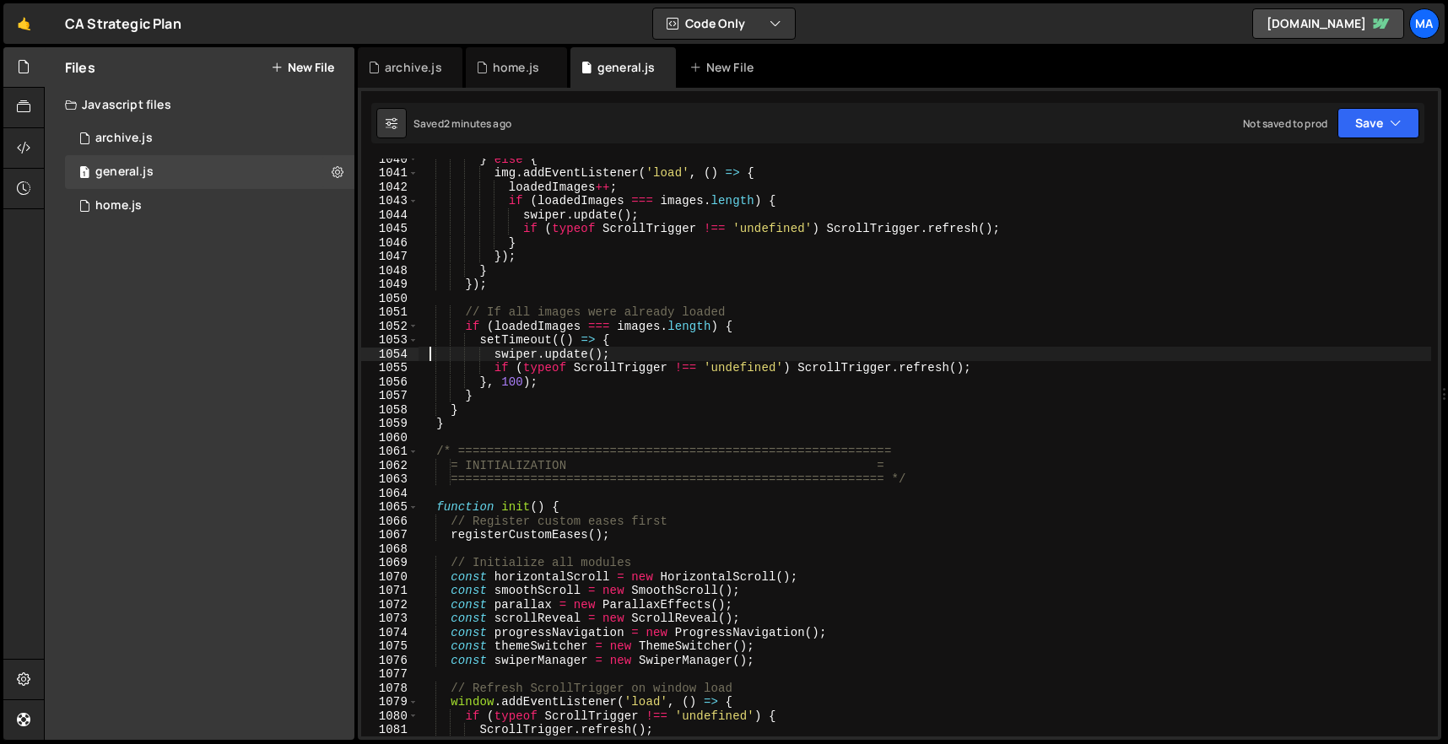
click at [501, 422] on div "} else { img . addEventListener ( 'load' , ( ) => { loadedImages ++ ; if ( load…" at bounding box center [925, 455] width 1013 height 606
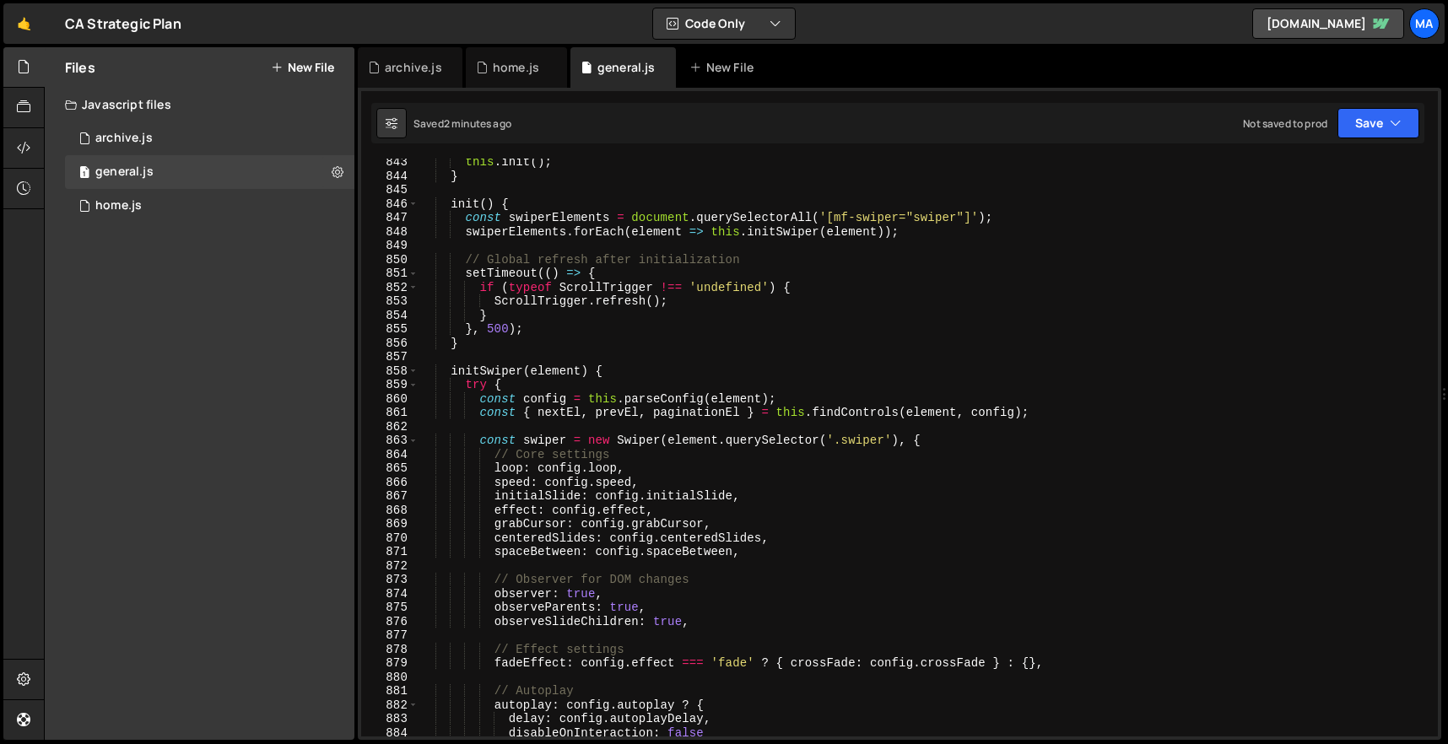
scroll to position [11426, 0]
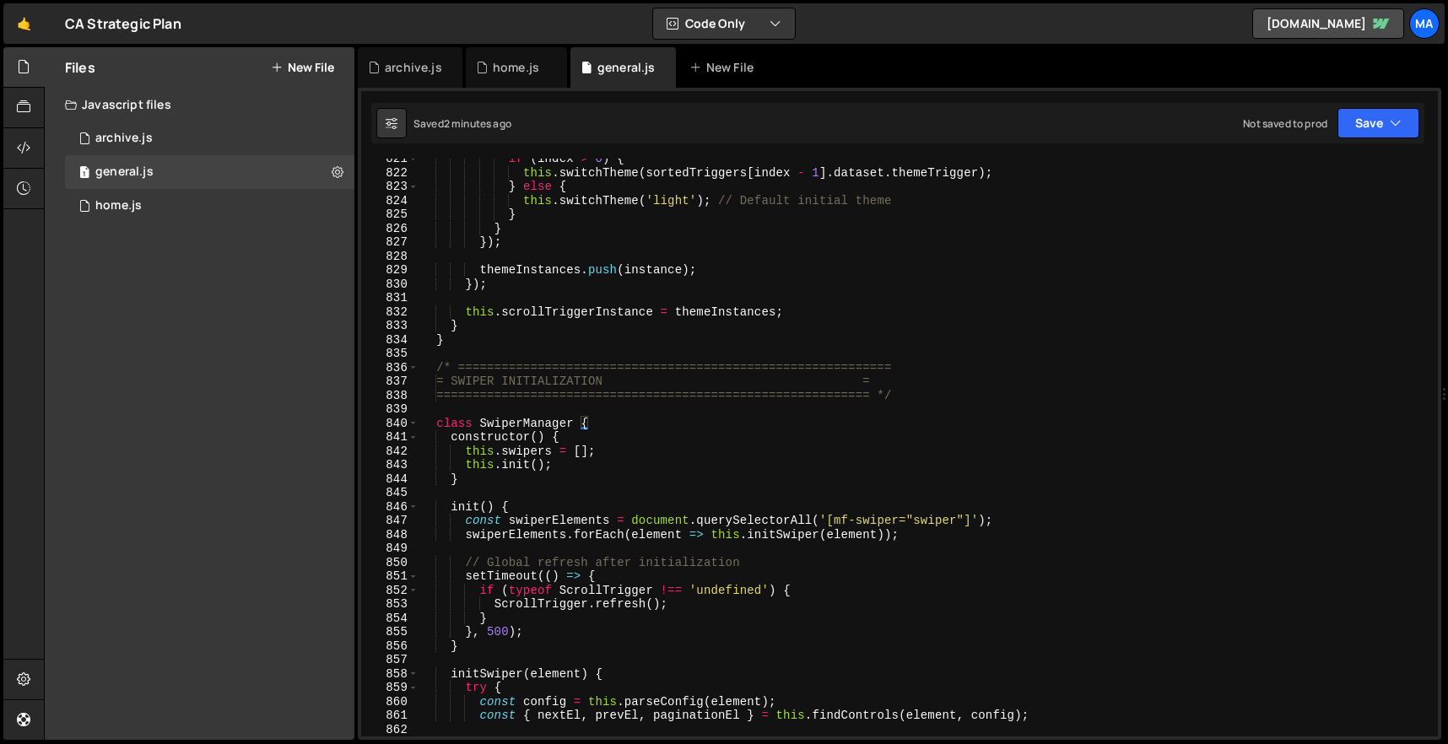
click at [436, 427] on div "if ( index > 0 ) { this . switchTheme ( sortedTriggers [ index - 1 ] . dataset …" at bounding box center [925, 455] width 1013 height 606
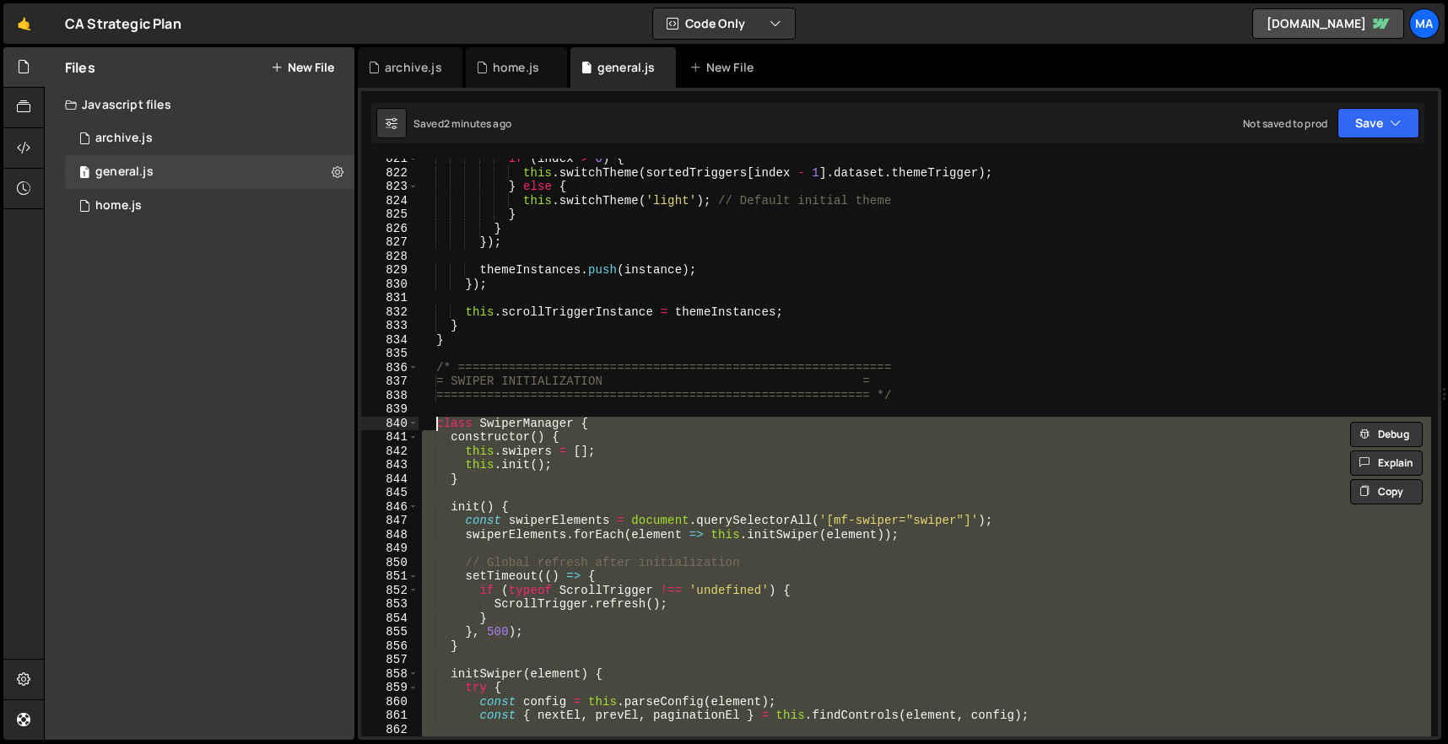
paste textarea "}"
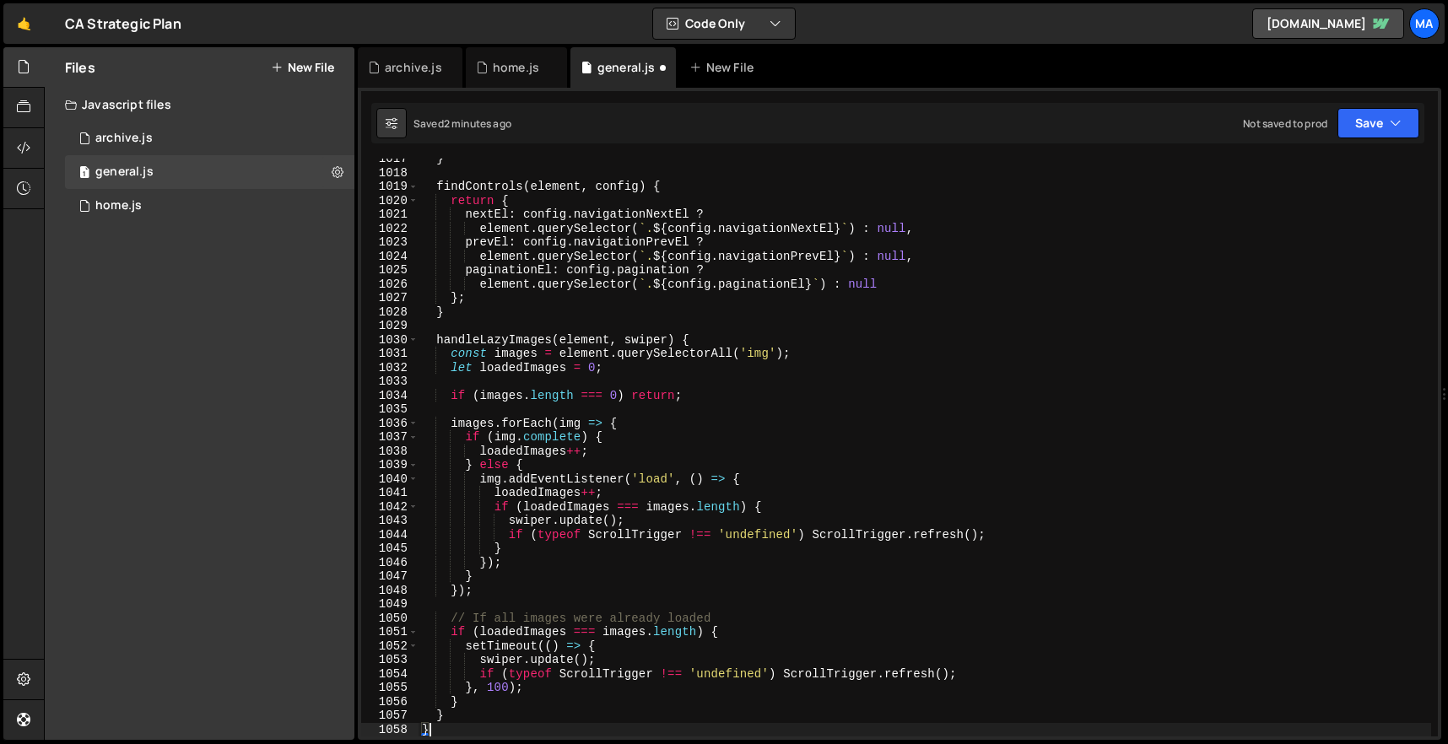
scroll to position [14156, 0]
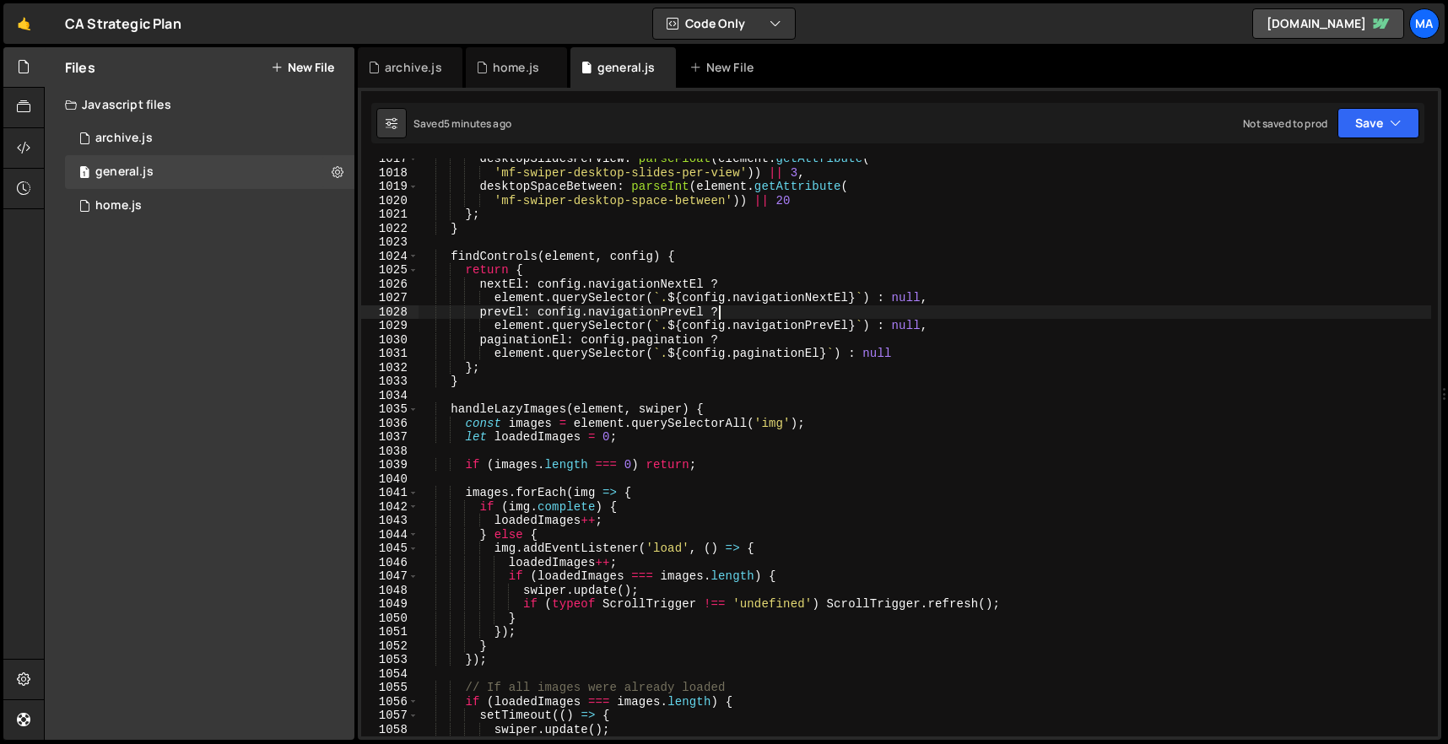
click at [830, 310] on div "desktopSlidesPerView : parseFloat ( element . getAttribute ( 'mf-swiper-desktop…" at bounding box center [925, 455] width 1013 height 606
type textarea "prevEl: config.navigationPrevEl ?"
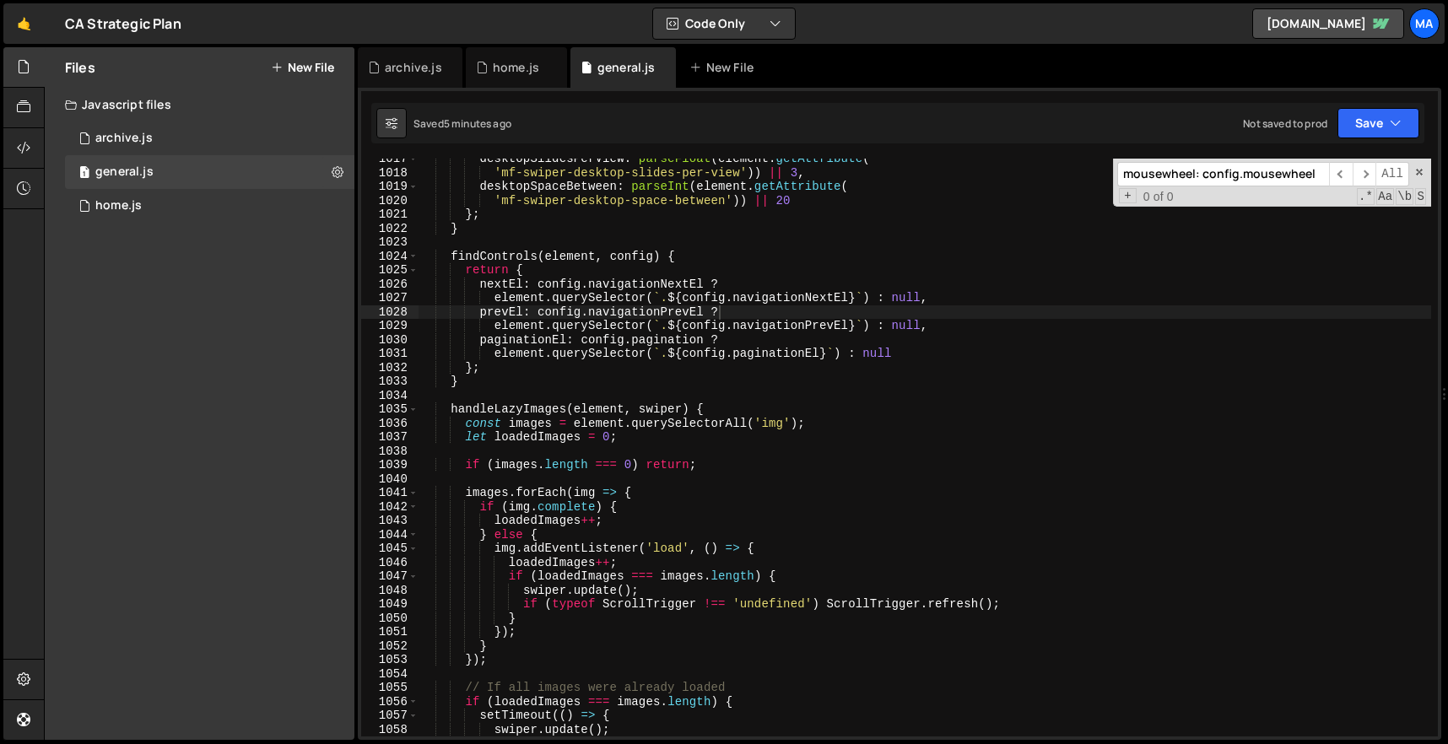
scroll to position [12119, 0]
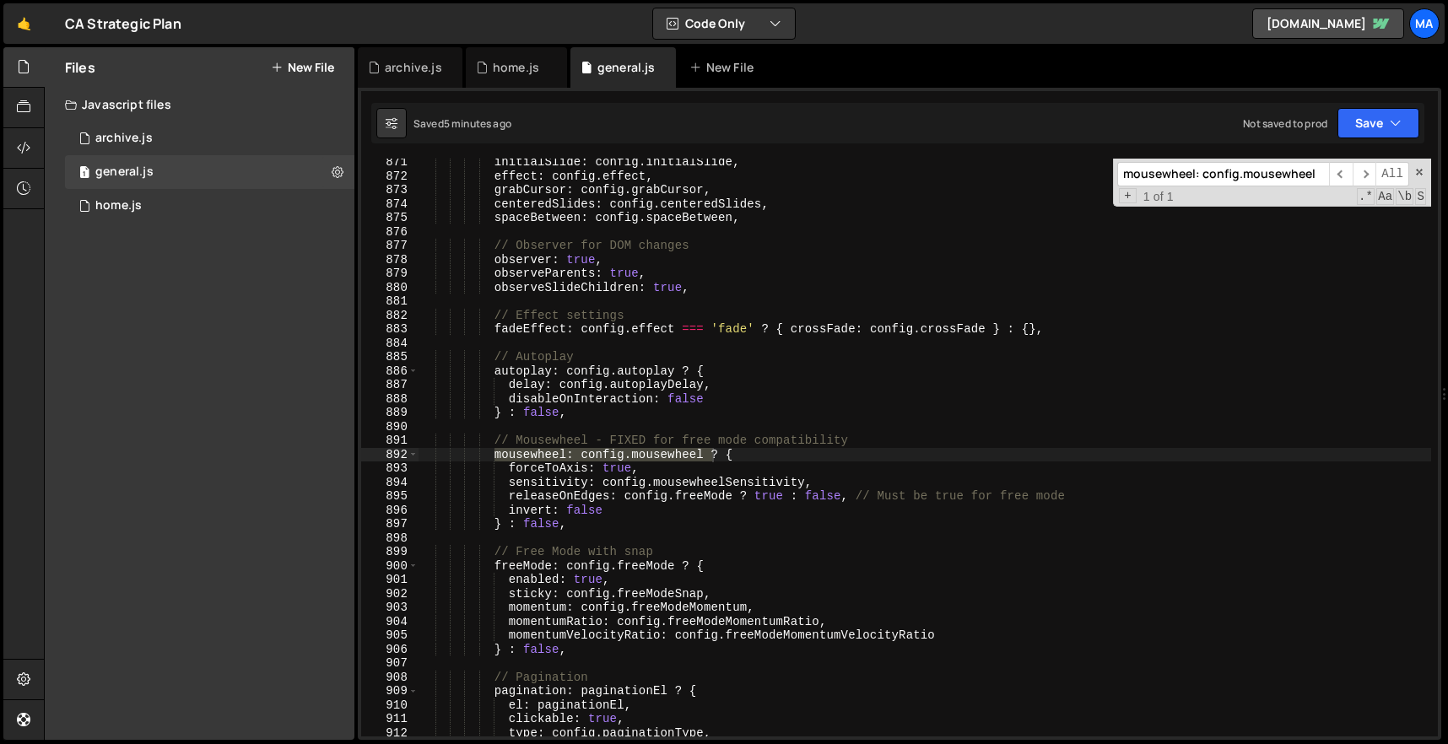
type input "mousewheel: config.mousewheel"
click at [692, 431] on div "initialSlide : config . initialSlide , effect : config . effect , grabCursor : …" at bounding box center [925, 458] width 1013 height 606
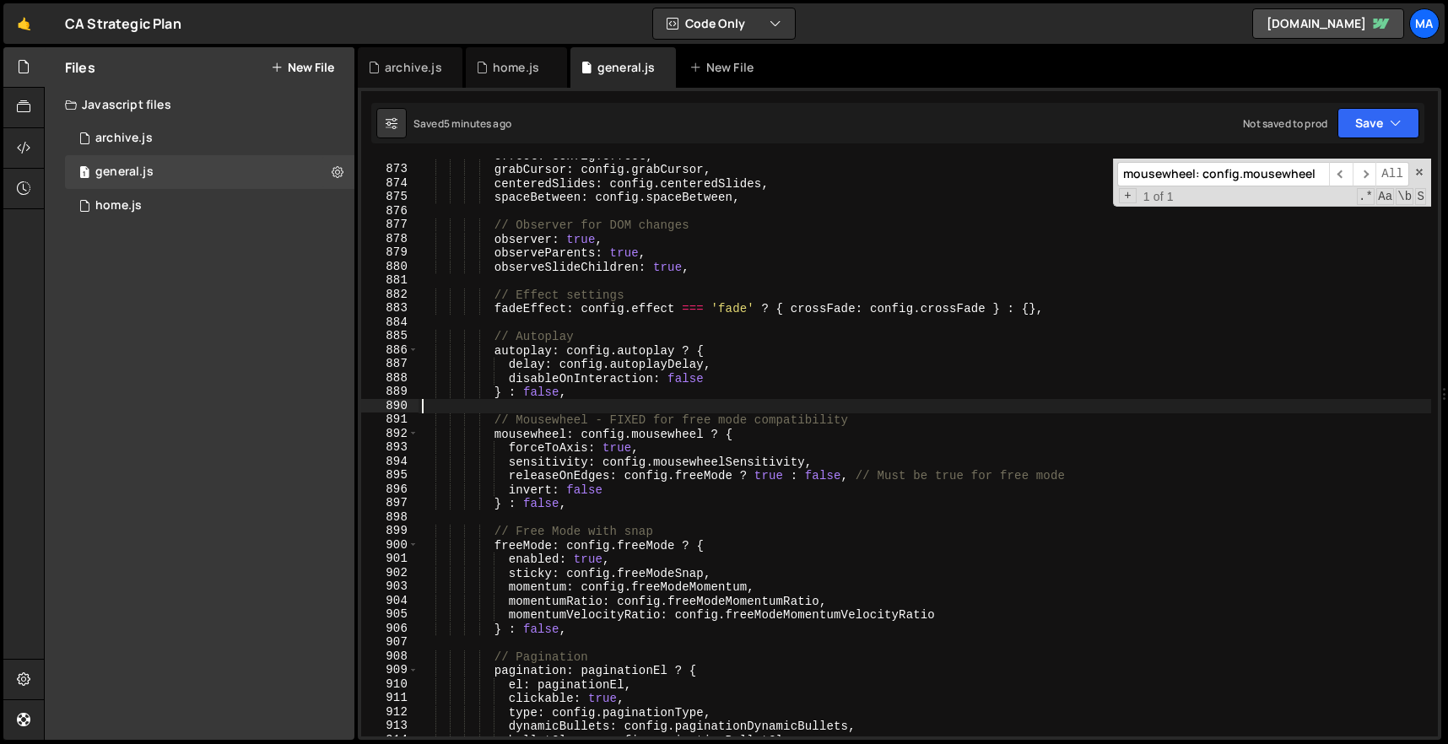
scroll to position [12147, 0]
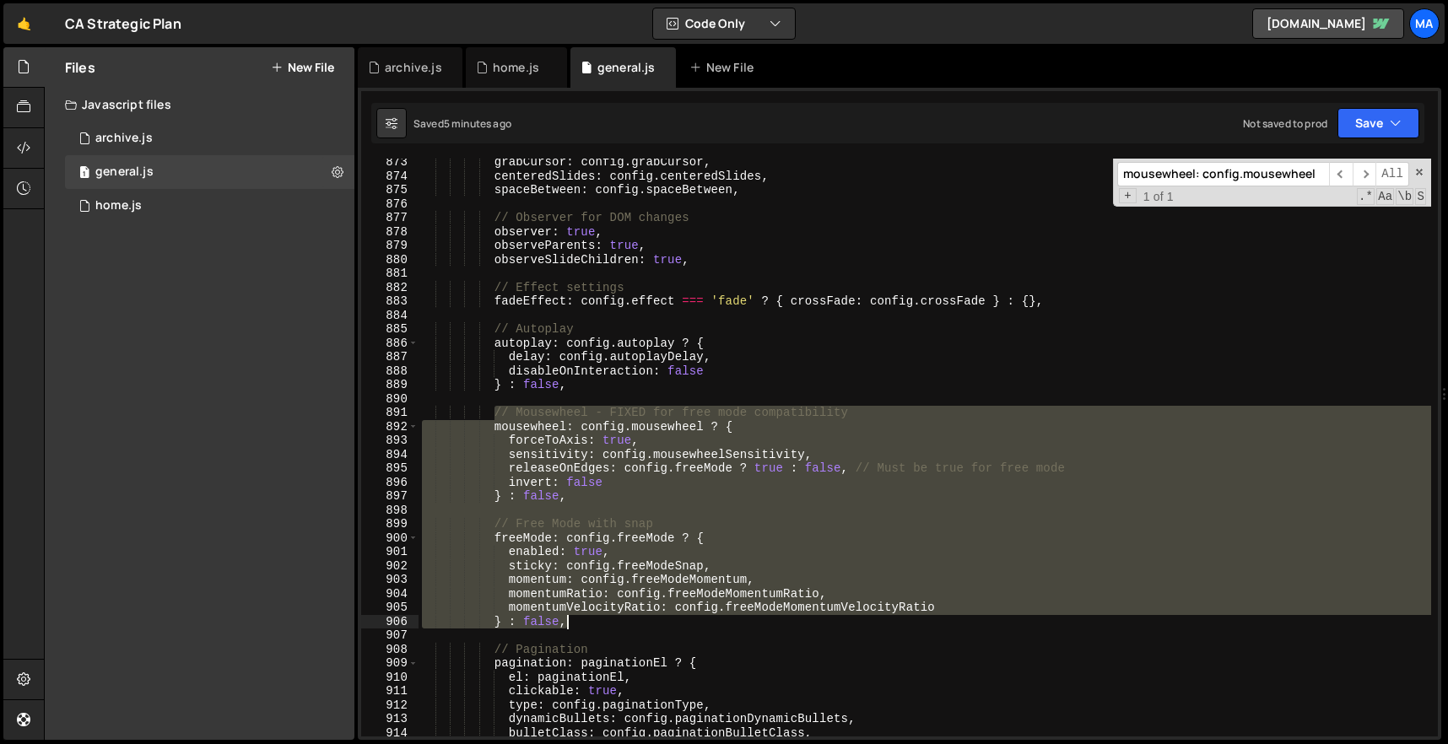
drag, startPoint x: 496, startPoint y: 413, endPoint x: 614, endPoint y: 623, distance: 241.1
click at [614, 623] on div "grabCursor : config . grabCursor , centeredSlides : config . centeredSlides , s…" at bounding box center [925, 458] width 1013 height 606
paste textarea
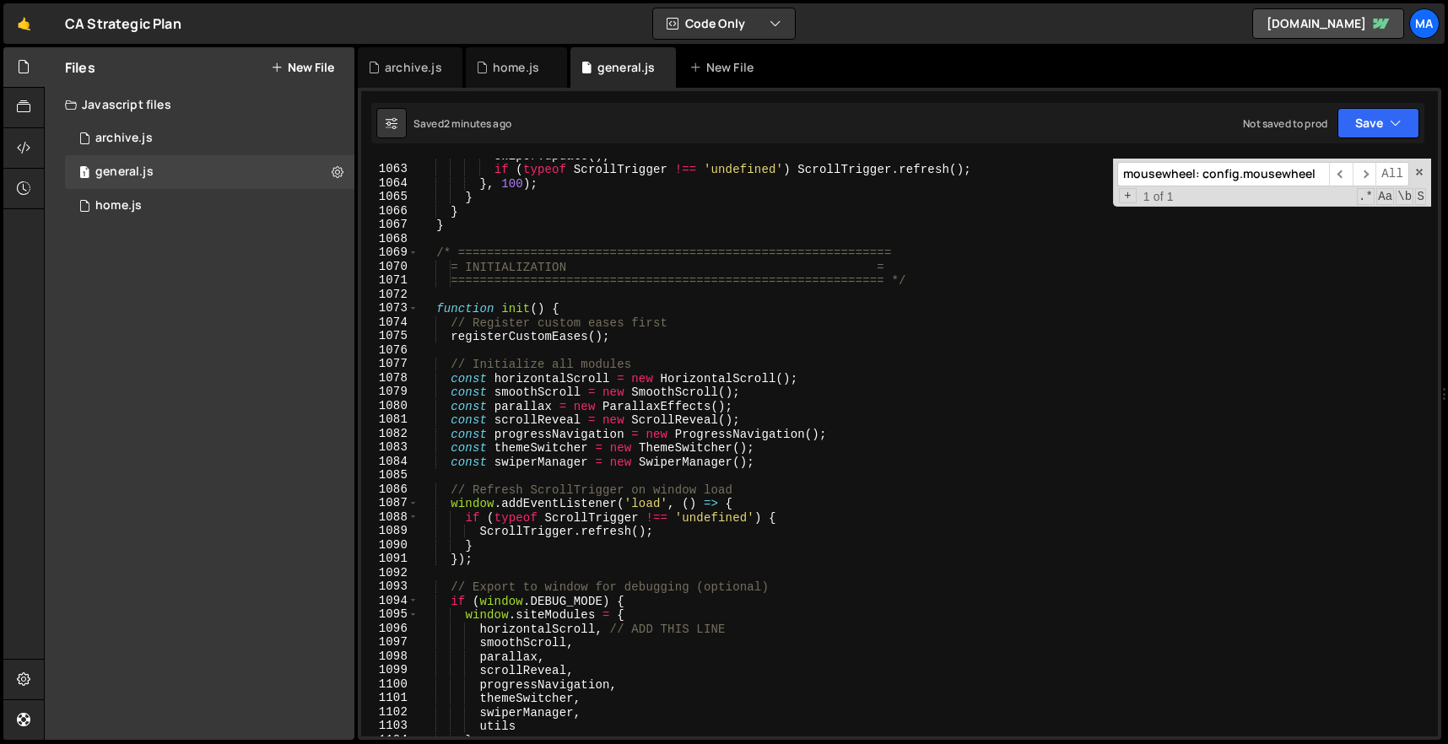
scroll to position [14684, 0]
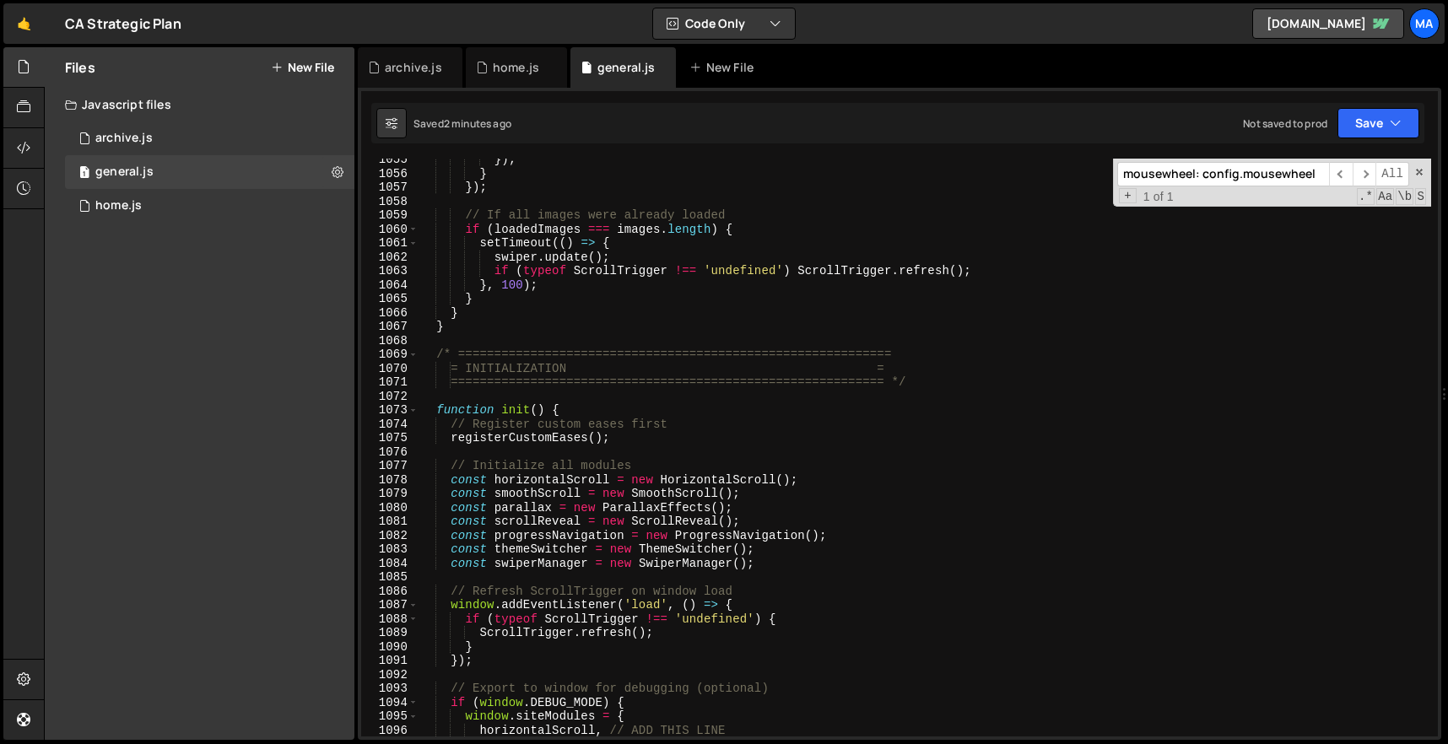
click at [484, 330] on div "}) ; } }) ; // If all images were already loaded if ( loadedImages === images .…" at bounding box center [925, 456] width 1013 height 606
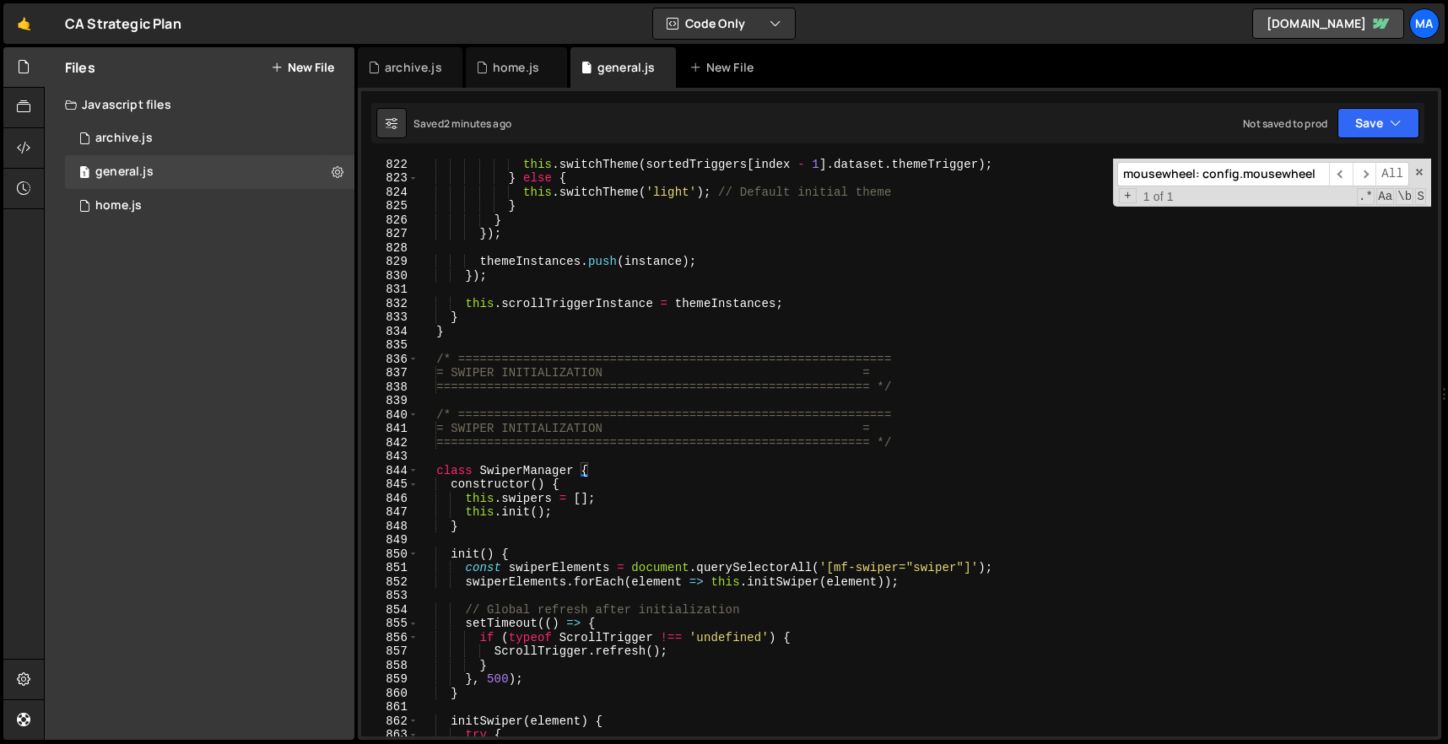
scroll to position [11435, 0]
click at [434, 356] on div "this . switchTheme ( sortedTriggers [ index - 1 ] . dataset . themeTrigger ) ; …" at bounding box center [925, 460] width 1013 height 606
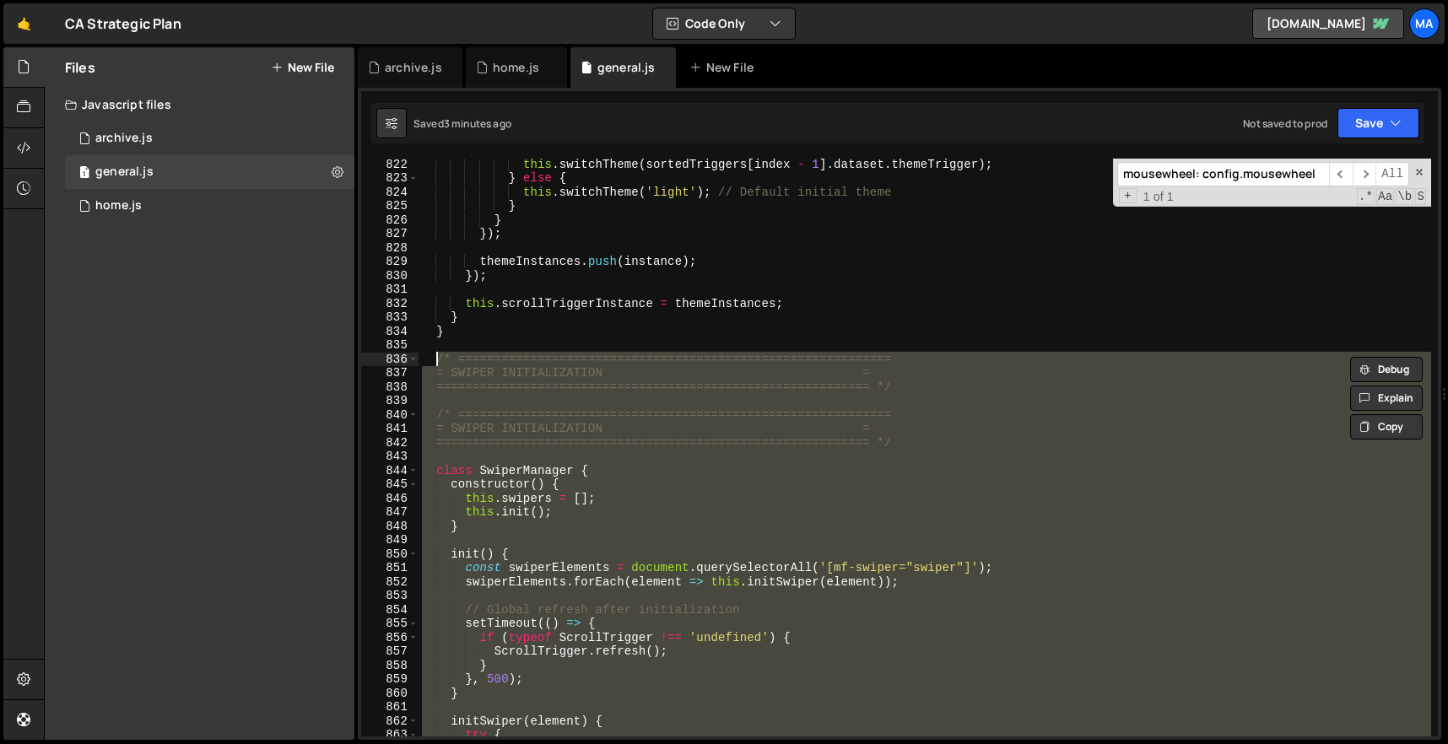
paste textarea "}"
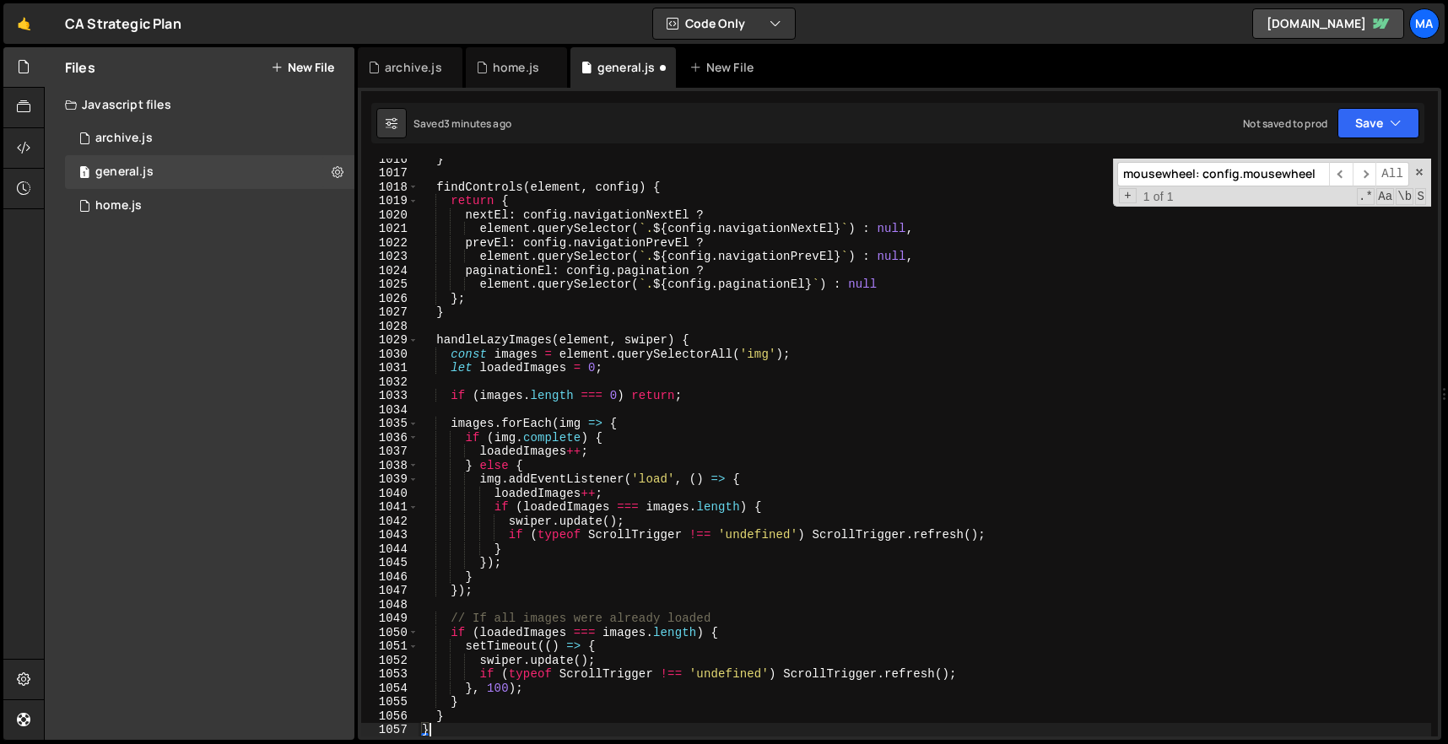
scroll to position [14142, 0]
type textarea "}, 100);"
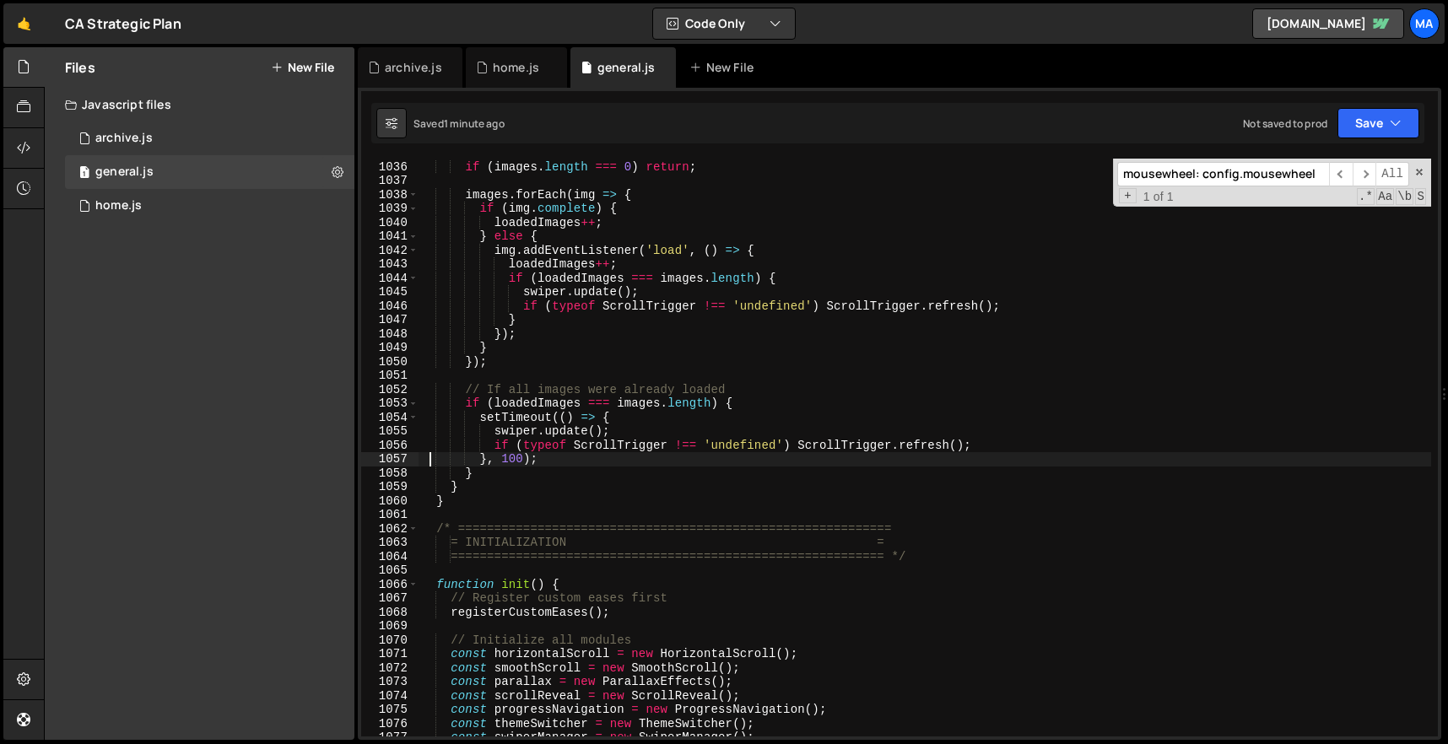
scroll to position [14413, 0]
click at [484, 511] on div "if ( images . length === 0 ) return ; images . forEach ( img => { if ( img . co…" at bounding box center [925, 449] width 1013 height 606
click at [484, 505] on div "if ( images . length === 0 ) return ; images . forEach ( img => { if ( img . co…" at bounding box center [925, 449] width 1013 height 606
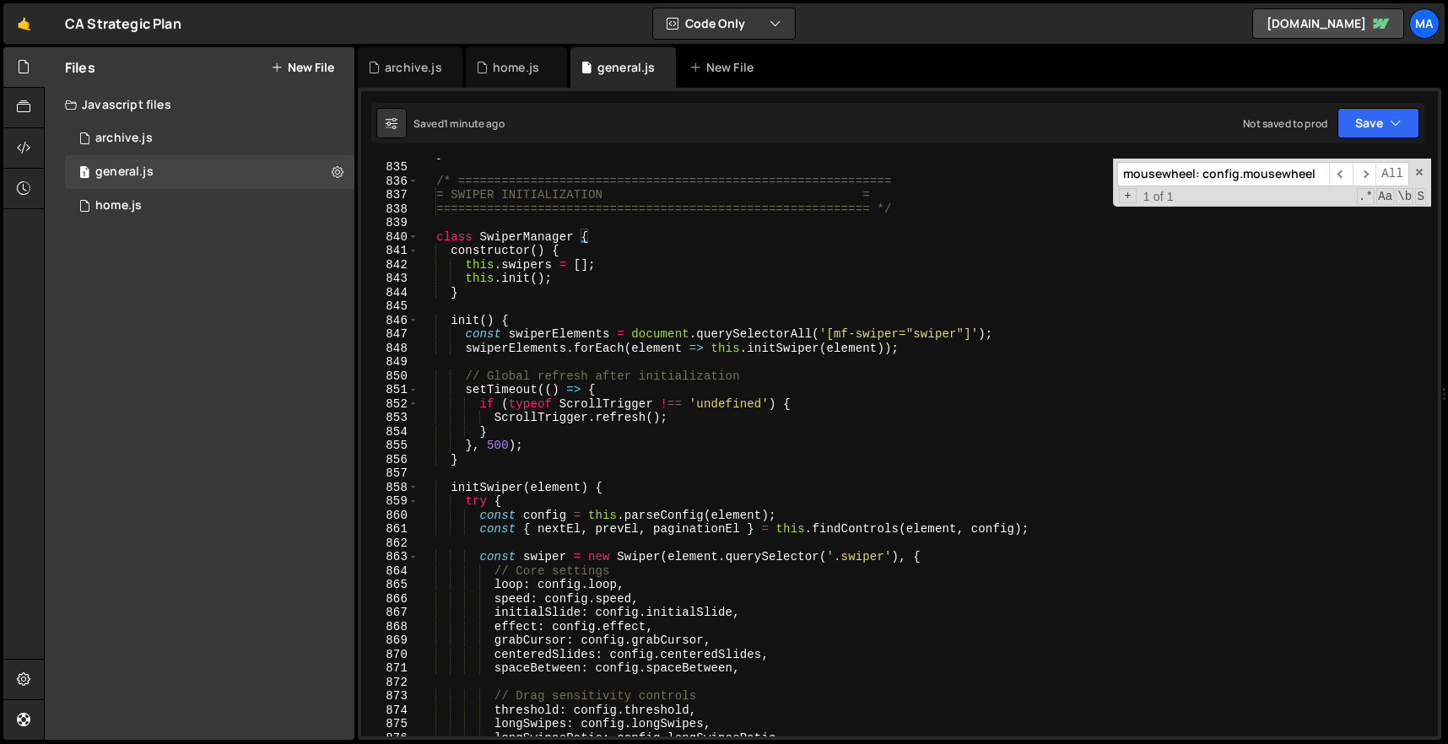
scroll to position [11613, 0]
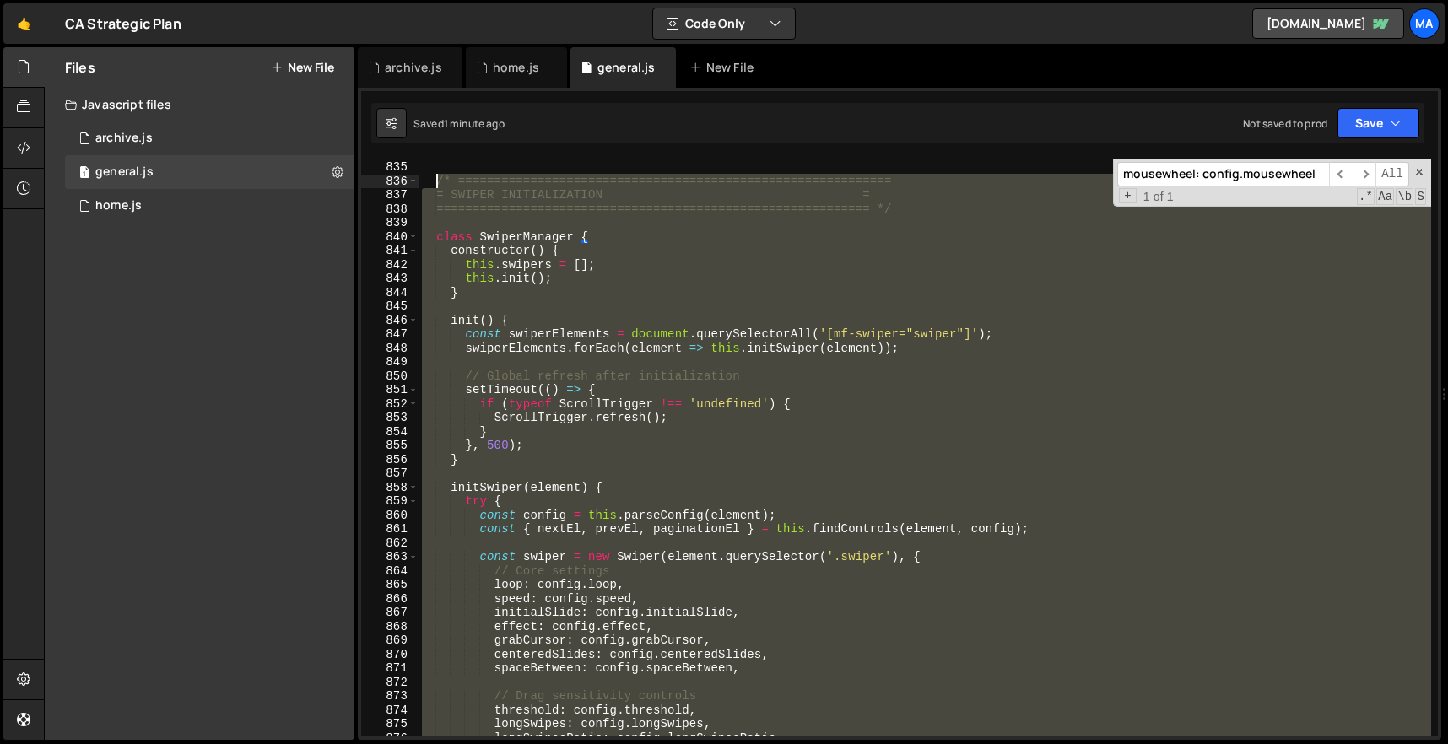
click at [436, 183] on div "} /* ============================================================ = SWIPER INIT…" at bounding box center [925, 449] width 1013 height 606
paste textarea "}"
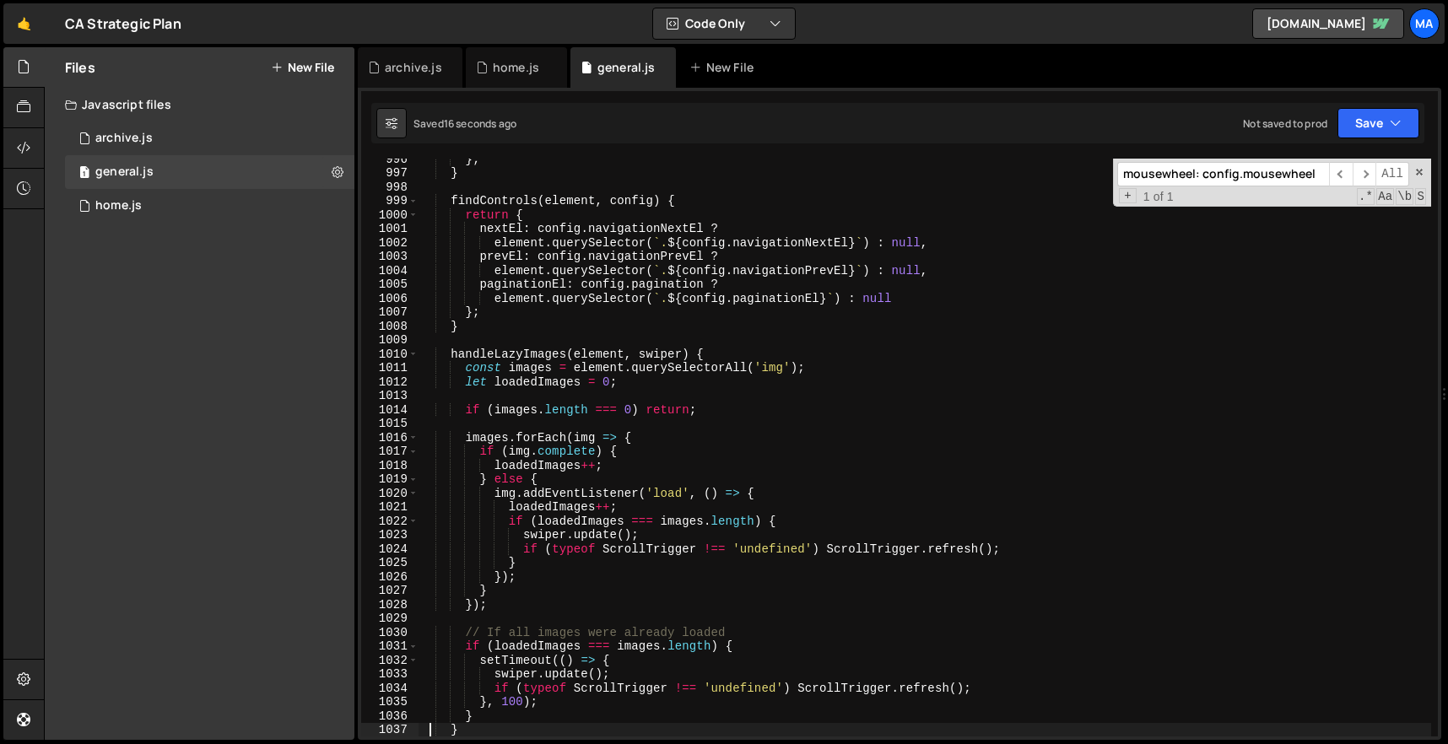
click at [830, 458] on div "} ; } findControls ( element , config ) { return { nextEl : config . navigation…" at bounding box center [925, 455] width 1013 height 606
click at [842, 293] on div "} ; } findControls ( element , config ) { return { nextEl : config . navigation…" at bounding box center [925, 455] width 1013 height 606
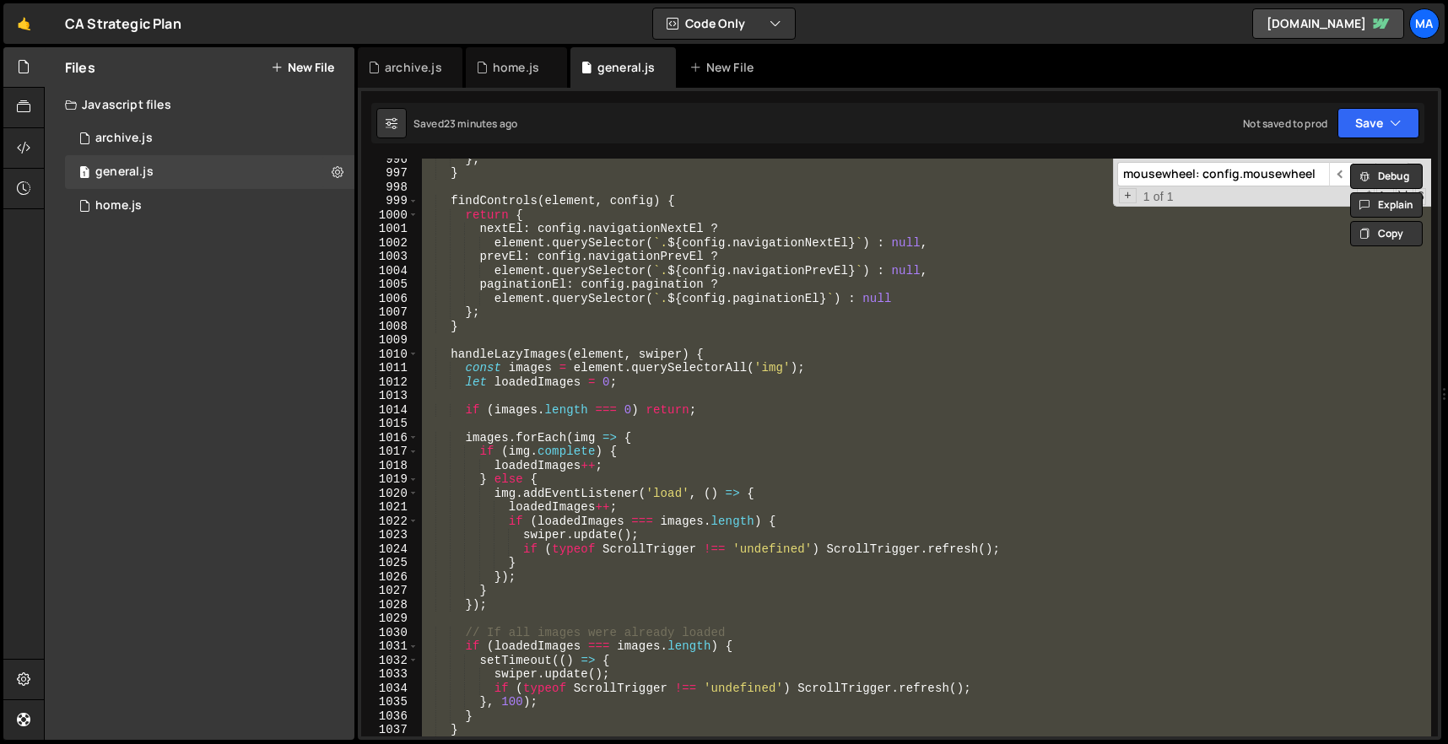
type textarea "element.querySelector(`.${config.paginationEl}`) : null"
click at [631, 298] on div "} ; } findControls ( element , config ) { return { nextEl : config . navigation…" at bounding box center [925, 455] width 1013 height 606
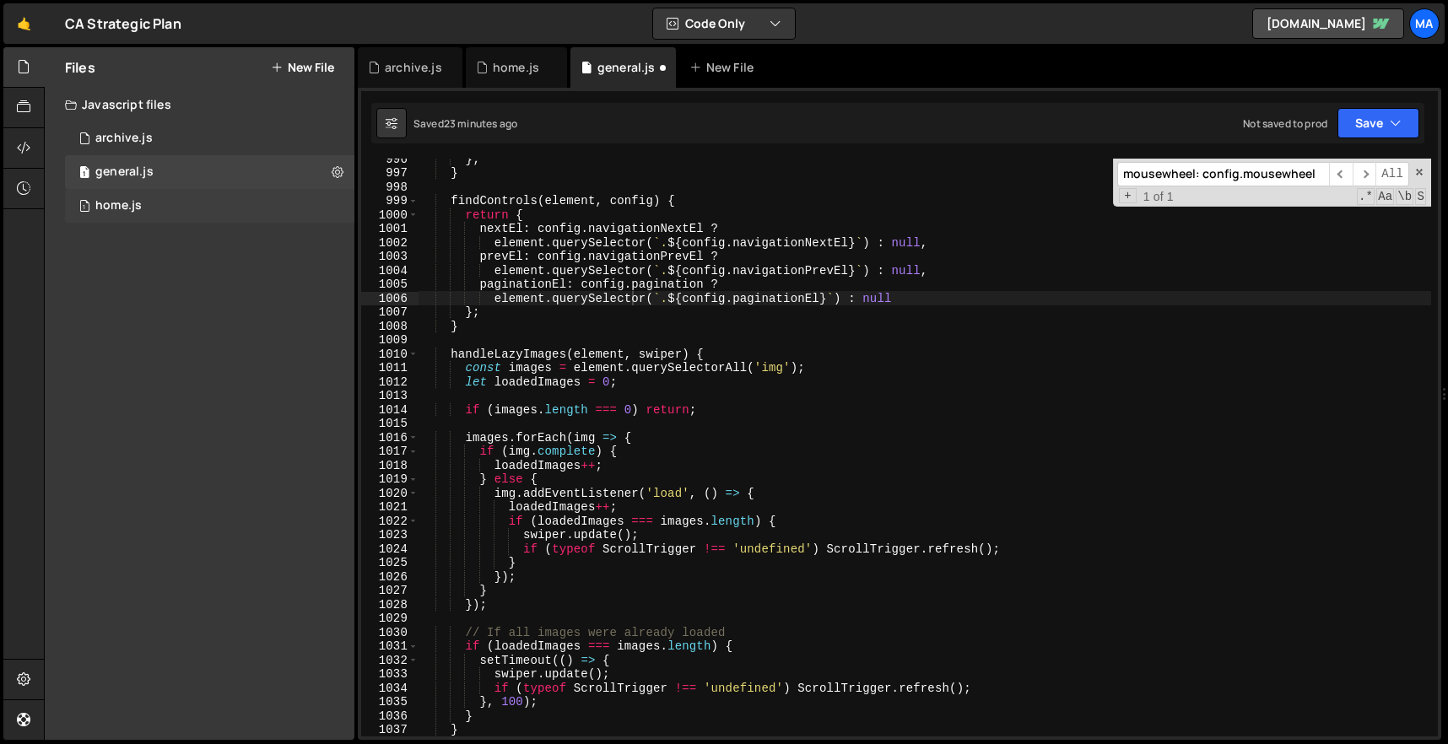
click at [219, 222] on div "Files New File Javascript files 1 archive.js 0 1 general.js 0 1 home.js 0 CSS f…" at bounding box center [200, 393] width 310 height 693
click at [219, 215] on div "1 home.js 0" at bounding box center [210, 206] width 290 height 34
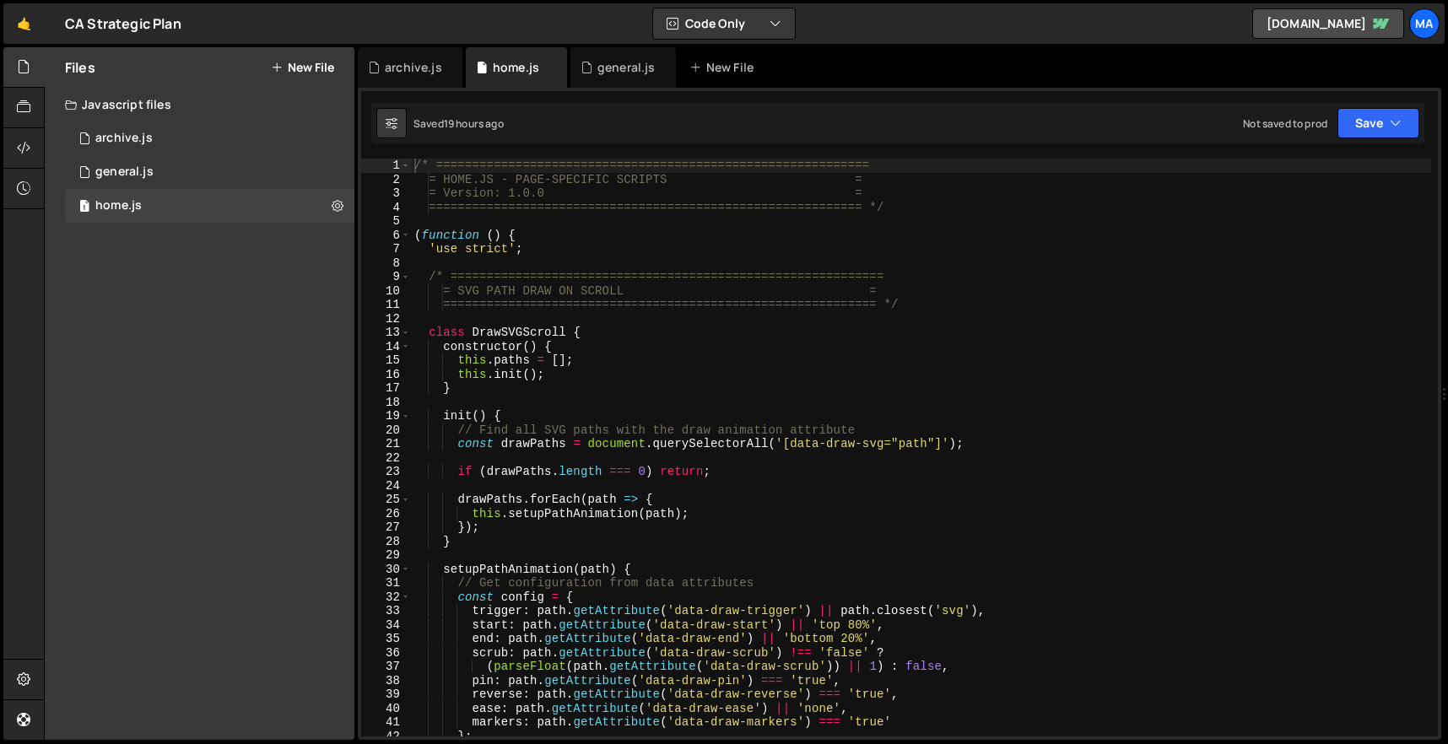
click at [613, 285] on div "/* ============================================================ = HOME.JS - PAG…" at bounding box center [921, 462] width 1020 height 606
type textarea "})();"
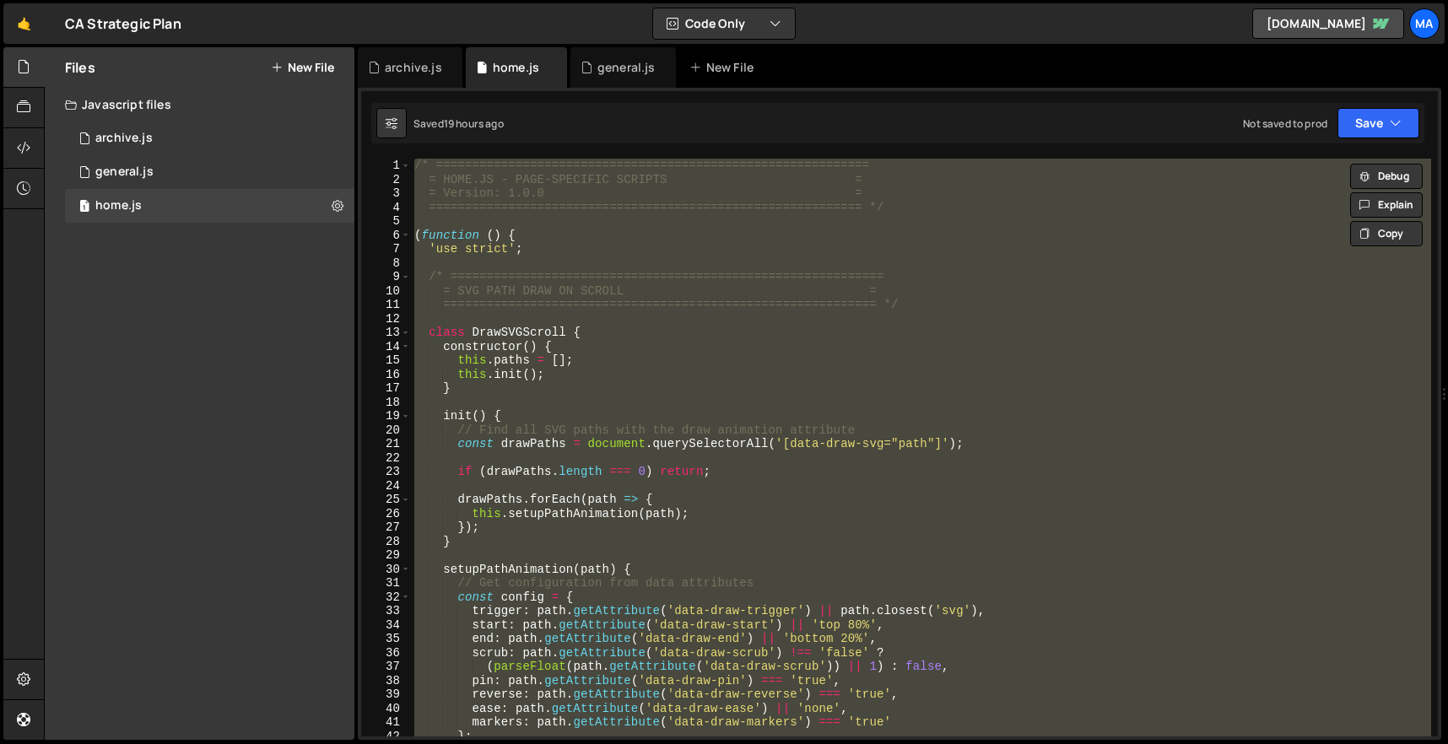
scroll to position [11395, 0]
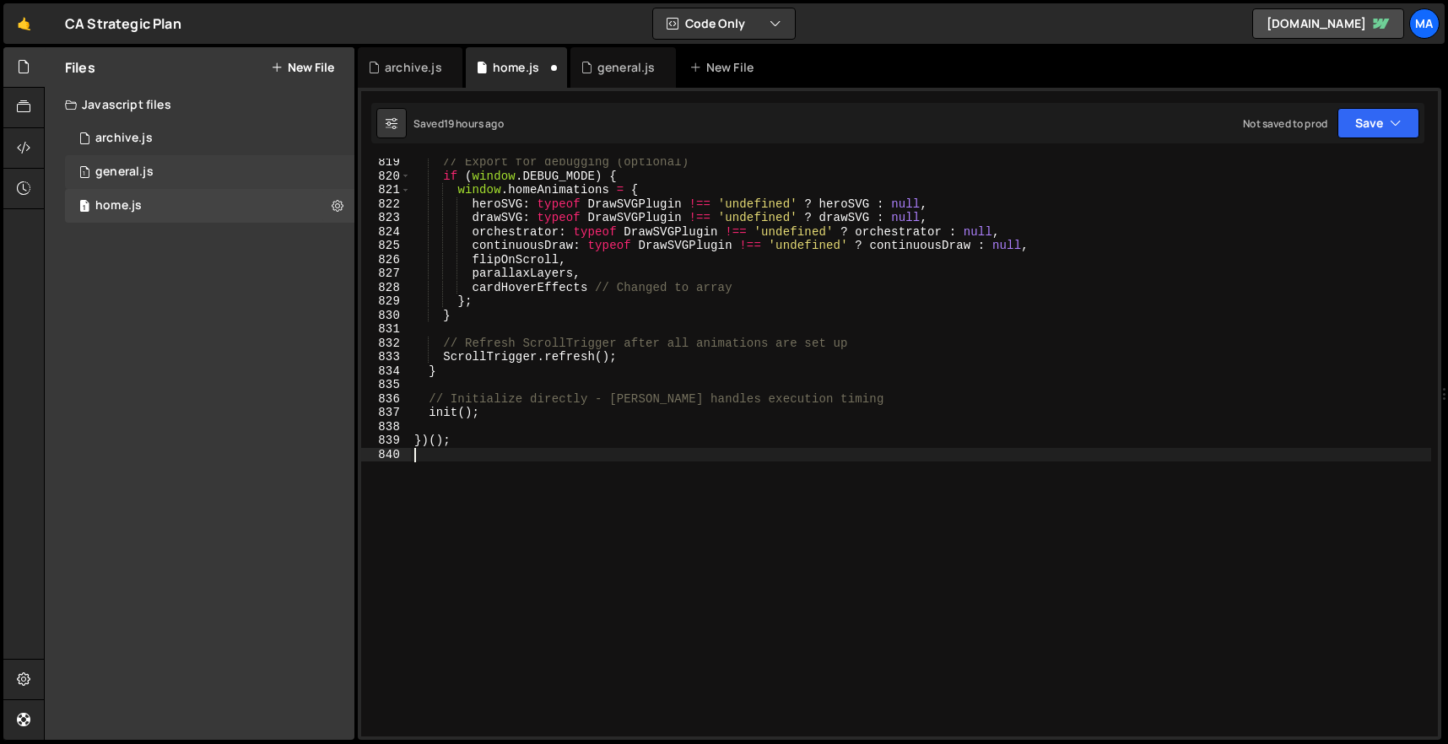
click at [188, 172] on div "1 general.js 0" at bounding box center [210, 172] width 290 height 34
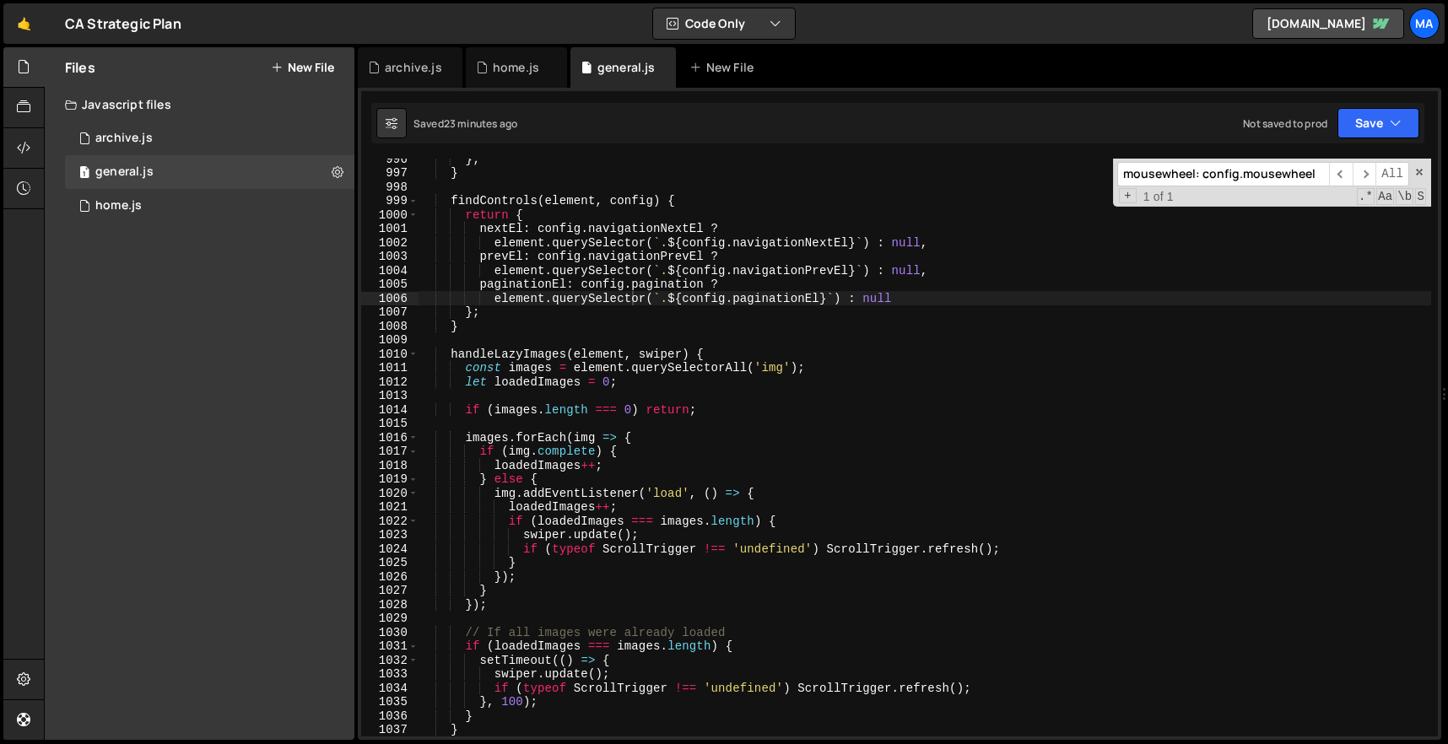
type textarea "}"
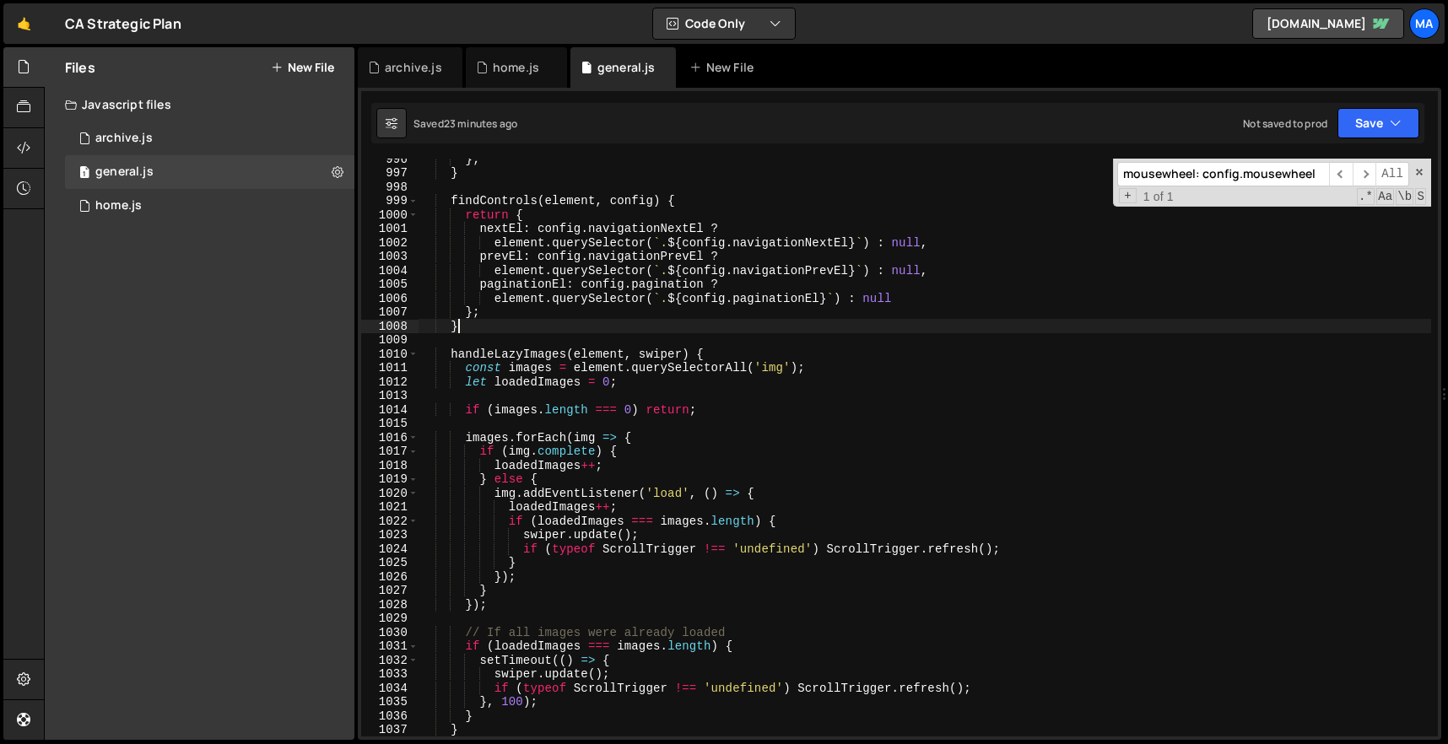
click at [592, 322] on div "} ; } findControls ( element , config ) { return { nextEl : config . navigation…" at bounding box center [925, 455] width 1013 height 606
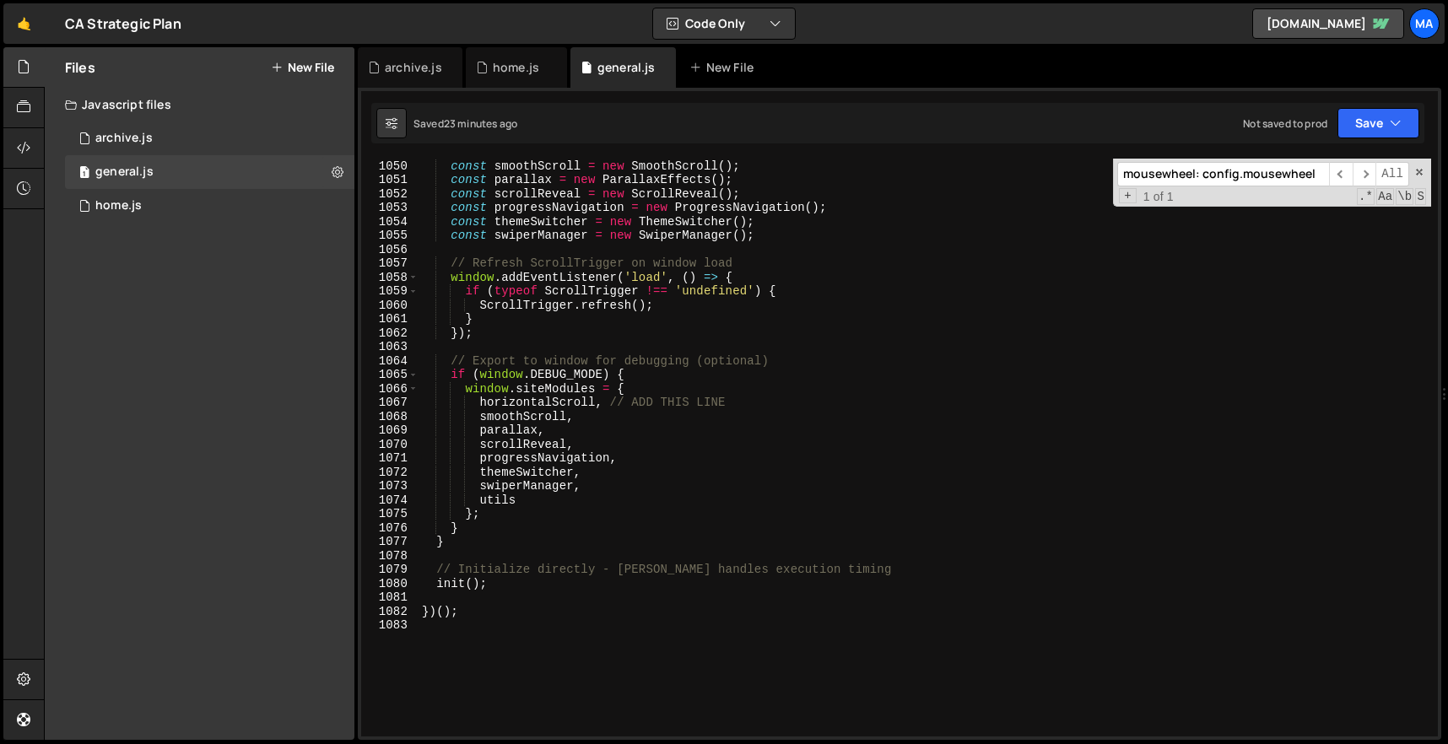
scroll to position [14786, 0]
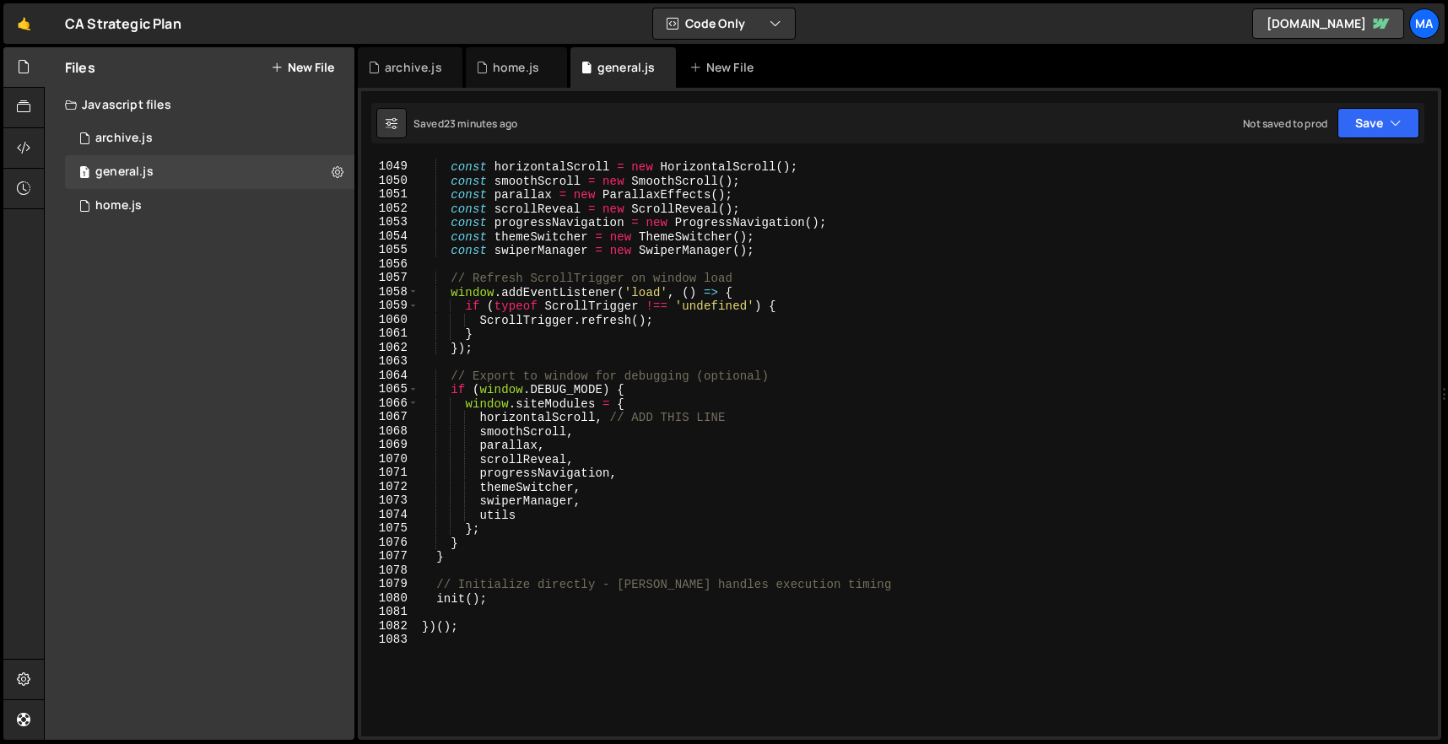
scroll to position [14729, 0]
